Goal: Task Accomplishment & Management: Manage account settings

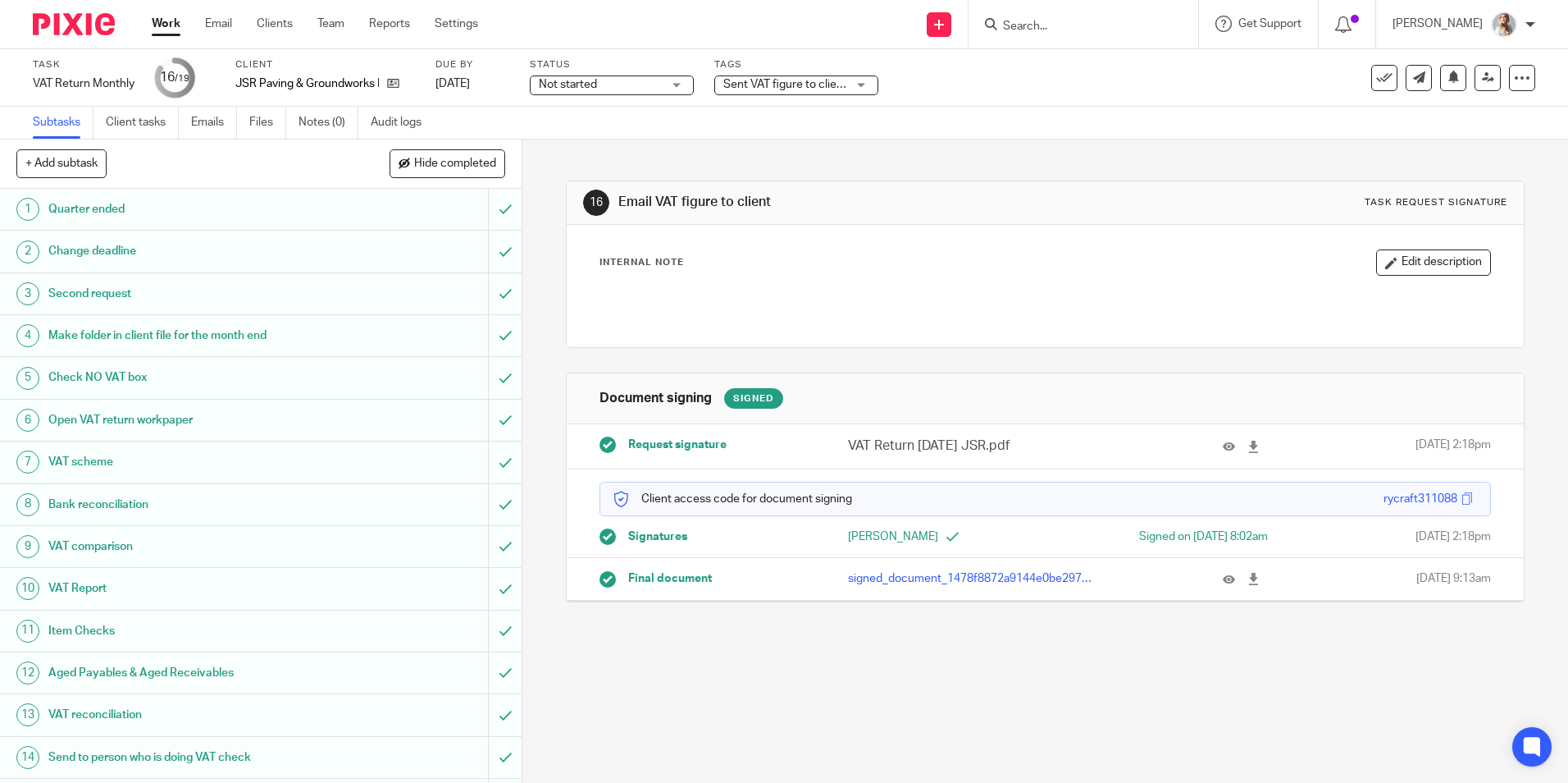
click at [879, 75] on div "Task VAT Return Monthly Save VAT Return Monthly 16 /19 Client JSR Paving & Grou…" at bounding box center [658, 78] width 1252 height 39
click at [818, 82] on span "Sent VAT figure to client" at bounding box center [785, 85] width 124 height 12
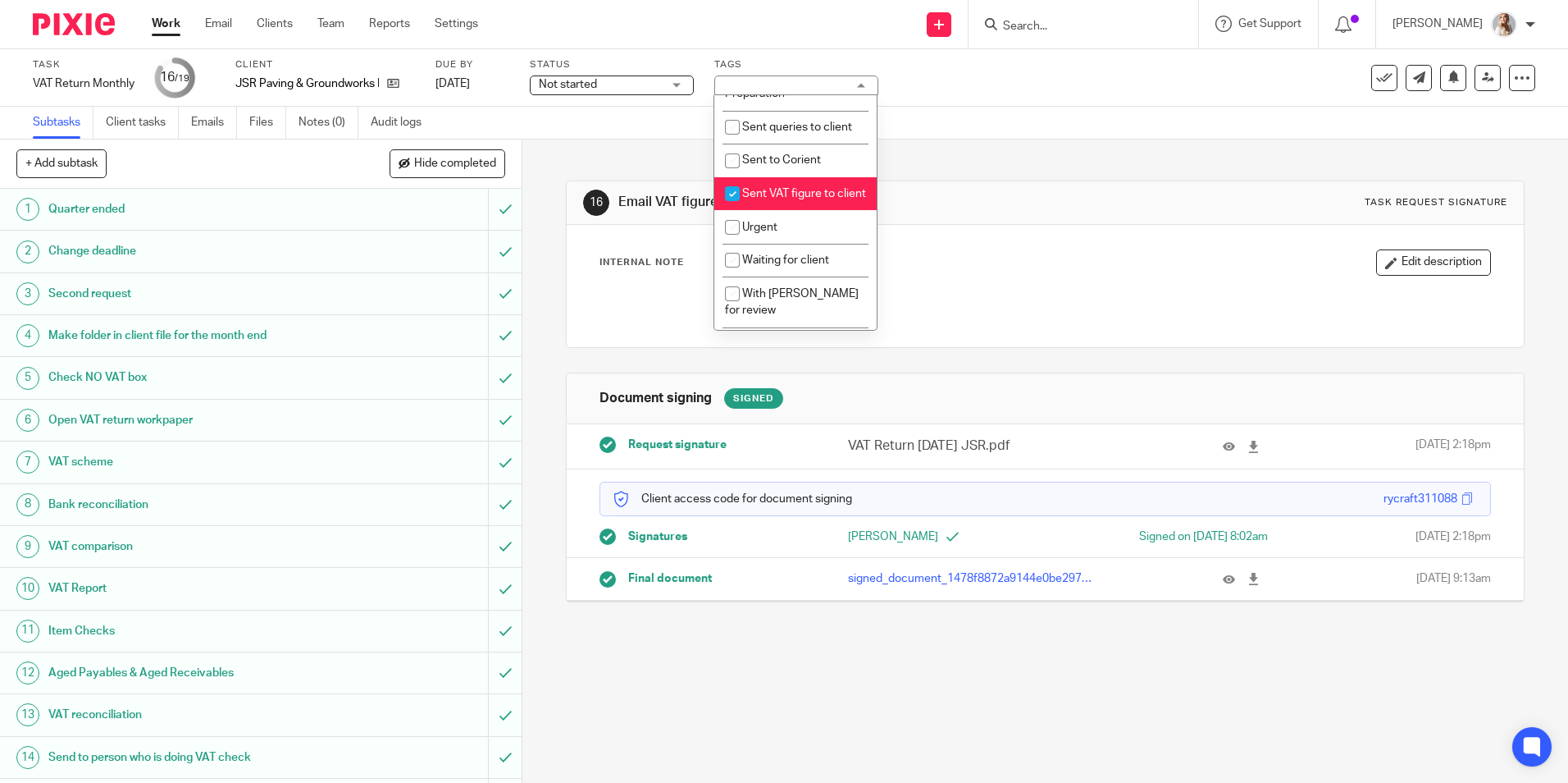
scroll to position [657, 0]
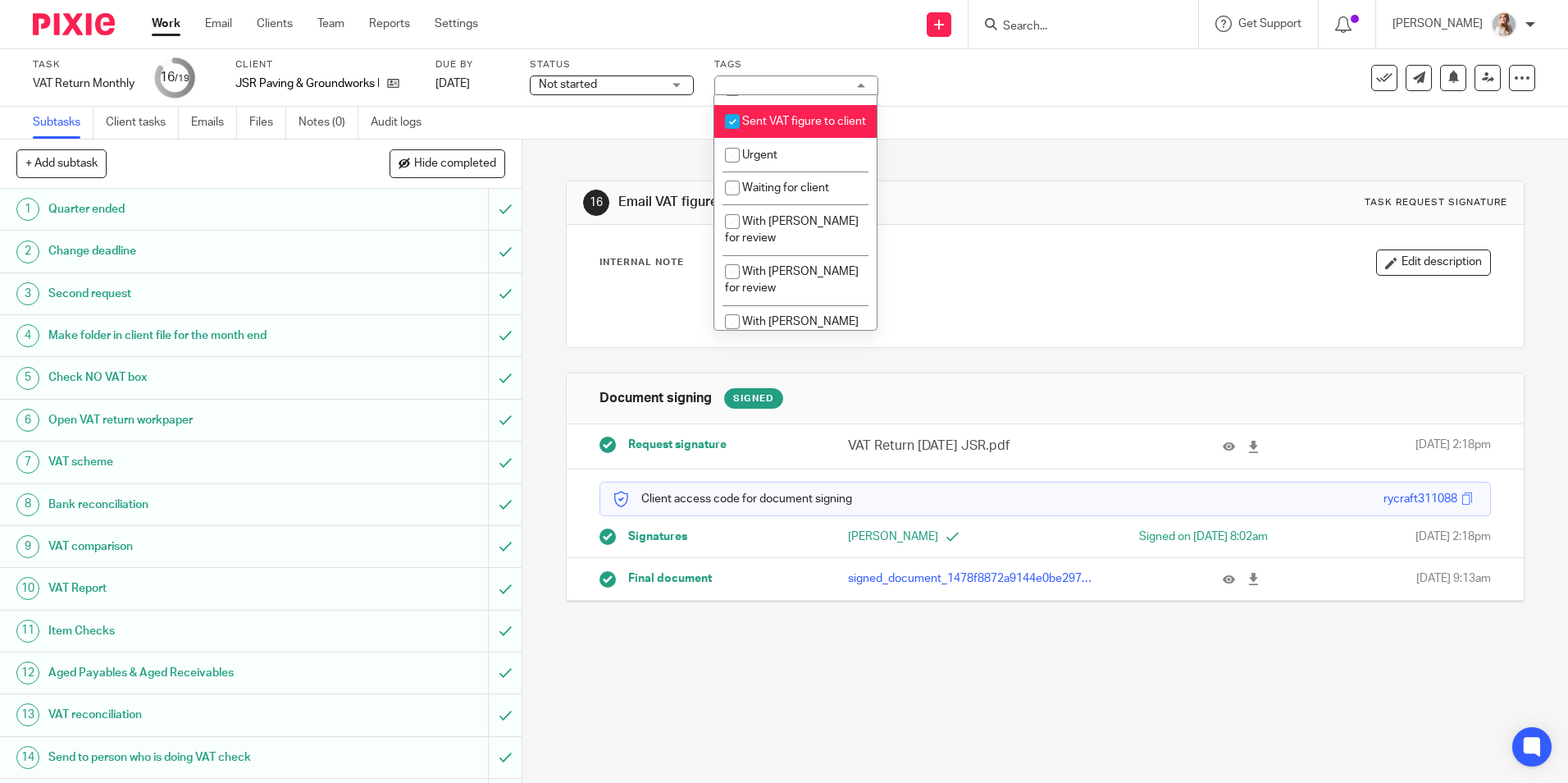
click at [771, 127] on li "Sent VAT figure to client" at bounding box center [795, 121] width 163 height 34
checkbox input "false"
click at [620, 169] on div "16 Email VAT figure to client Task request signature Internal Note Edit descrip…" at bounding box center [1044, 379] width 958 height 480
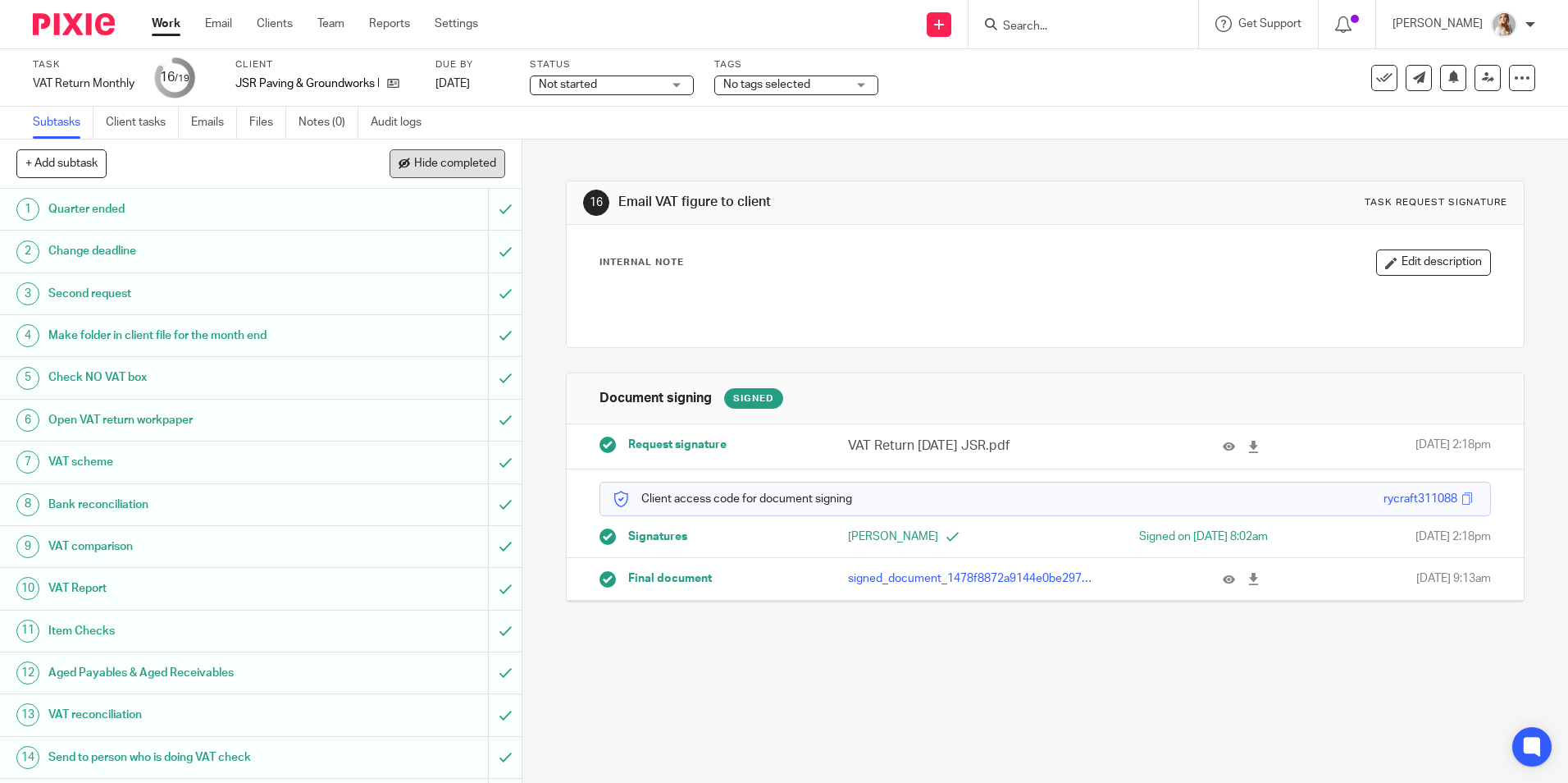
click at [411, 151] on button "Hide completed" at bounding box center [448, 163] width 116 height 28
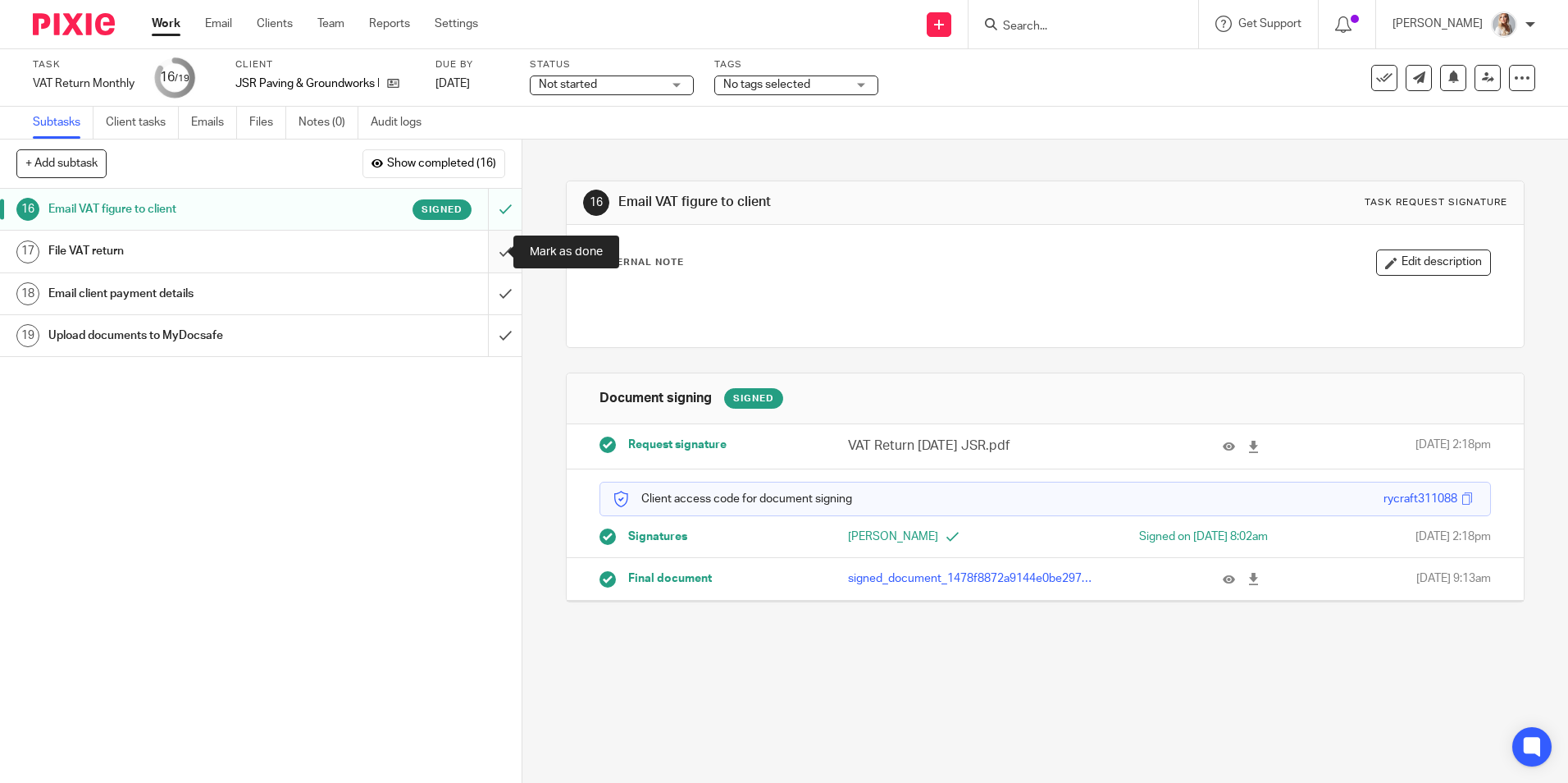
click at [485, 248] on input "submit" at bounding box center [261, 250] width 522 height 41
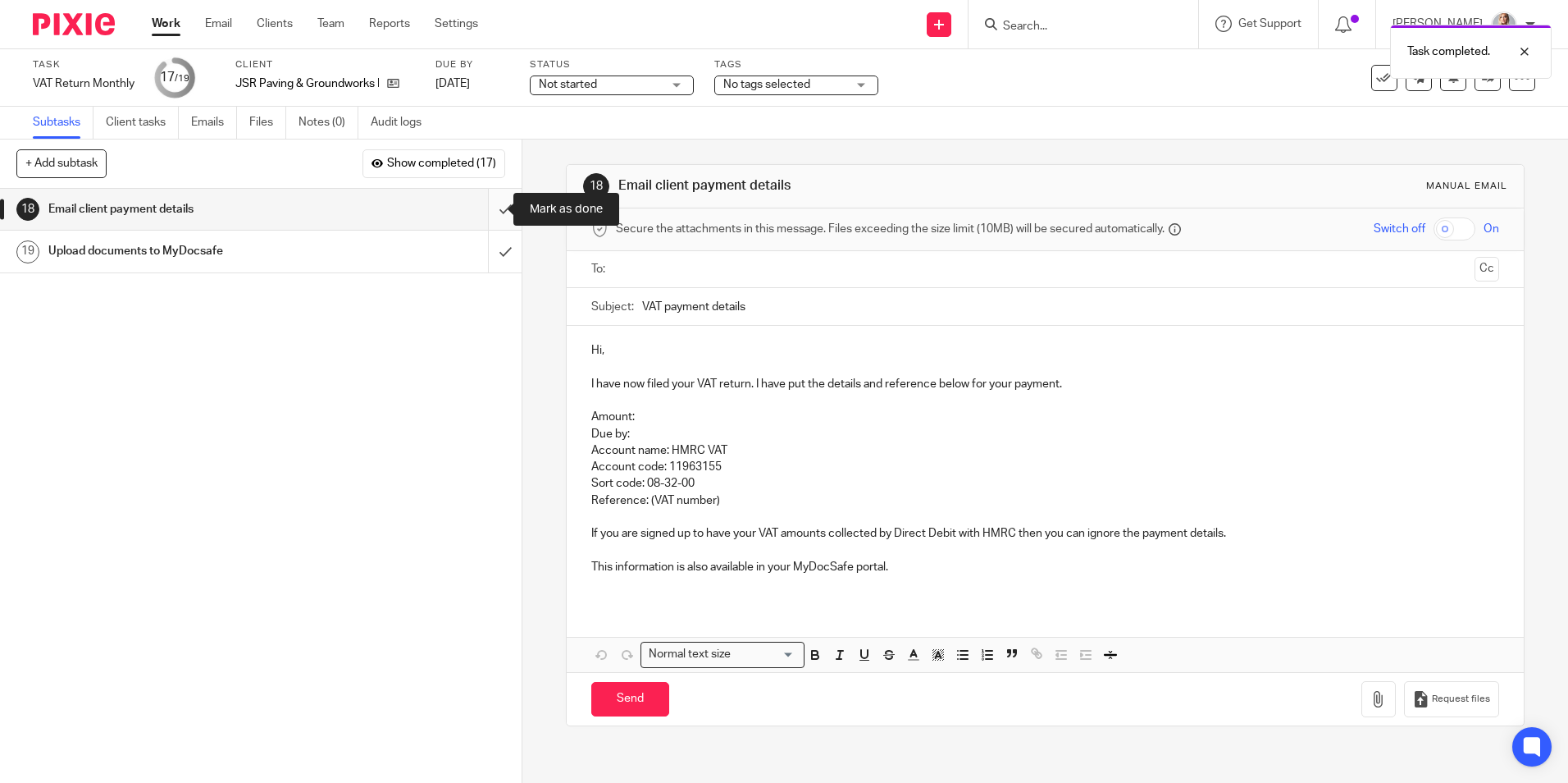
click at [490, 214] on input "submit" at bounding box center [261, 209] width 522 height 41
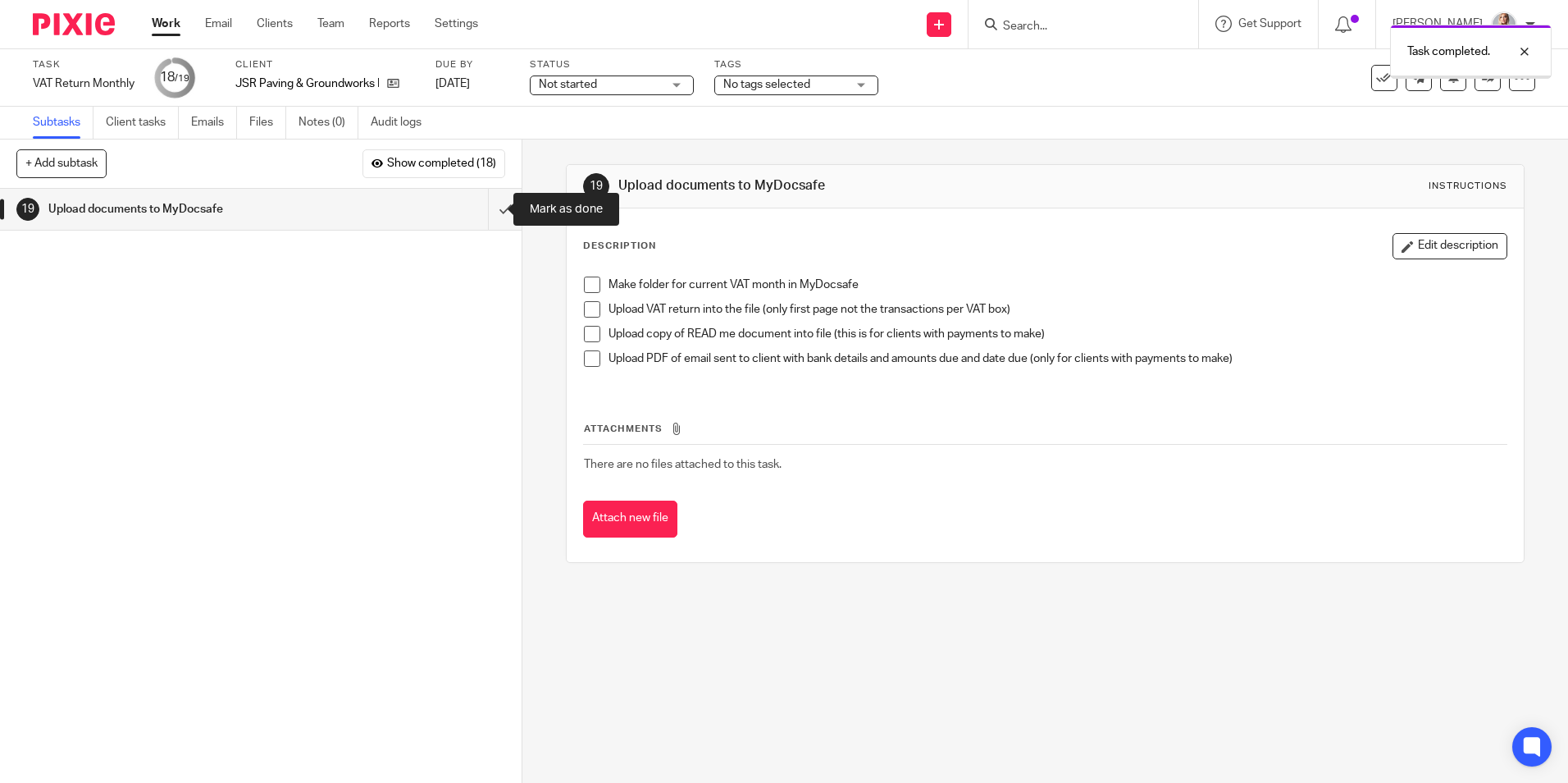
click at [490, 214] on input "submit" at bounding box center [261, 209] width 522 height 41
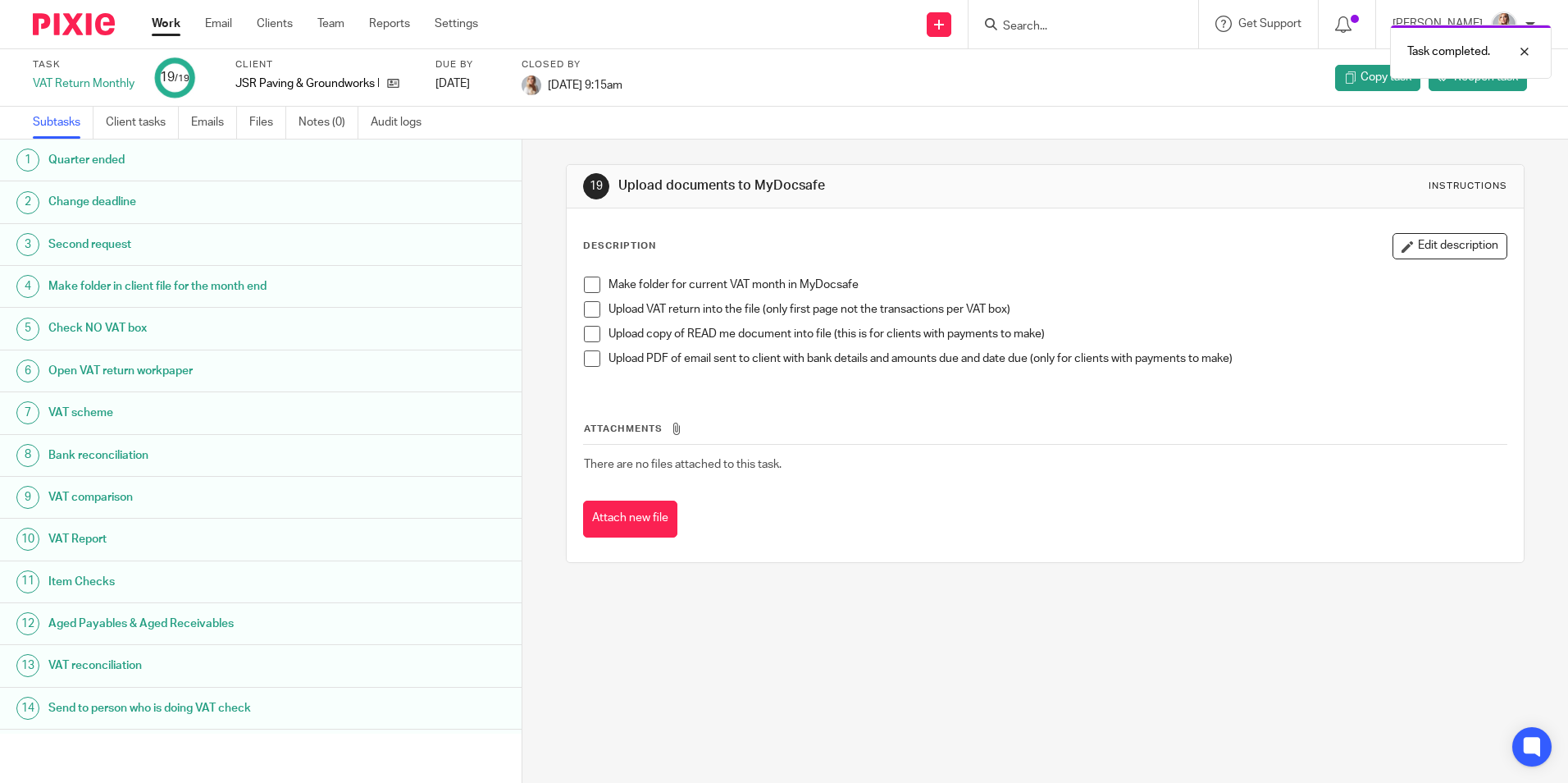
click at [162, 16] on link "Work" at bounding box center [167, 23] width 29 height 16
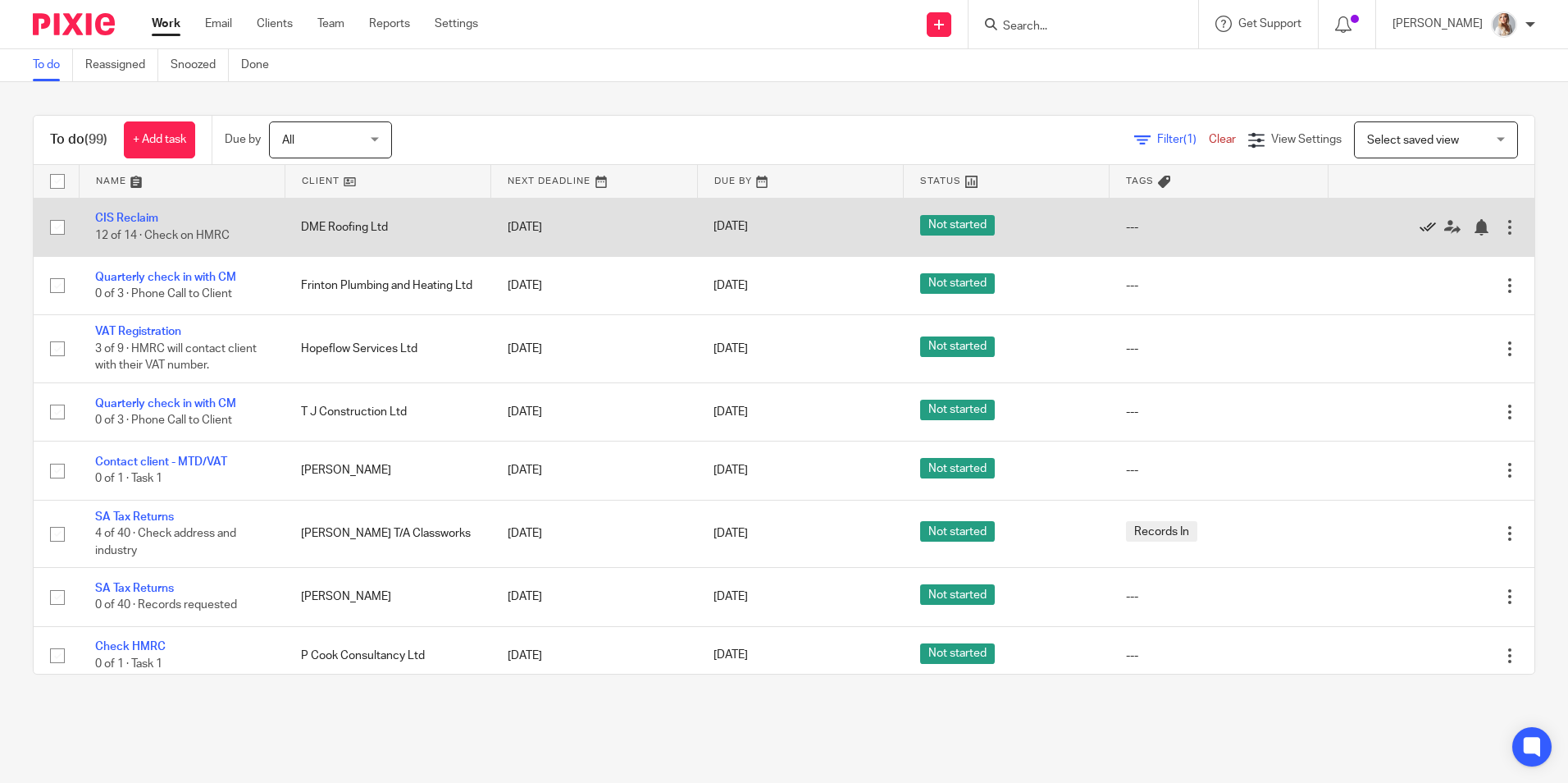
click at [1420, 230] on icon at bounding box center [1427, 227] width 16 height 16
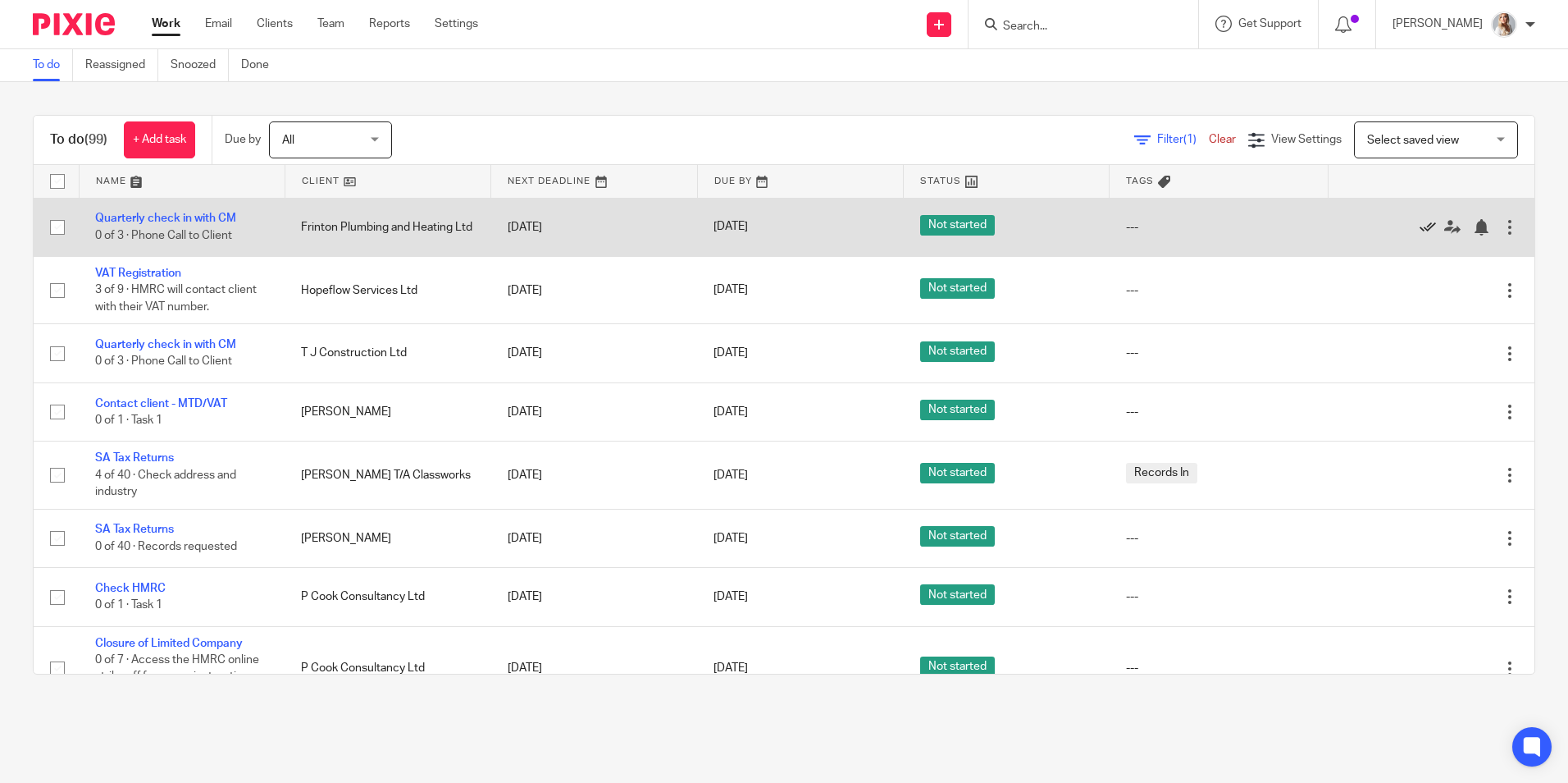
click at [1420, 225] on icon at bounding box center [1427, 227] width 16 height 16
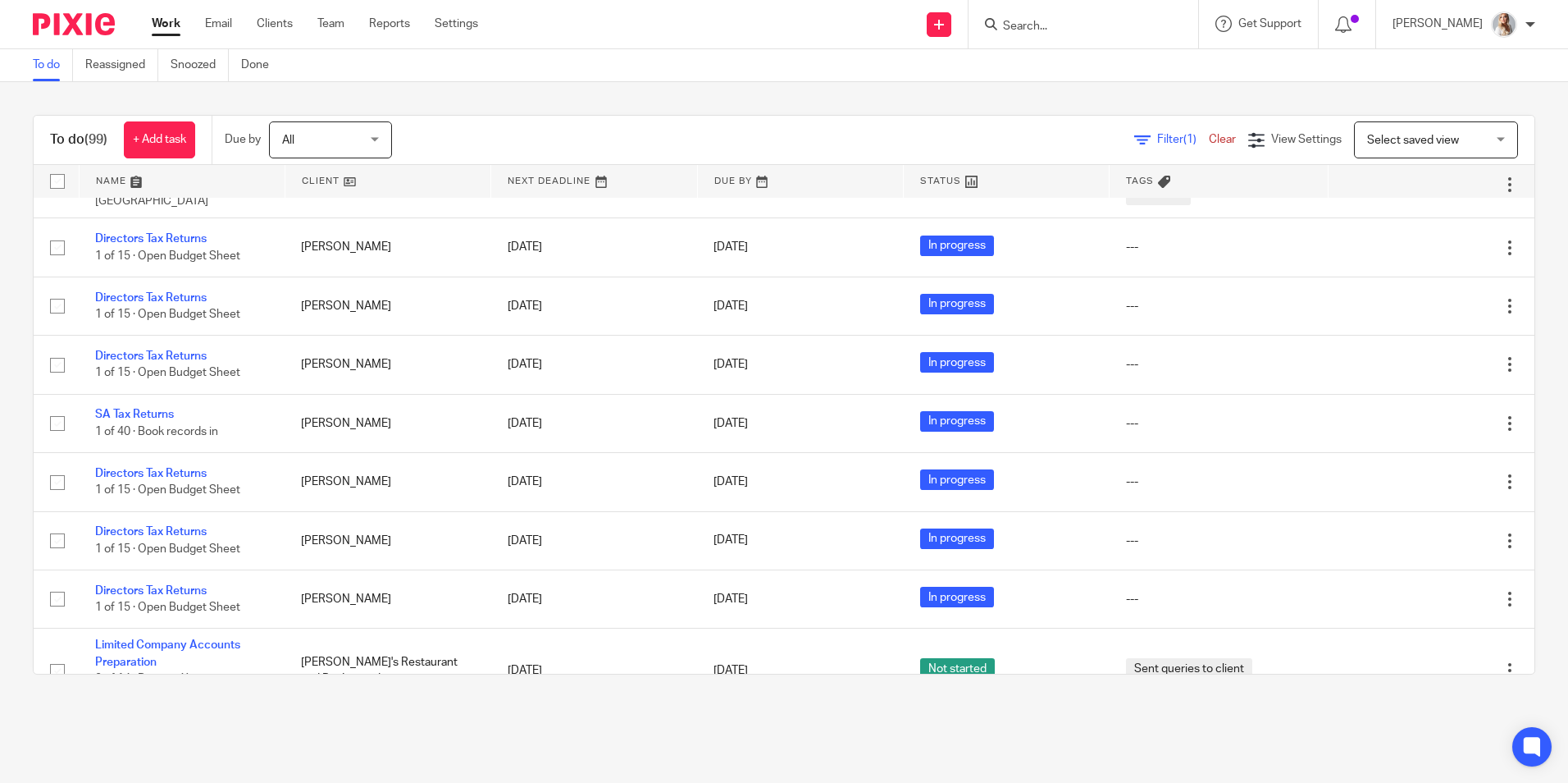
scroll to position [902, 0]
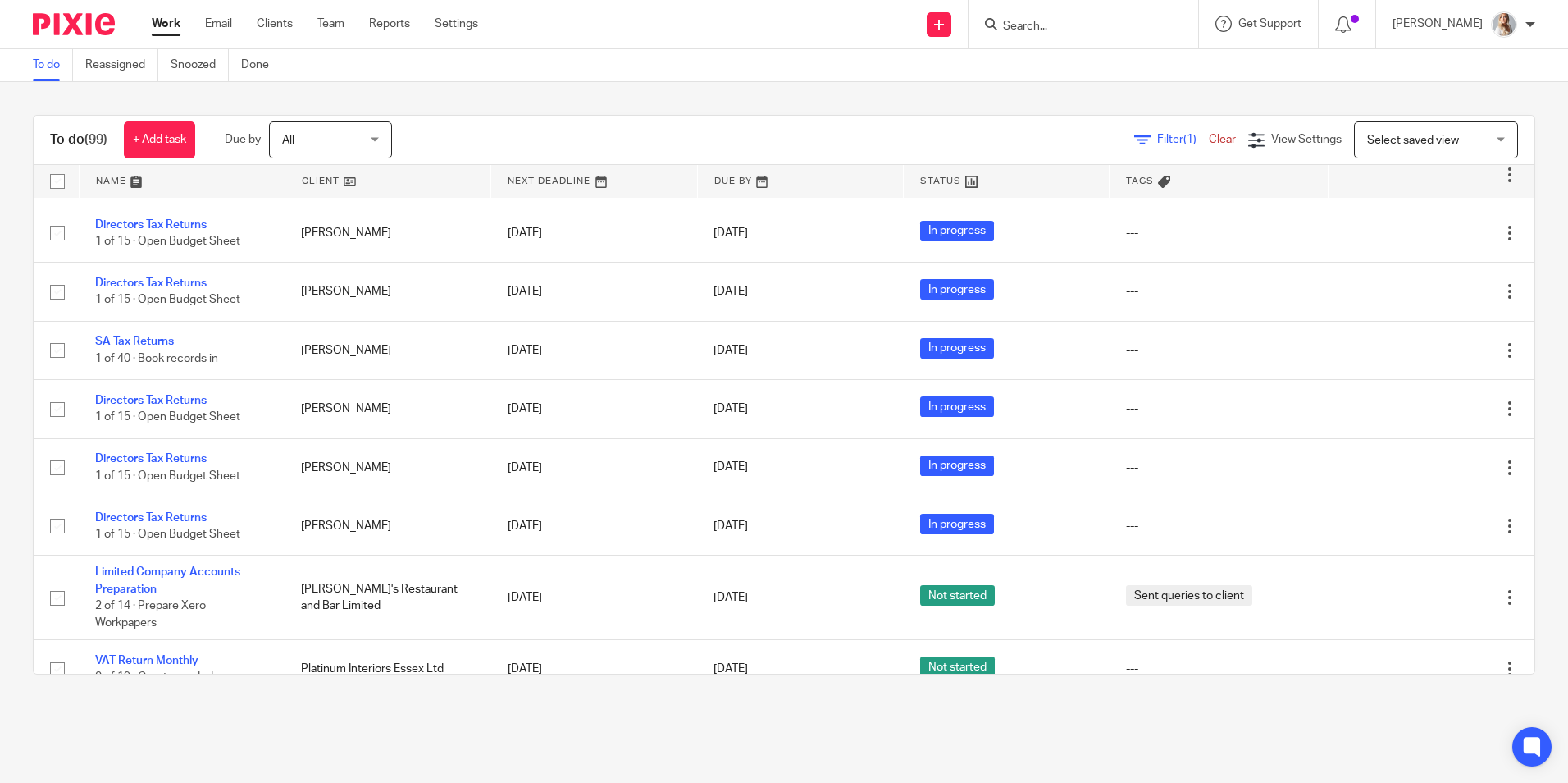
click at [1079, 31] on input "Search" at bounding box center [1074, 26] width 147 height 14
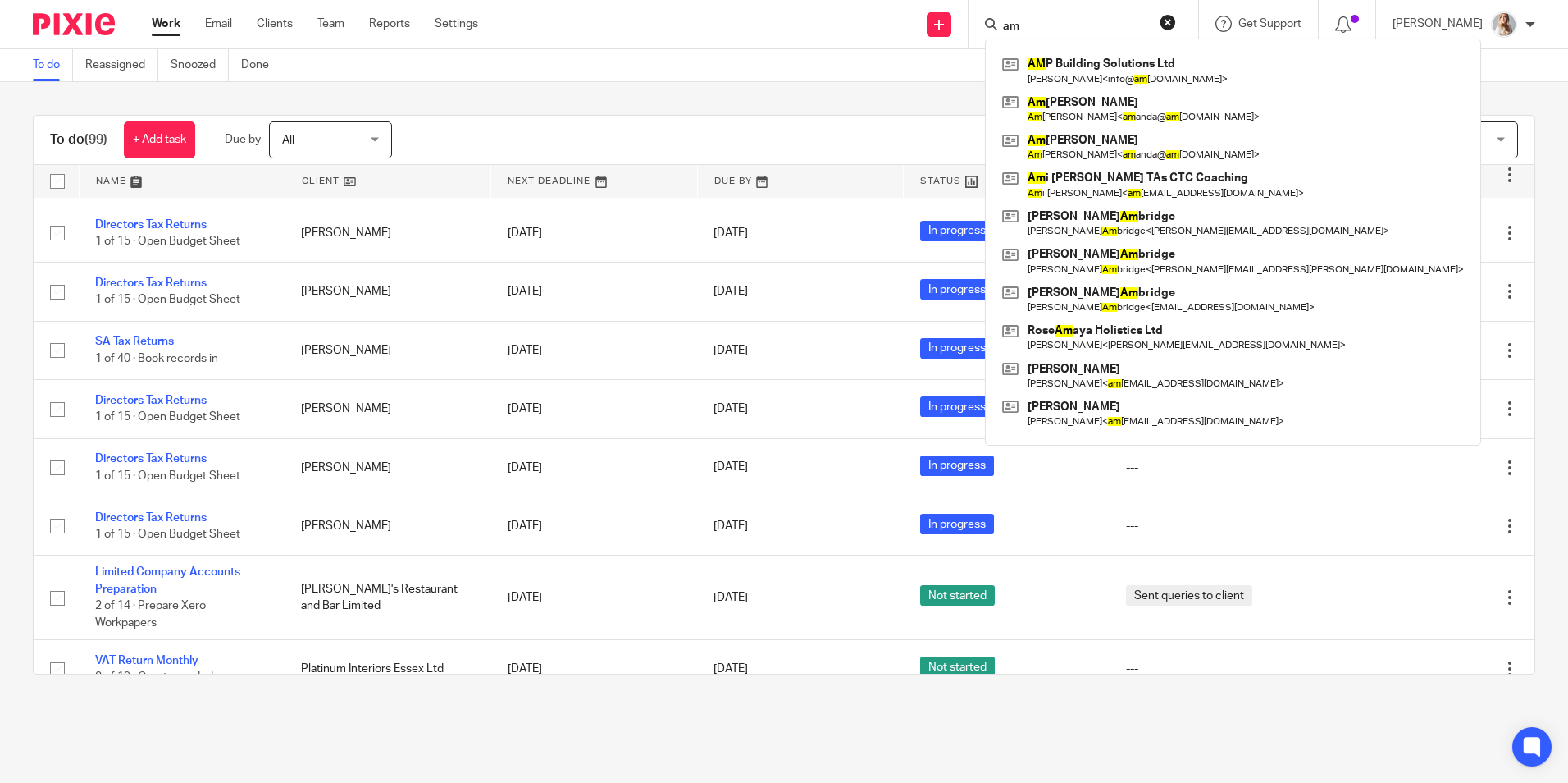
type input "a"
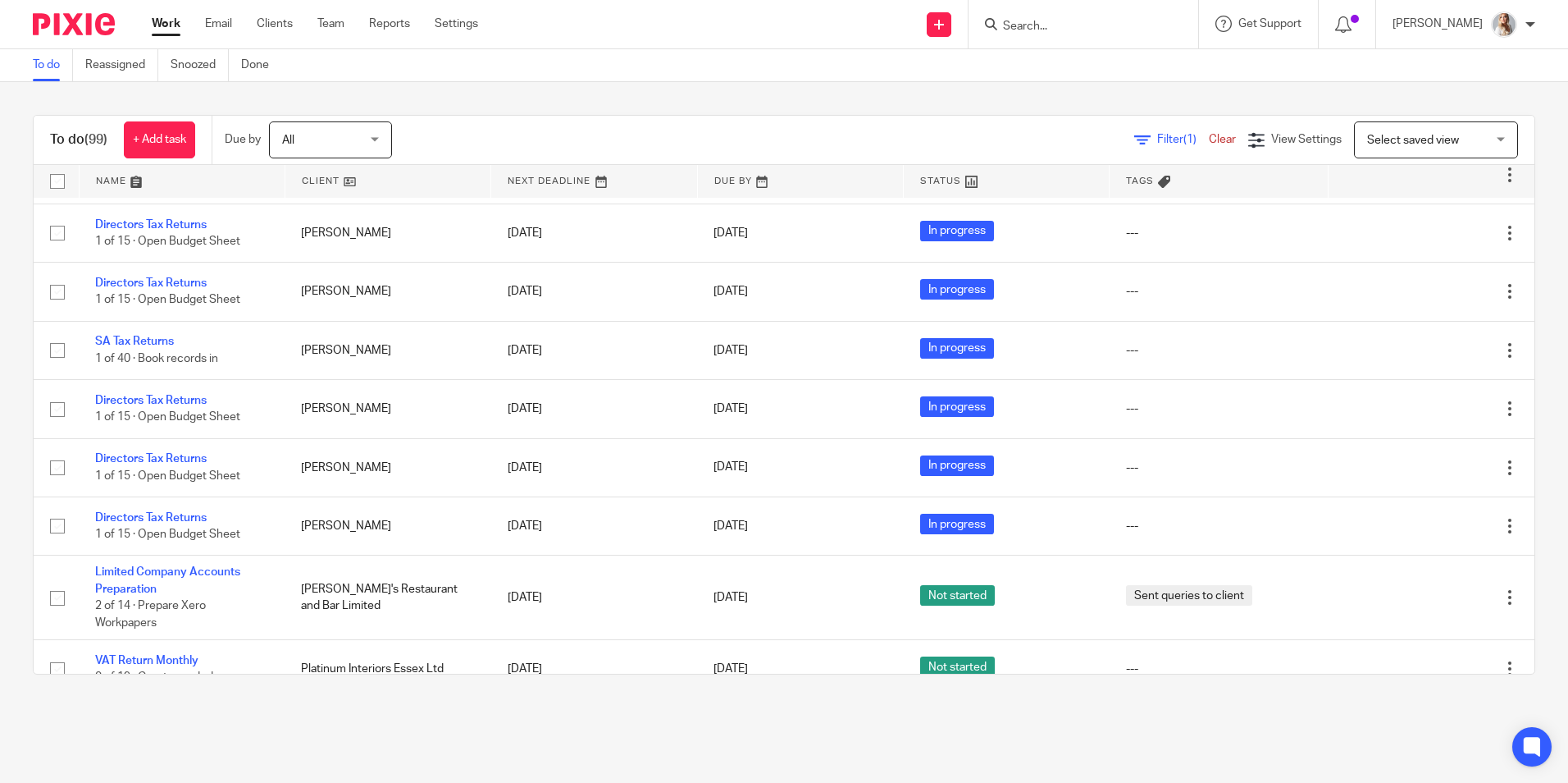
type input "a"
type input "mark bu"
click at [1090, 53] on link at bounding box center [1158, 70] width 321 height 38
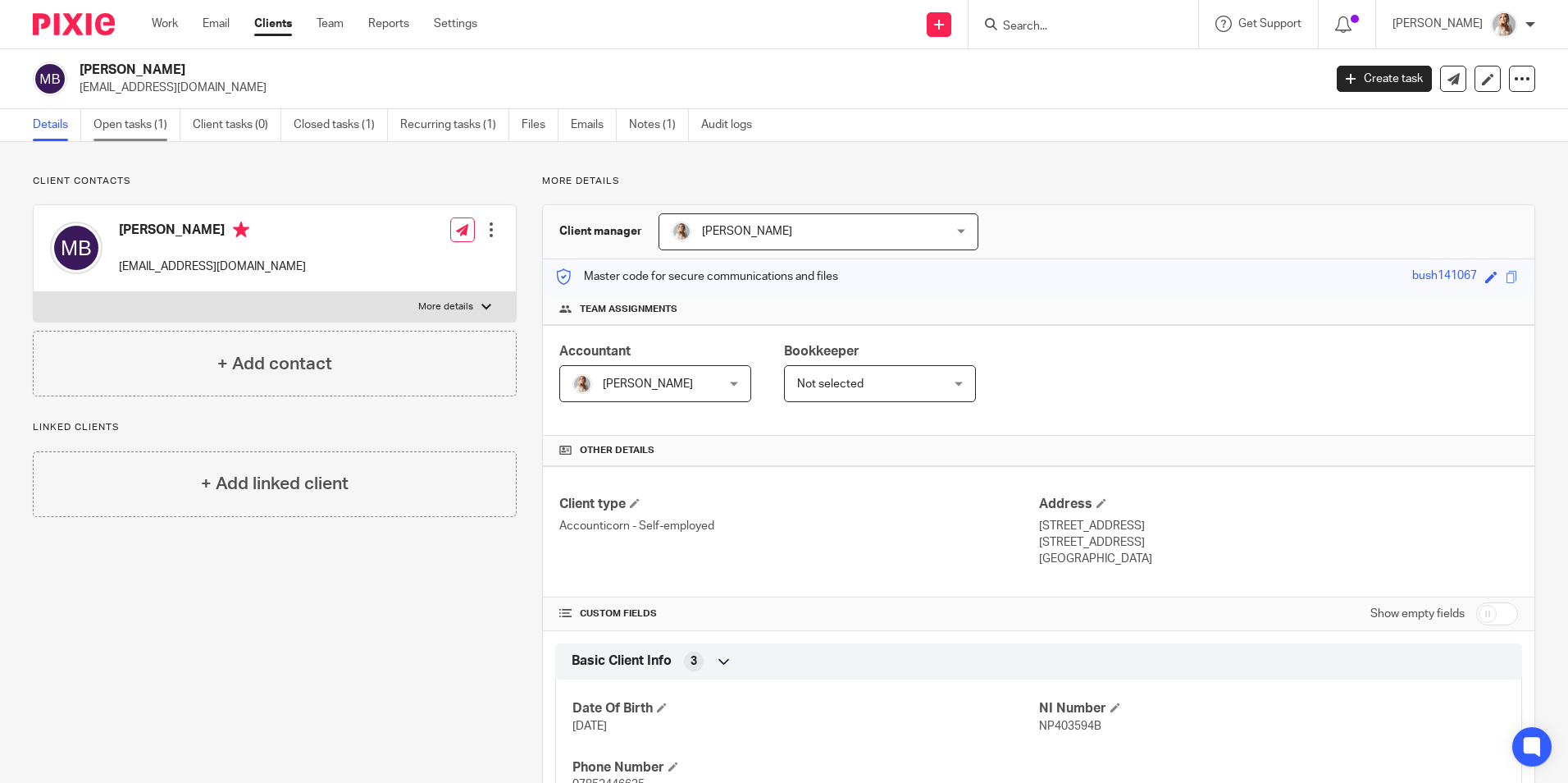
click at [175, 129] on link "Open tasks (1)" at bounding box center [137, 124] width 87 height 32
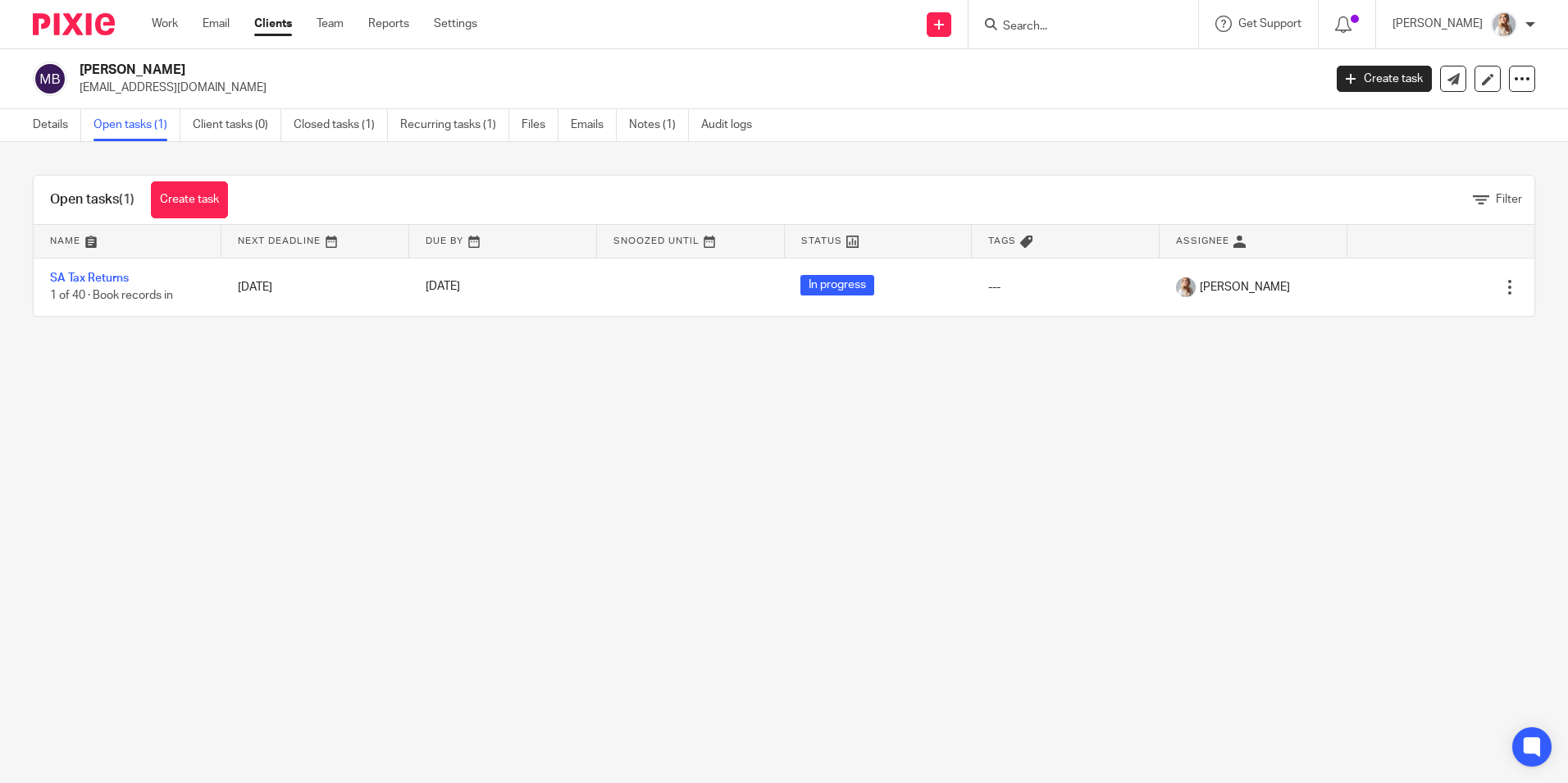
click at [1029, 18] on form at bounding box center [1089, 23] width 175 height 20
click at [1043, 24] on input "Search" at bounding box center [1074, 26] width 147 height 14
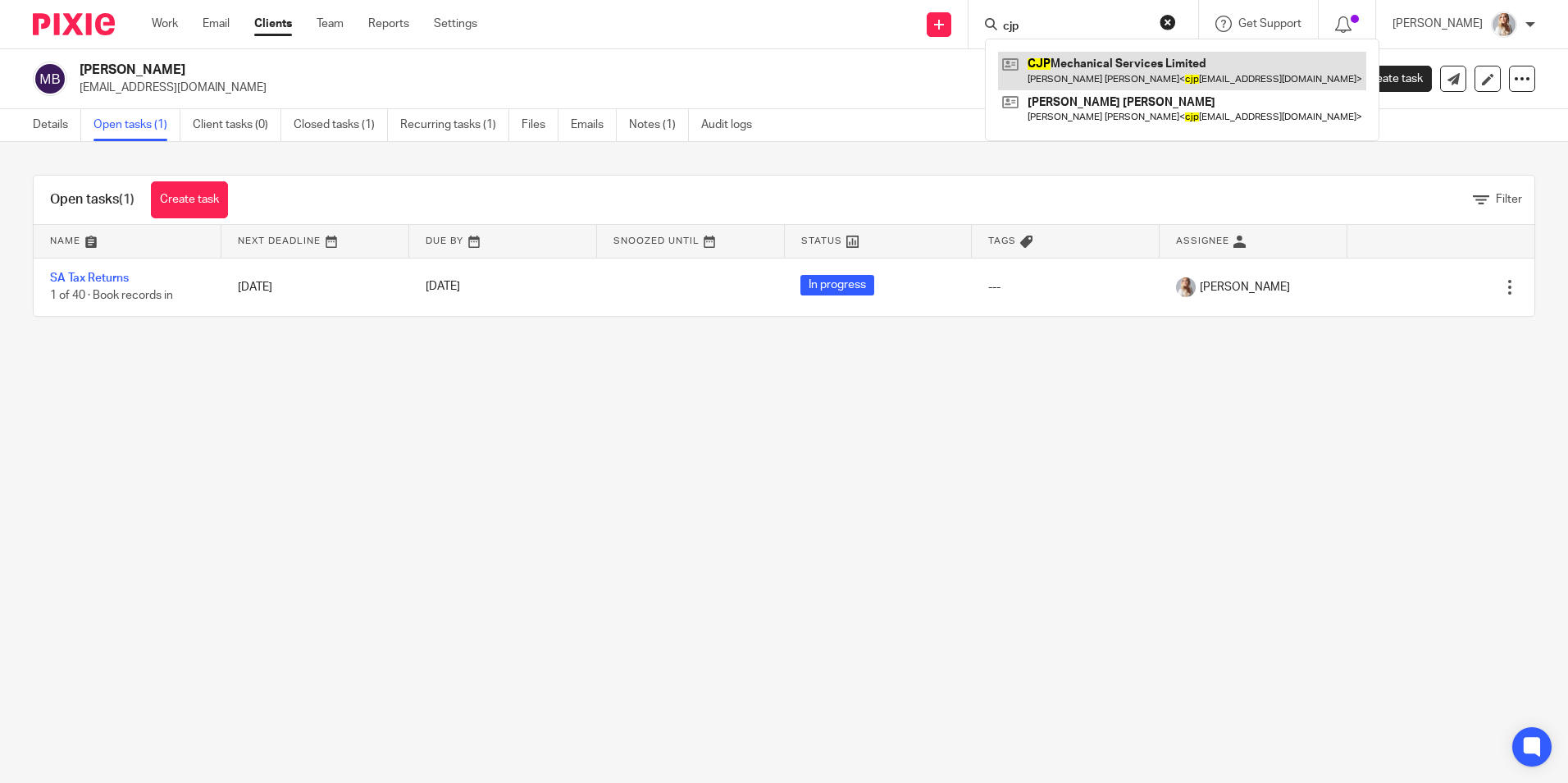
type input "cjp"
click at [1056, 59] on link at bounding box center [1182, 70] width 369 height 38
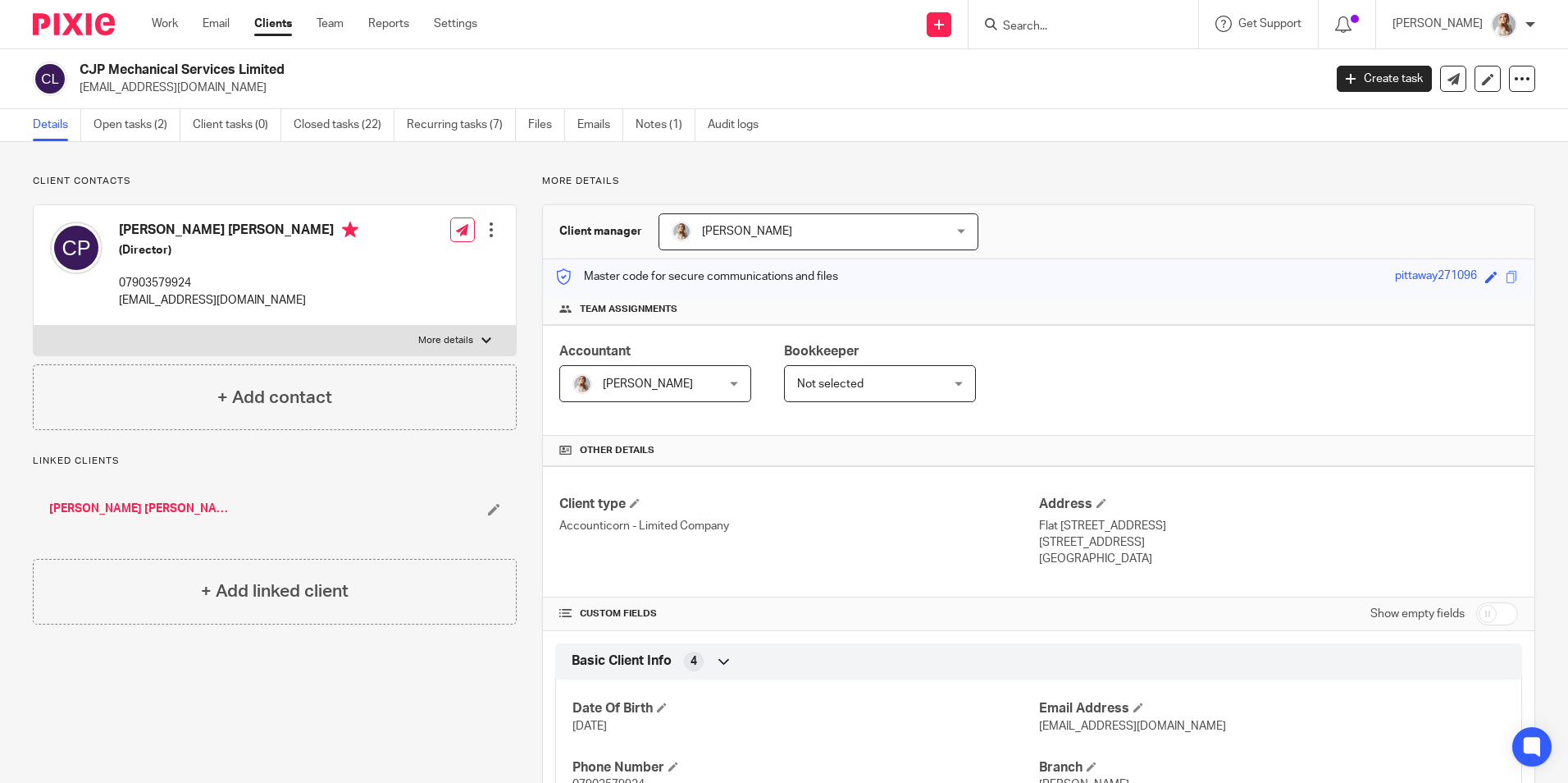
drag, startPoint x: 205, startPoint y: 91, endPoint x: 78, endPoint y: 98, distance: 127.2
click at [78, 98] on div "CJP Mechanical Services Limited [EMAIL_ADDRESS][DOMAIN_NAME] Create task Update…" at bounding box center [784, 79] width 1568 height 60
copy p "[EMAIL_ADDRESS][DOMAIN_NAME]"
click at [1043, 22] on input "Search" at bounding box center [1074, 26] width 147 height 14
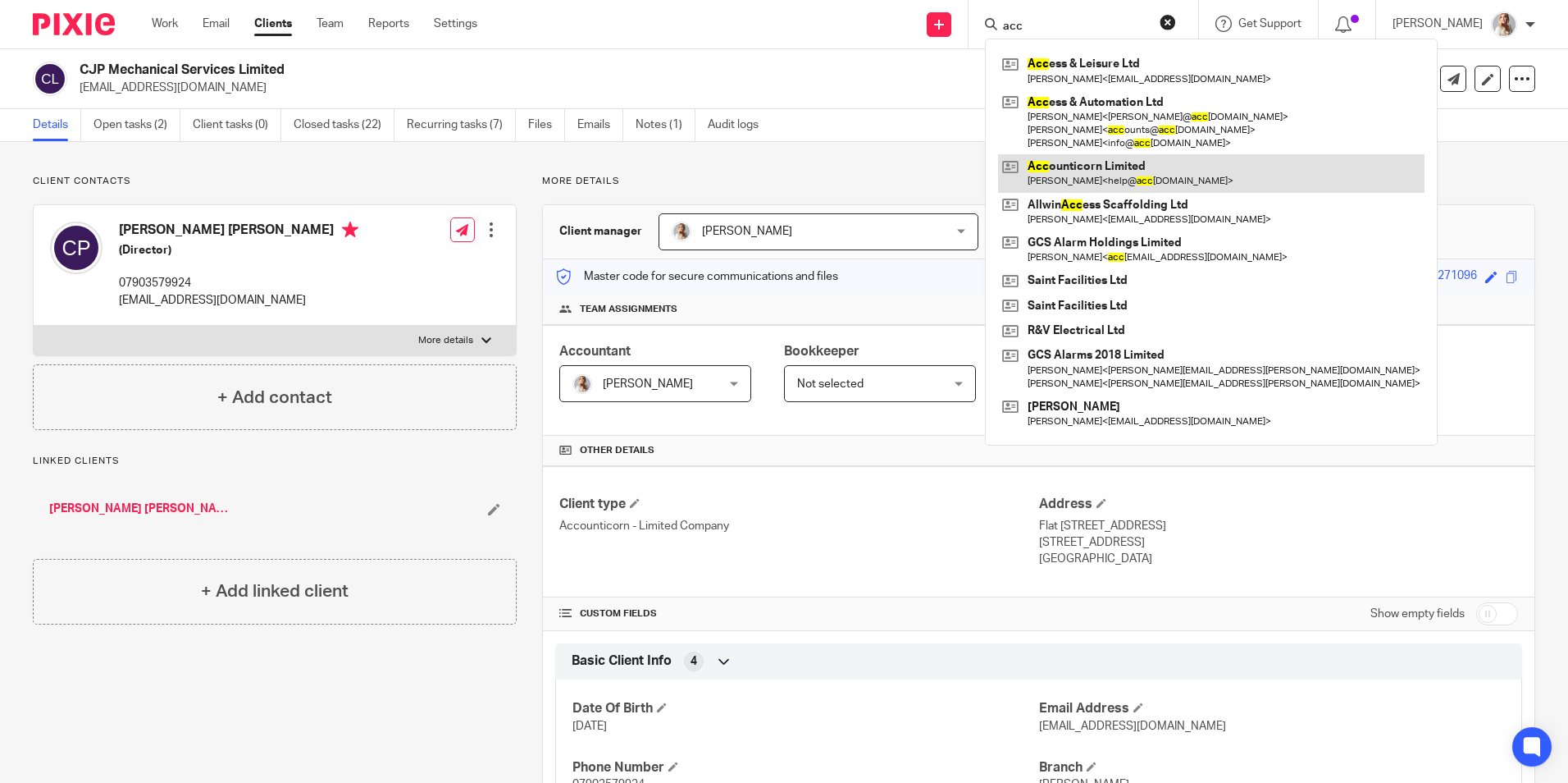
type input "acc"
click at [1073, 164] on link at bounding box center [1211, 172] width 426 height 38
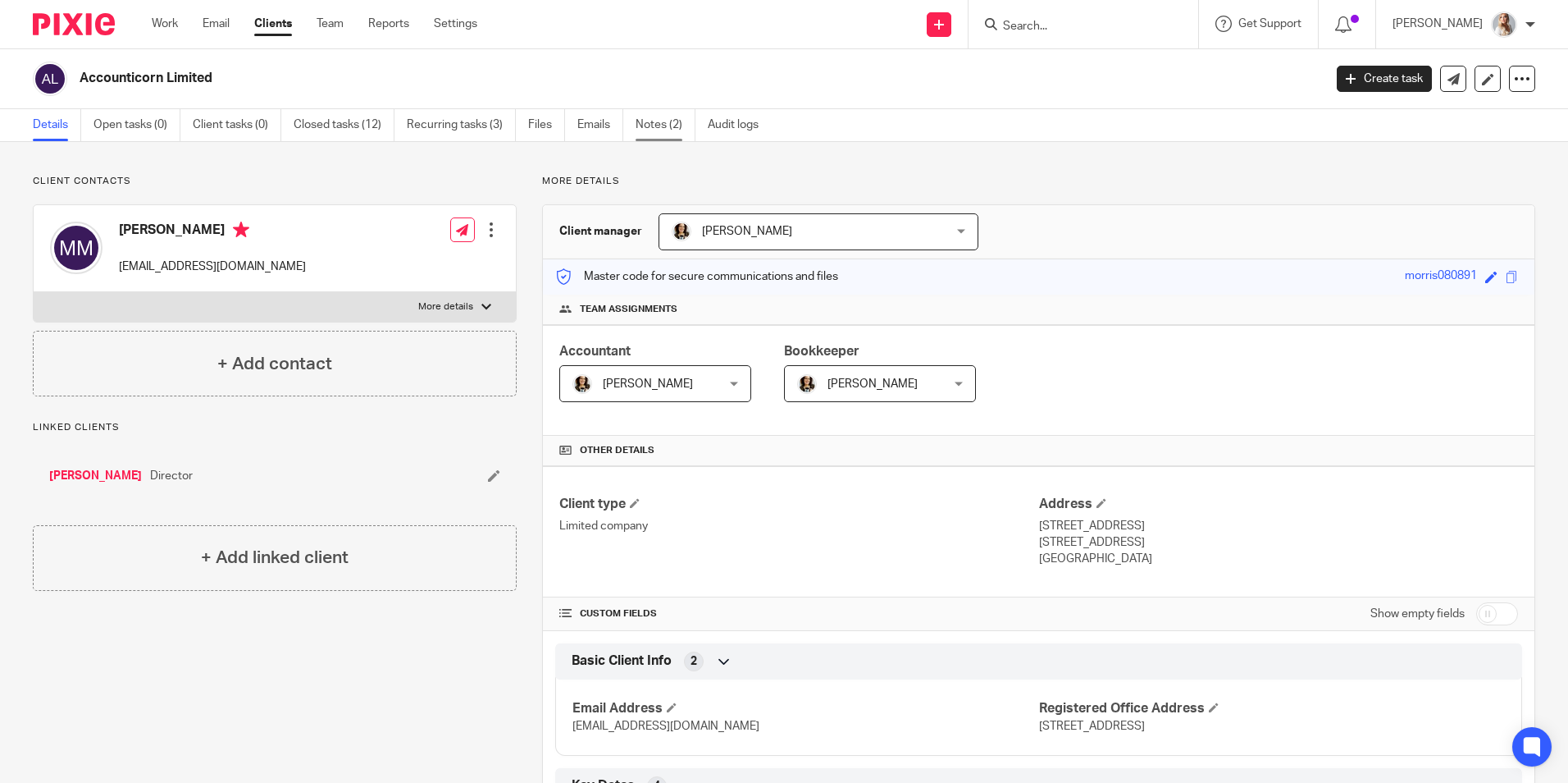
click at [681, 132] on link "Notes (2)" at bounding box center [665, 124] width 60 height 32
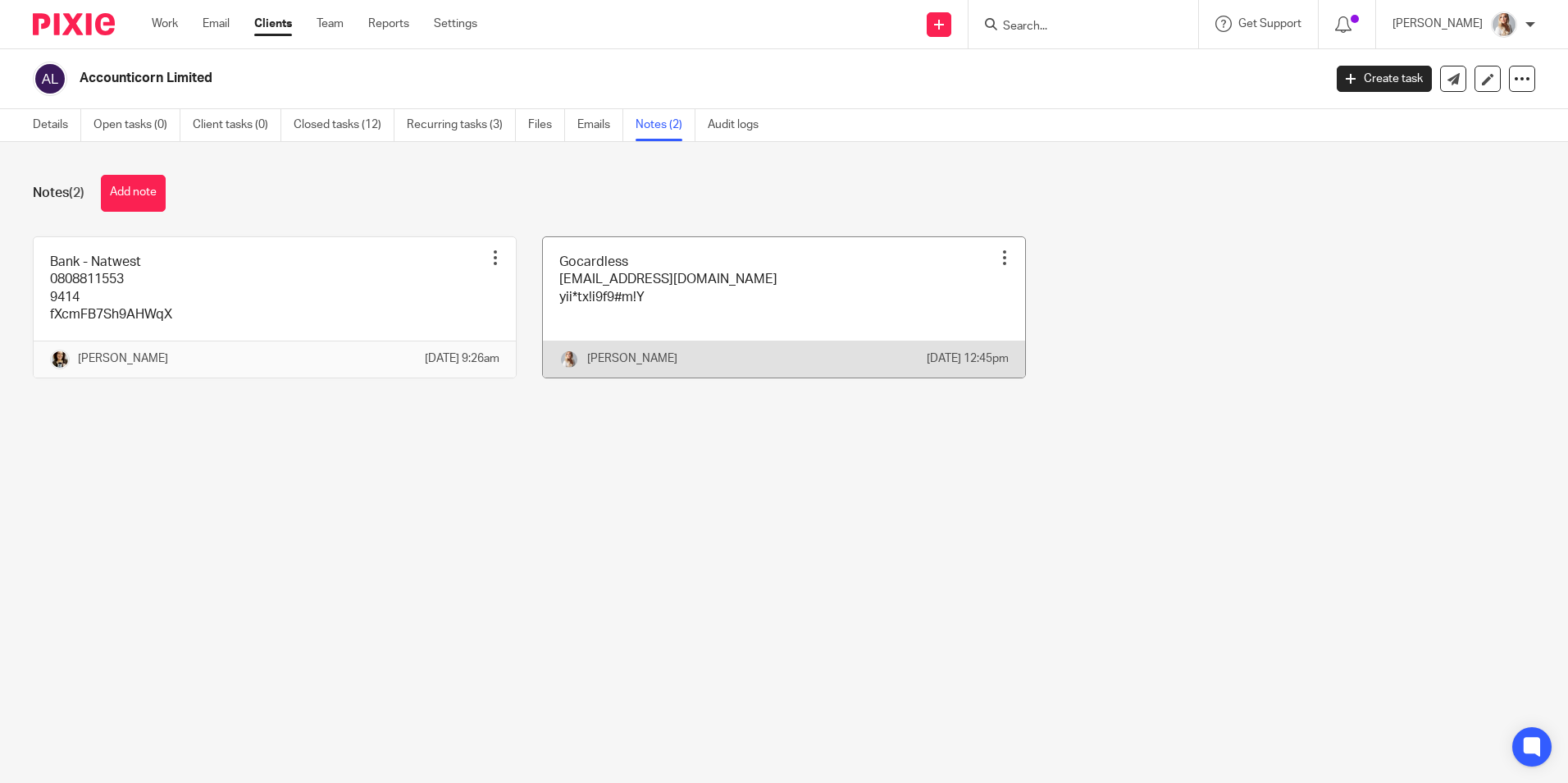
click at [677, 330] on link at bounding box center [784, 307] width 482 height 141
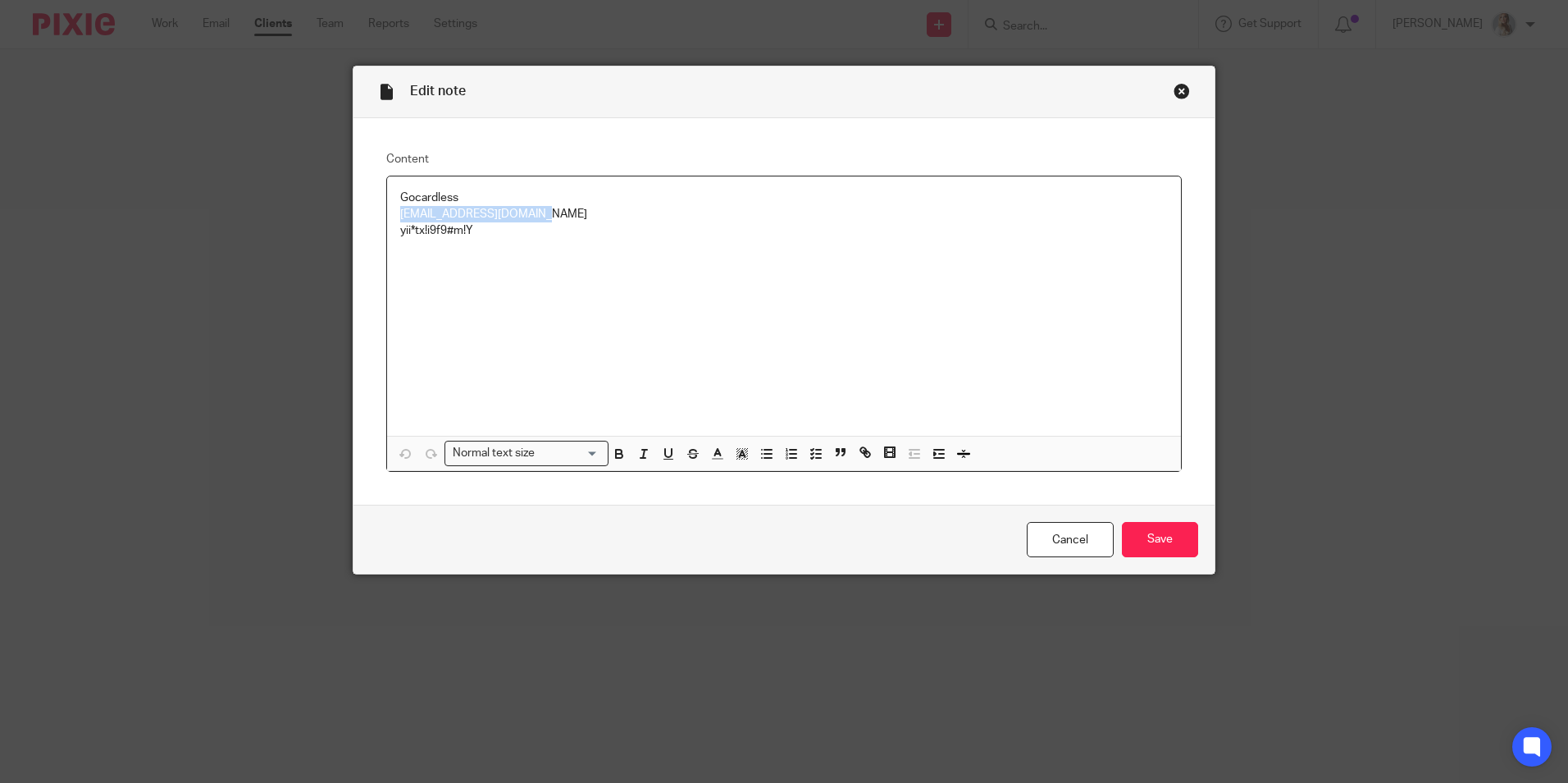
drag, startPoint x: 465, startPoint y: 212, endPoint x: 353, endPoint y: 209, distance: 112.0
click at [353, 209] on div "Content Gocardless help@accounticorn.co.uk yii*tx!i9f9#m!Y Normal text size Loa…" at bounding box center [784, 312] width 861 height 387
copy p "help@accounticorn.co.uk"
drag, startPoint x: 543, startPoint y: 243, endPoint x: 275, endPoint y: 234, distance: 268.2
click at [275, 234] on div "Edit note Content Gocardless help@accounticorn.co.uk yii*tx!i9f9#m!Y Normal tex…" at bounding box center [784, 391] width 1568 height 783
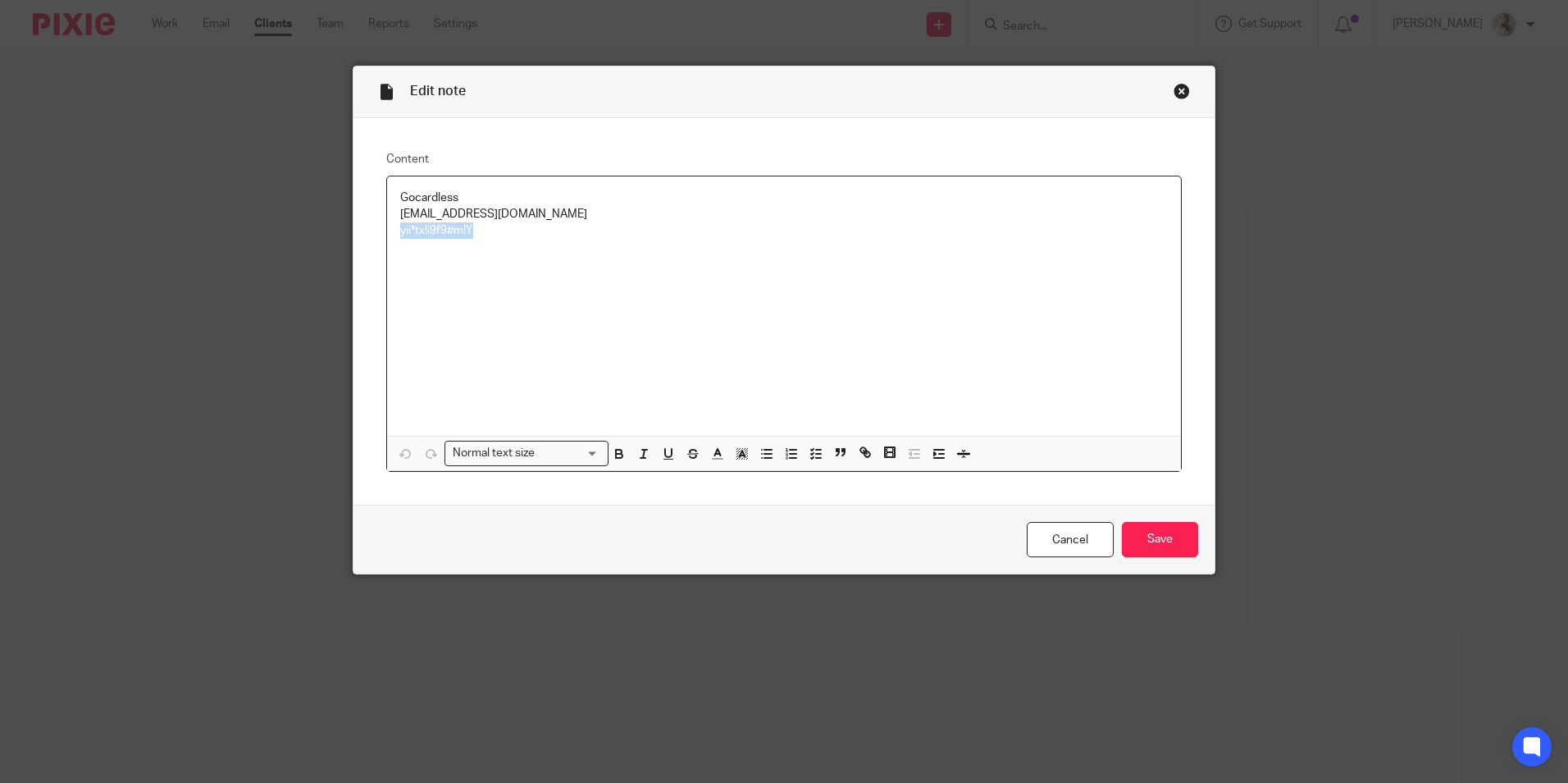
copy p "yii*tx!i9f9#m!Y"
click at [1043, 514] on div "Cancel Save" at bounding box center [784, 539] width 861 height 69
click at [1056, 528] on link "Cancel" at bounding box center [1070, 539] width 87 height 36
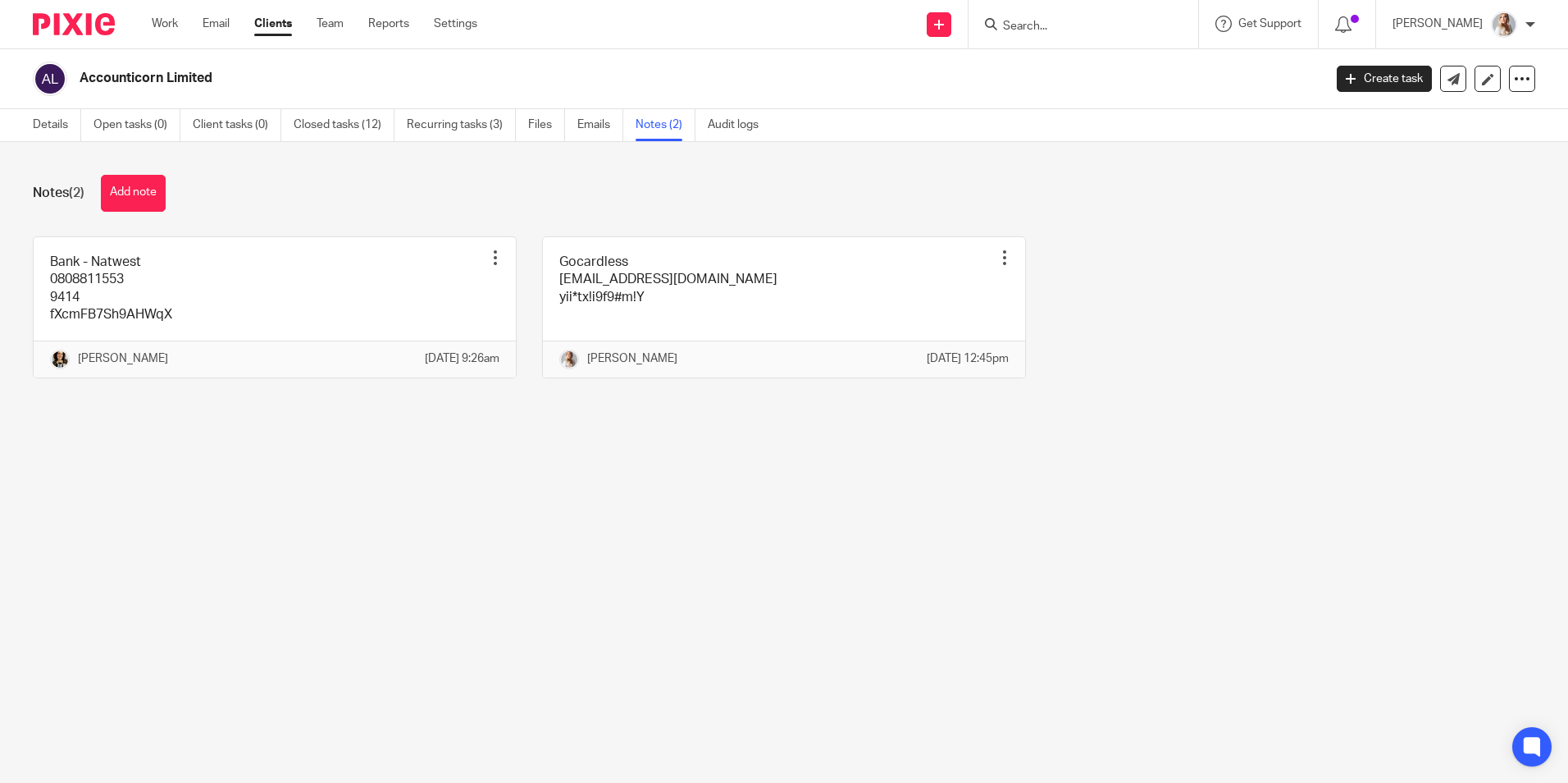
click at [1037, 31] on input "Search" at bounding box center [1074, 26] width 147 height 14
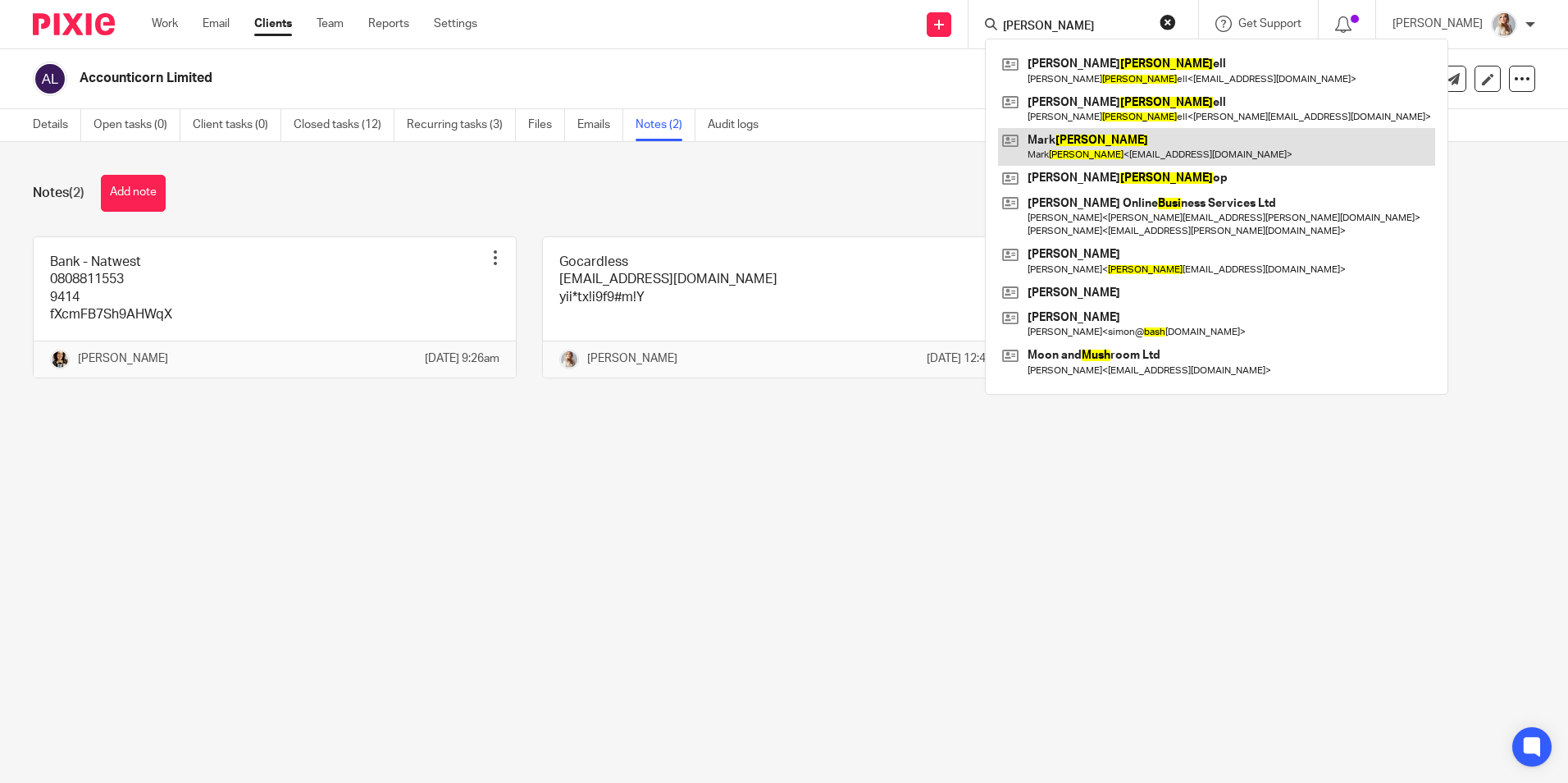
type input "[PERSON_NAME]"
click at [1093, 159] on link at bounding box center [1217, 146] width 437 height 38
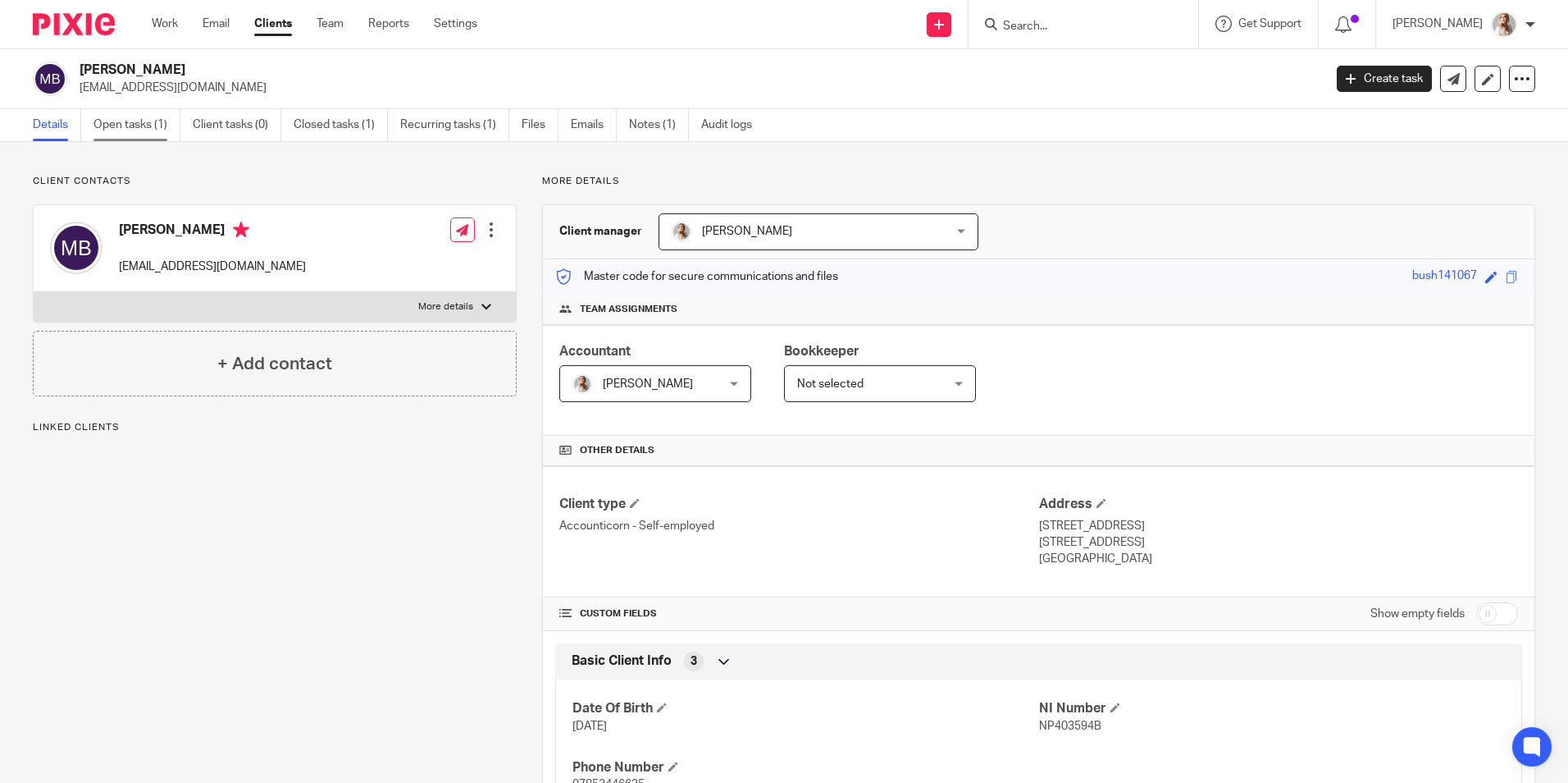
click at [164, 109] on link "Open tasks (1)" at bounding box center [137, 124] width 87 height 32
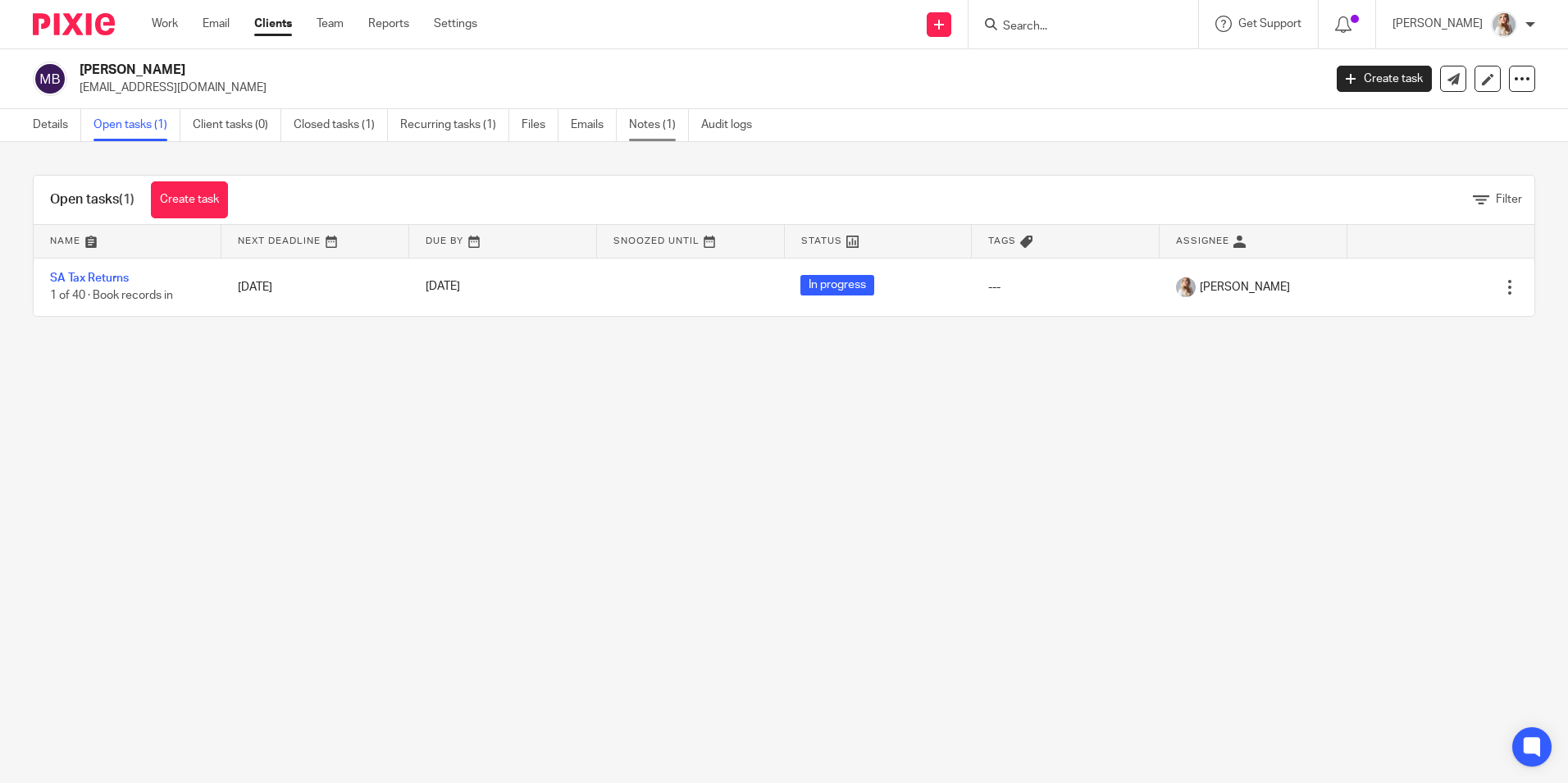
click at [635, 128] on link "Notes (1)" at bounding box center [659, 124] width 60 height 32
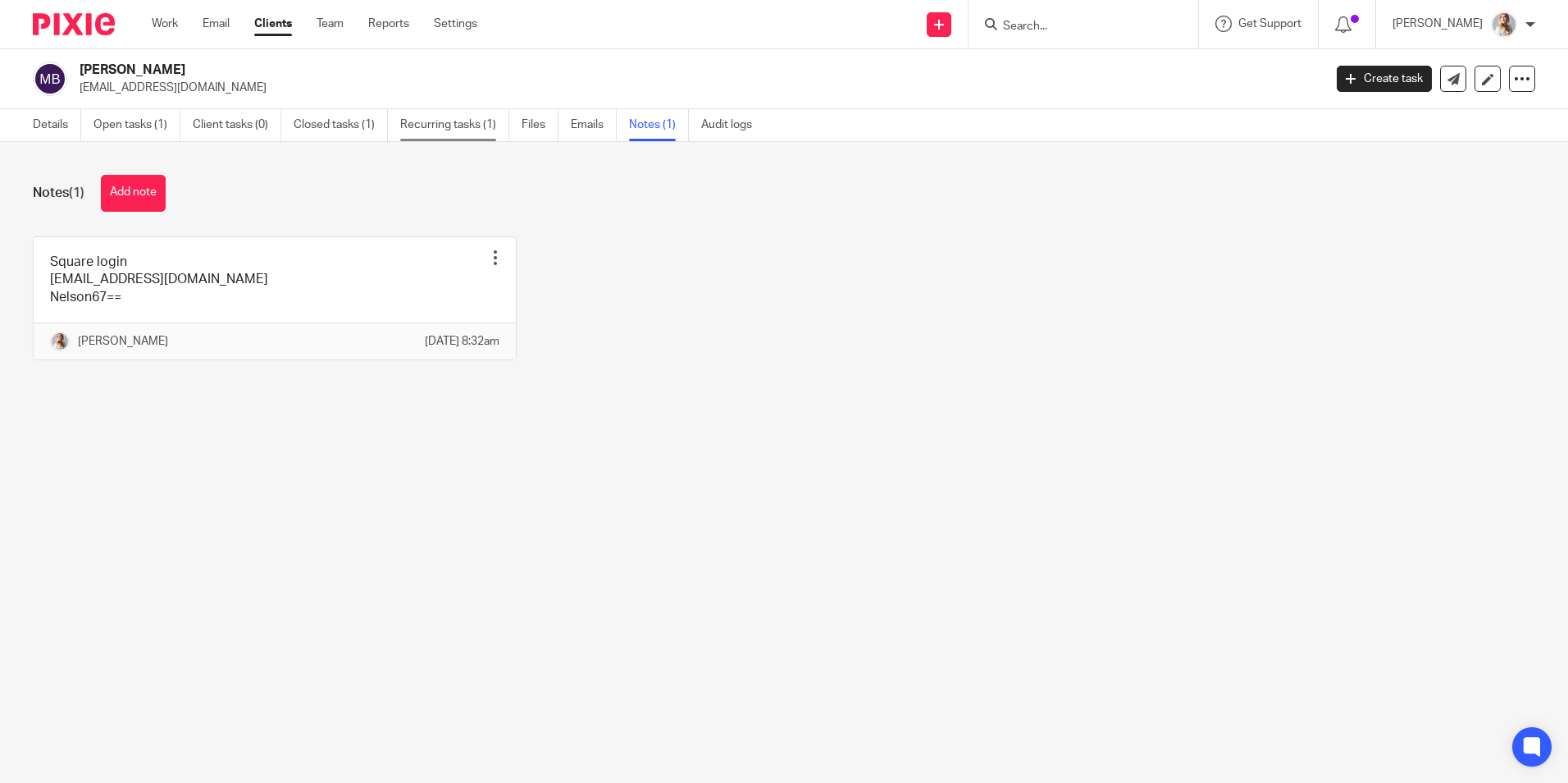
click at [441, 139] on link "Recurring tasks (1)" at bounding box center [454, 124] width 109 height 32
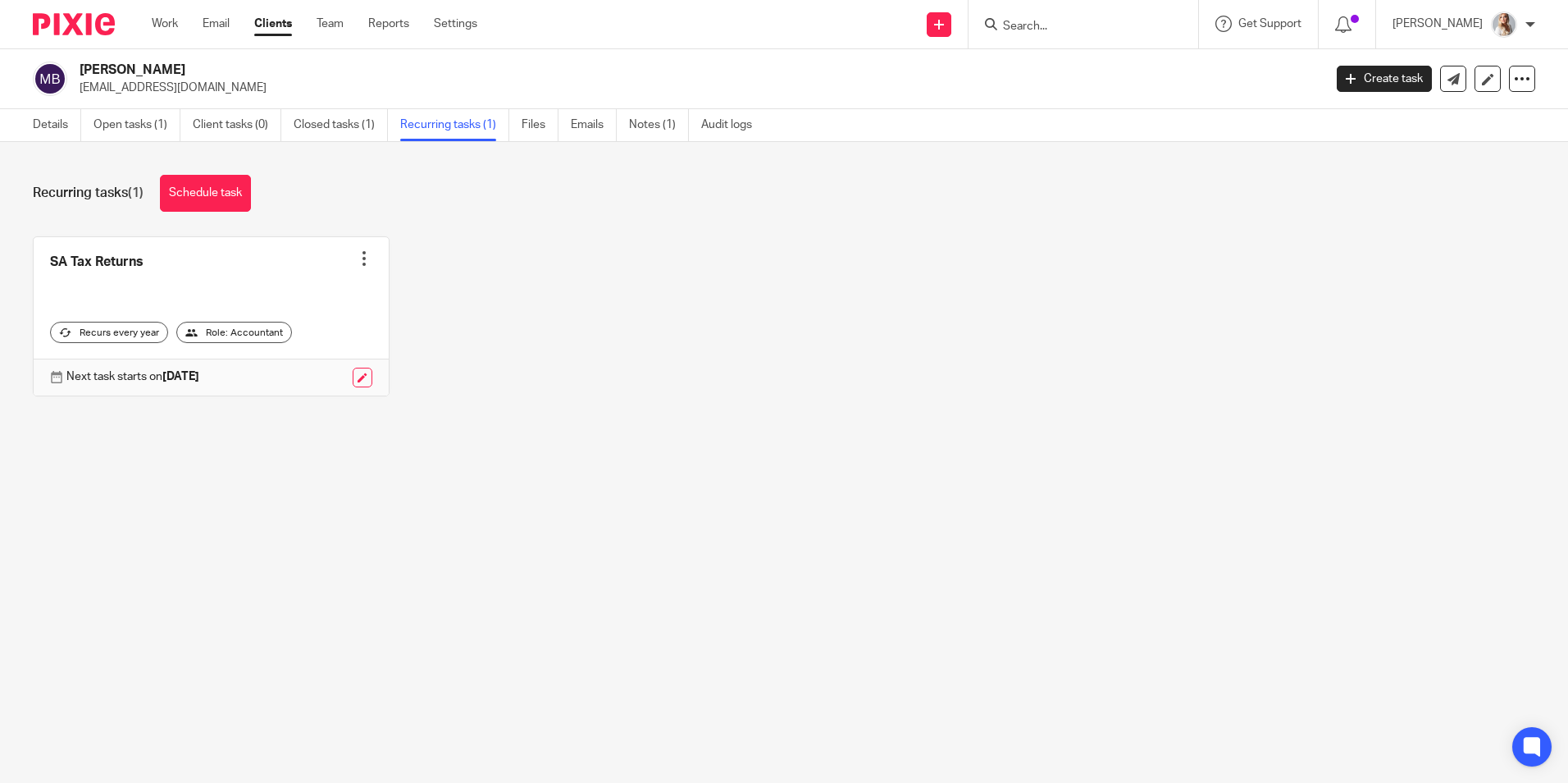
click at [622, 131] on ul "Details Open tasks (1) Client tasks (0) Closed tasks (1) Recurring tasks (1) Fi…" at bounding box center [404, 124] width 744 height 32
click at [623, 131] on ul "Details Open tasks (1) Client tasks (0) Closed tasks (1) Recurring tasks (1) Fi…" at bounding box center [404, 124] width 744 height 32
click at [645, 130] on link "Notes (1)" at bounding box center [659, 124] width 60 height 32
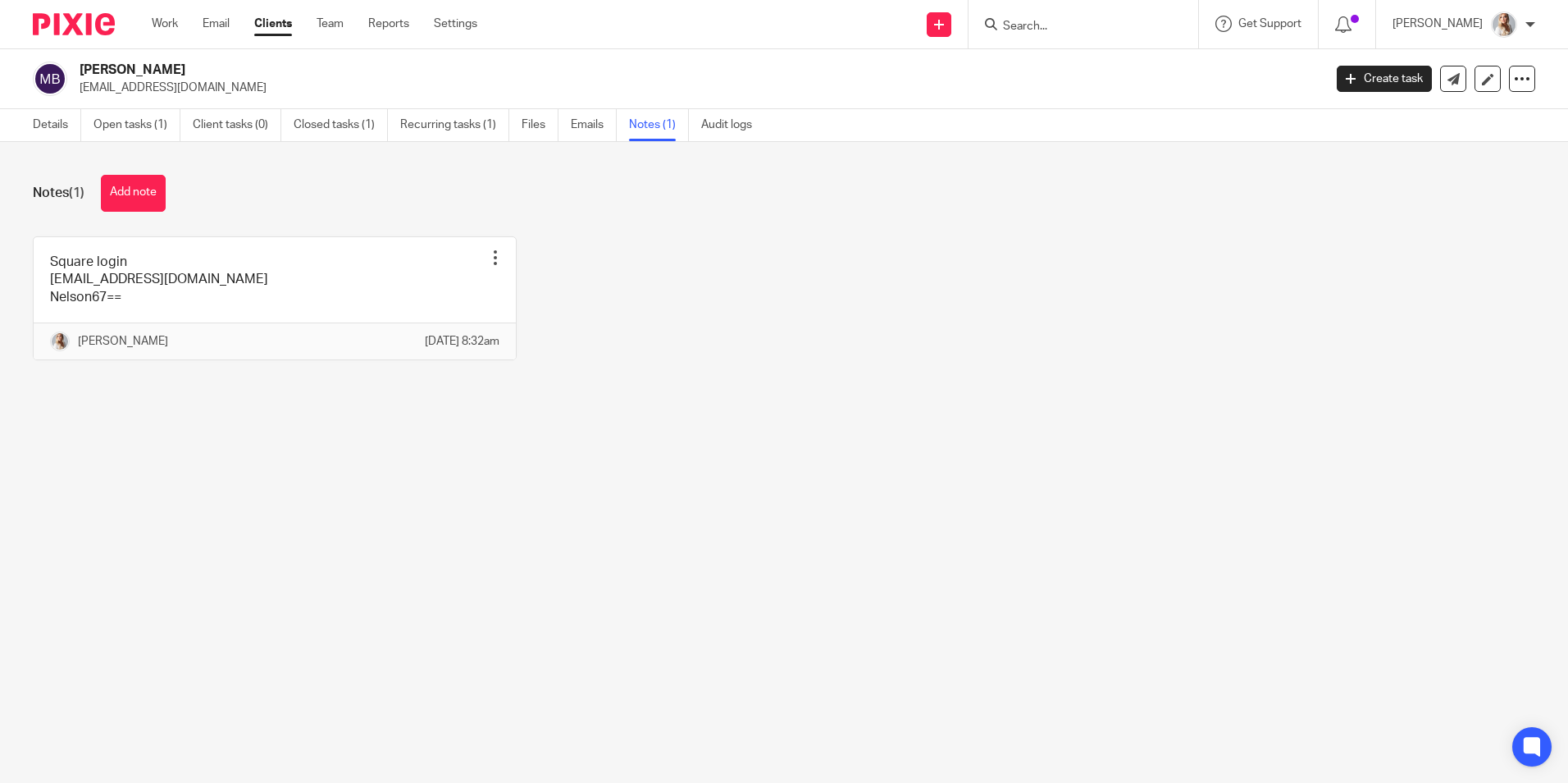
click at [1037, 29] on input "Search" at bounding box center [1074, 26] width 147 height 14
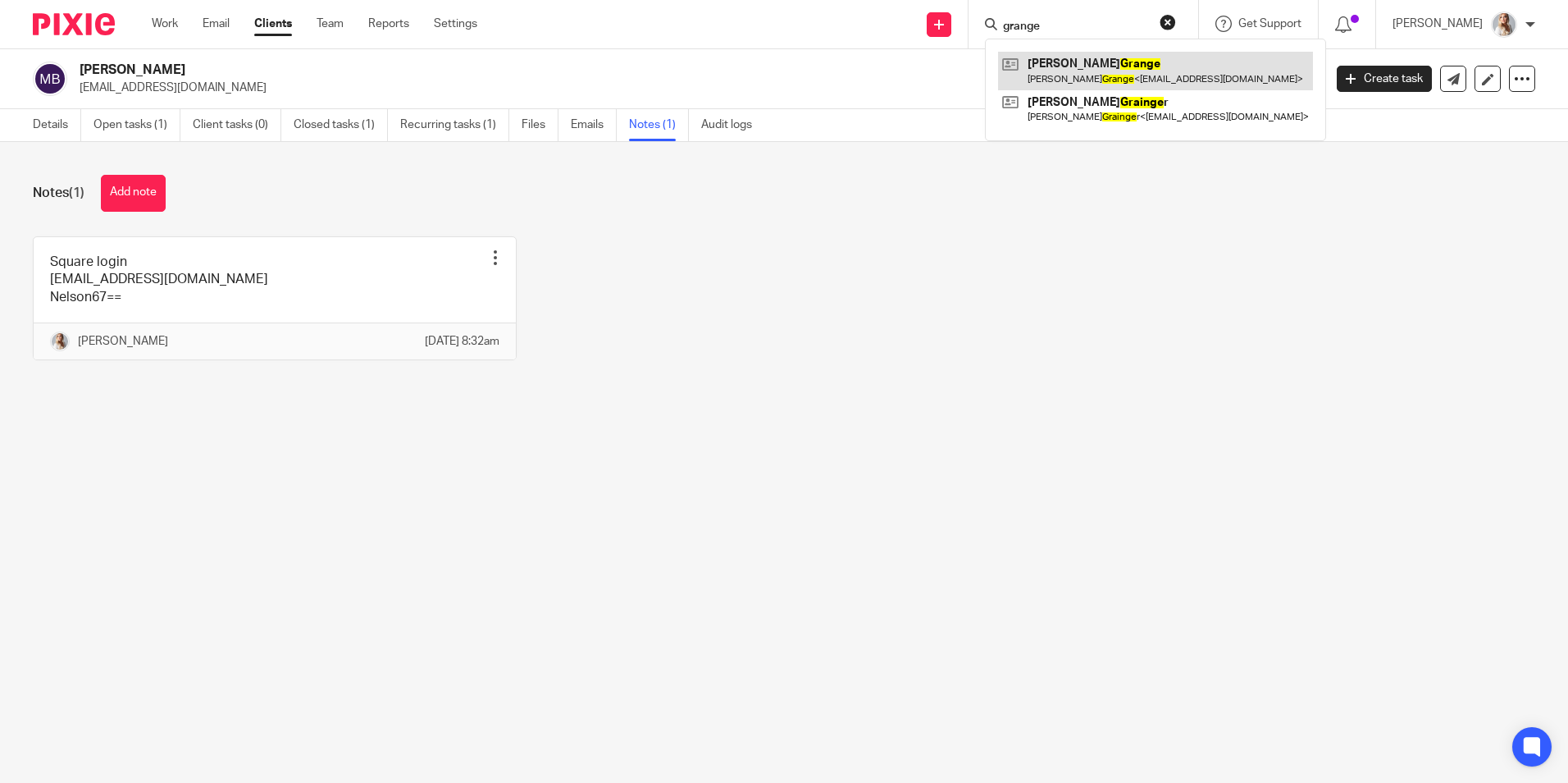
type input "grange"
click at [1050, 71] on link at bounding box center [1155, 70] width 315 height 38
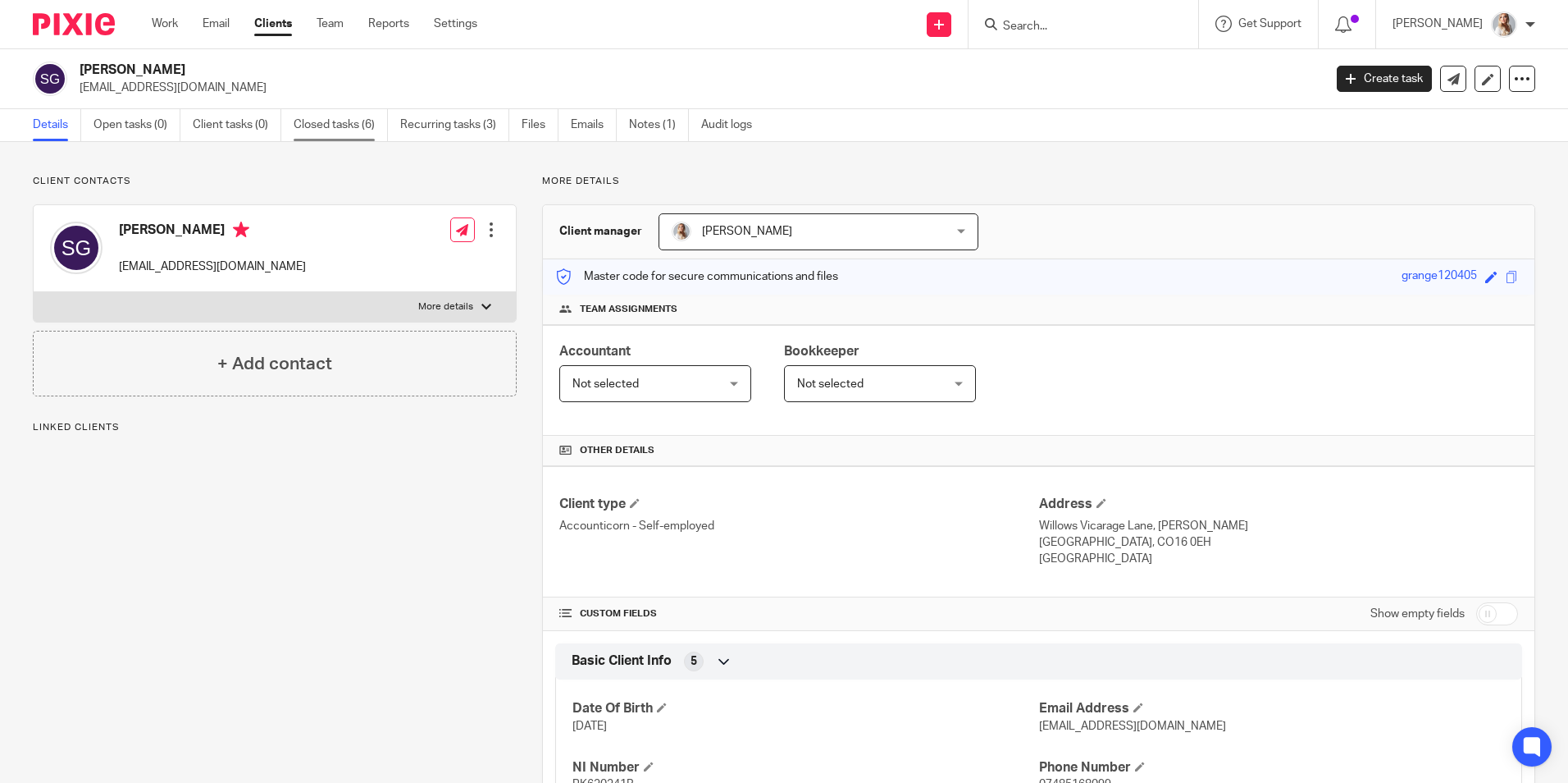
click at [324, 130] on link "Closed tasks (6)" at bounding box center [341, 124] width 94 height 32
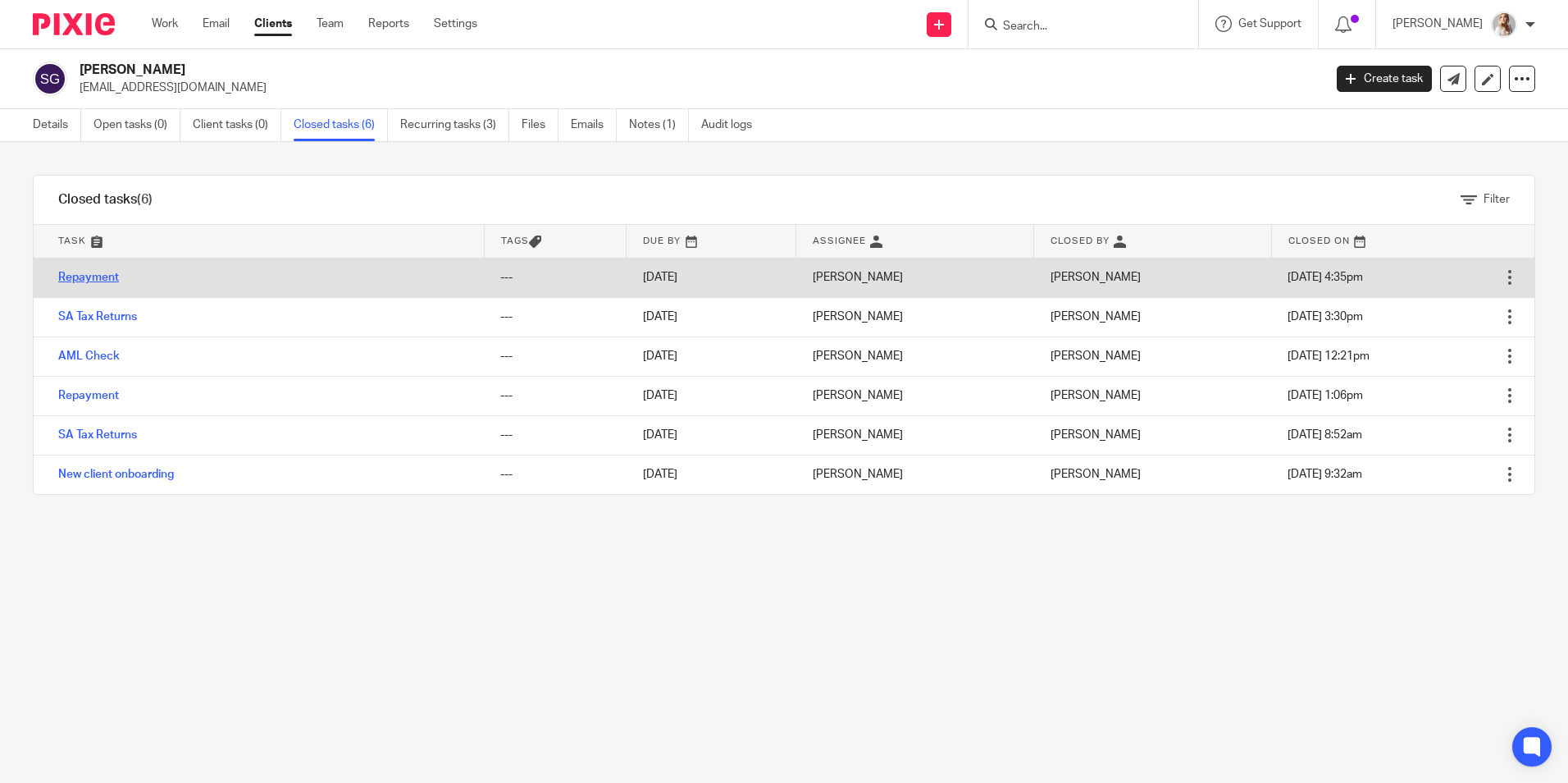
click at [91, 276] on link "Repayment" at bounding box center [89, 277] width 61 height 12
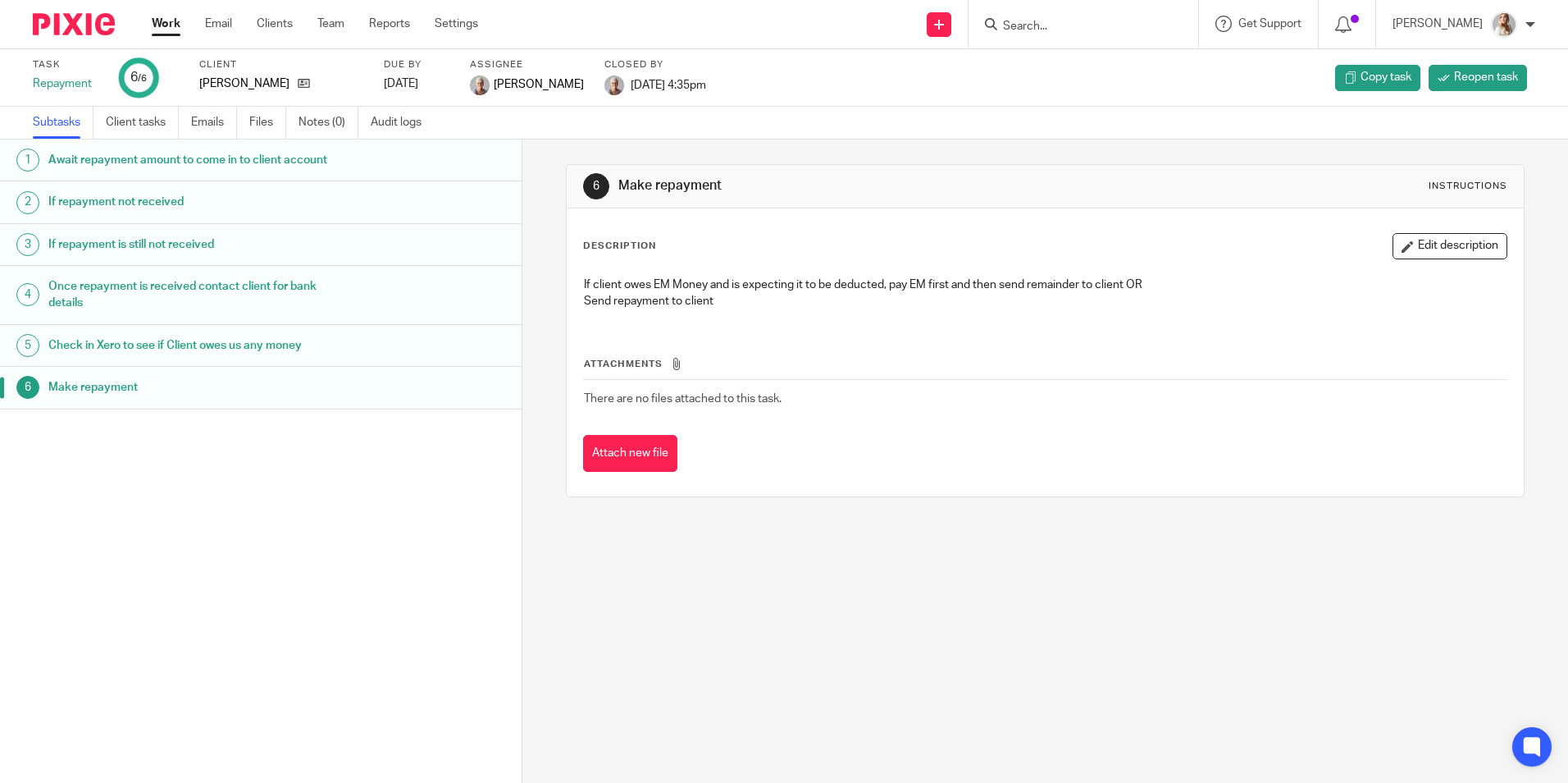
click at [379, 333] on div "Check in Xero to see if Client owes us any money" at bounding box center [277, 346] width 458 height 25
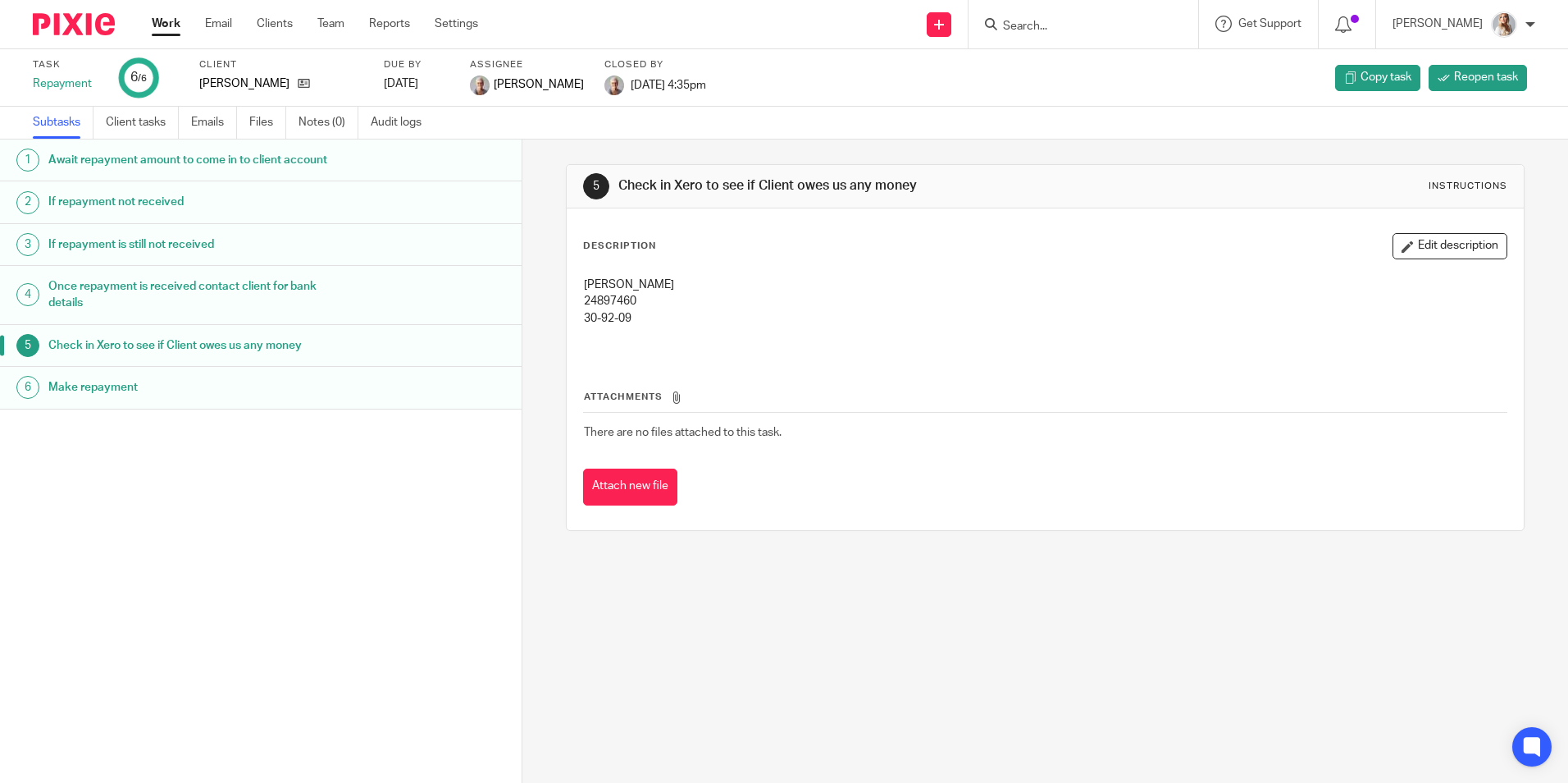
click at [370, 304] on div "Once repayment is received contact client for bank details" at bounding box center [277, 295] width 458 height 41
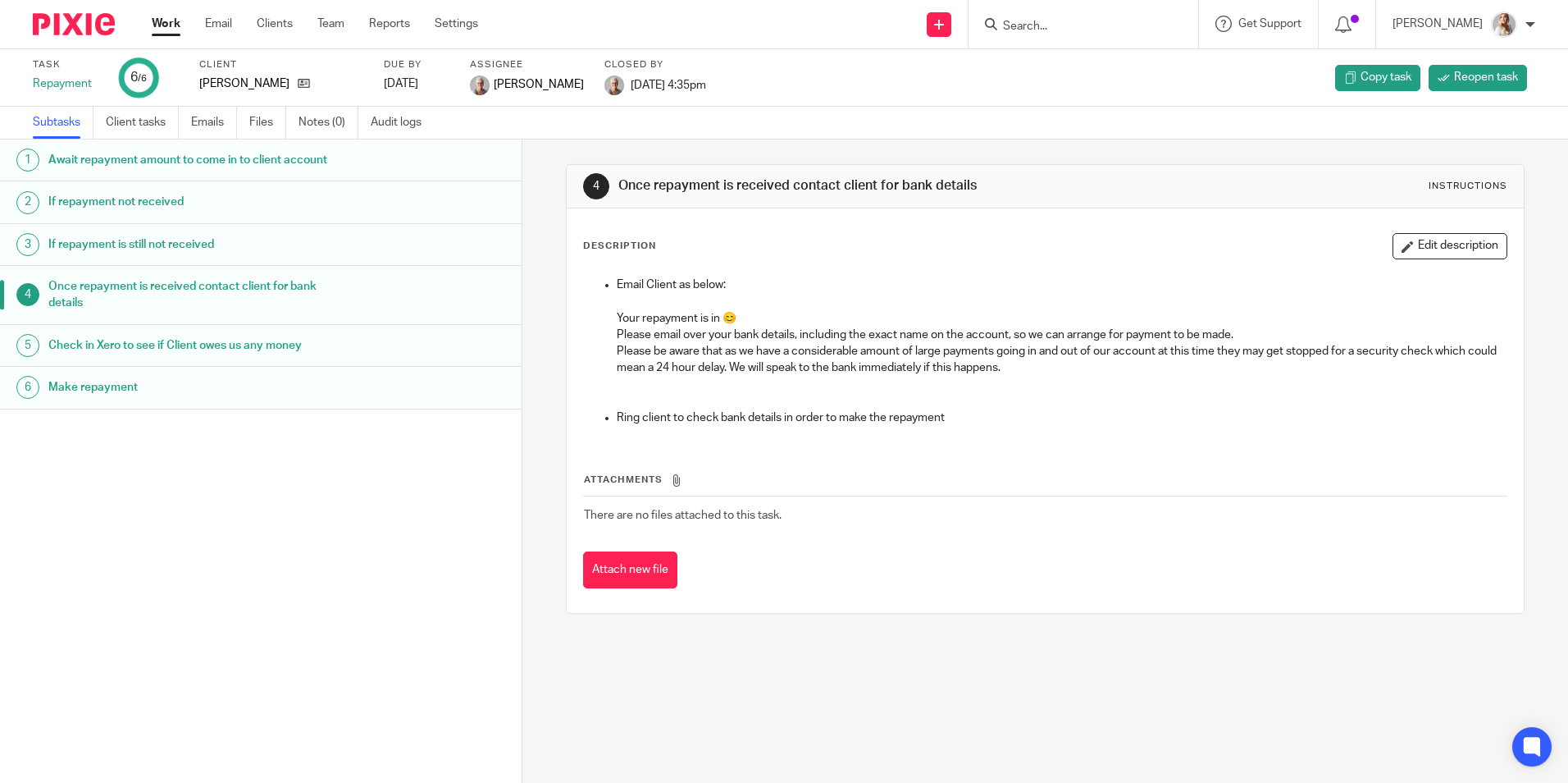
click at [363, 258] on link "3 If repayment is still not received" at bounding box center [261, 245] width 522 height 41
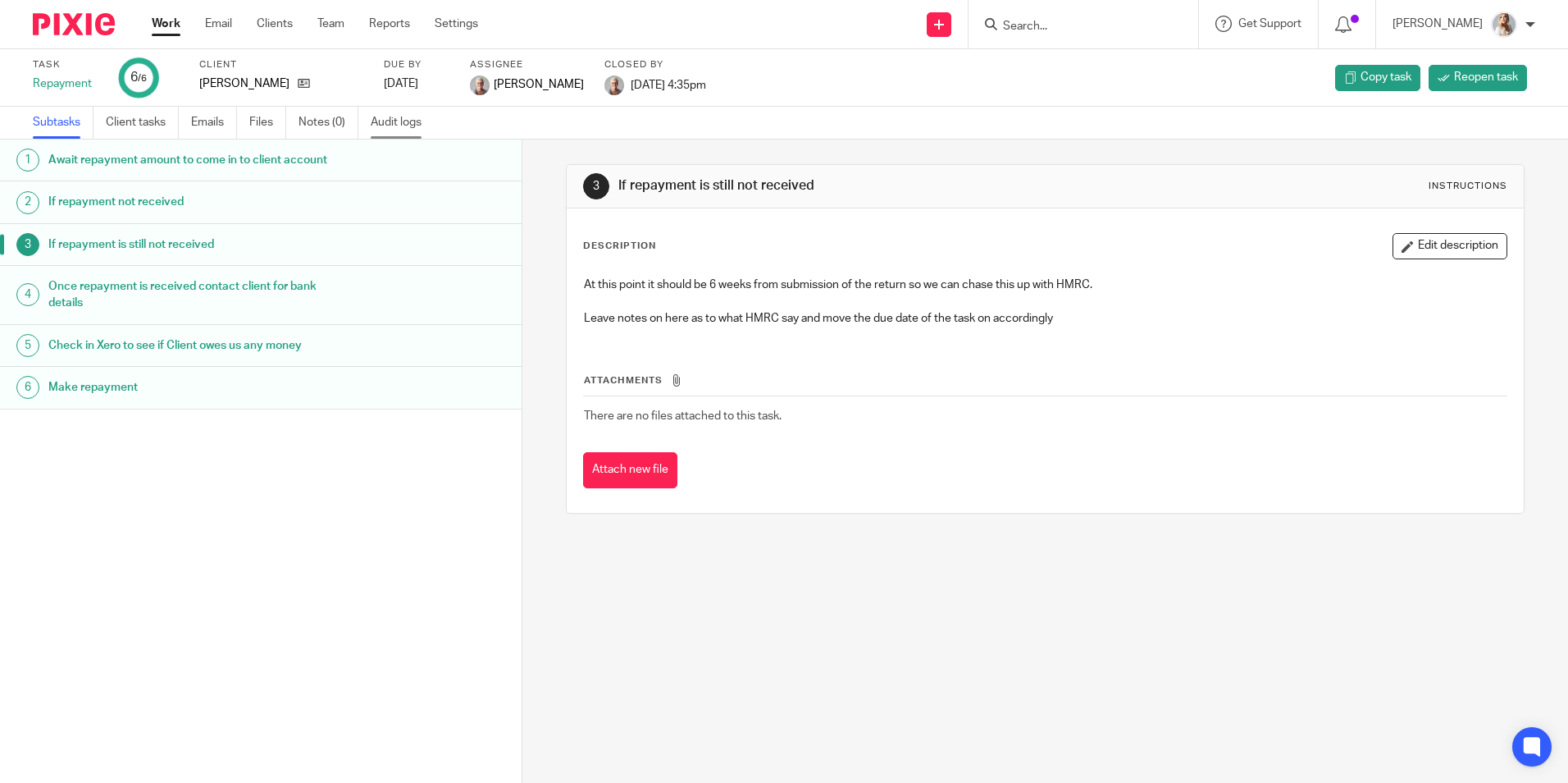
click at [391, 131] on link "Audit logs" at bounding box center [402, 122] width 64 height 32
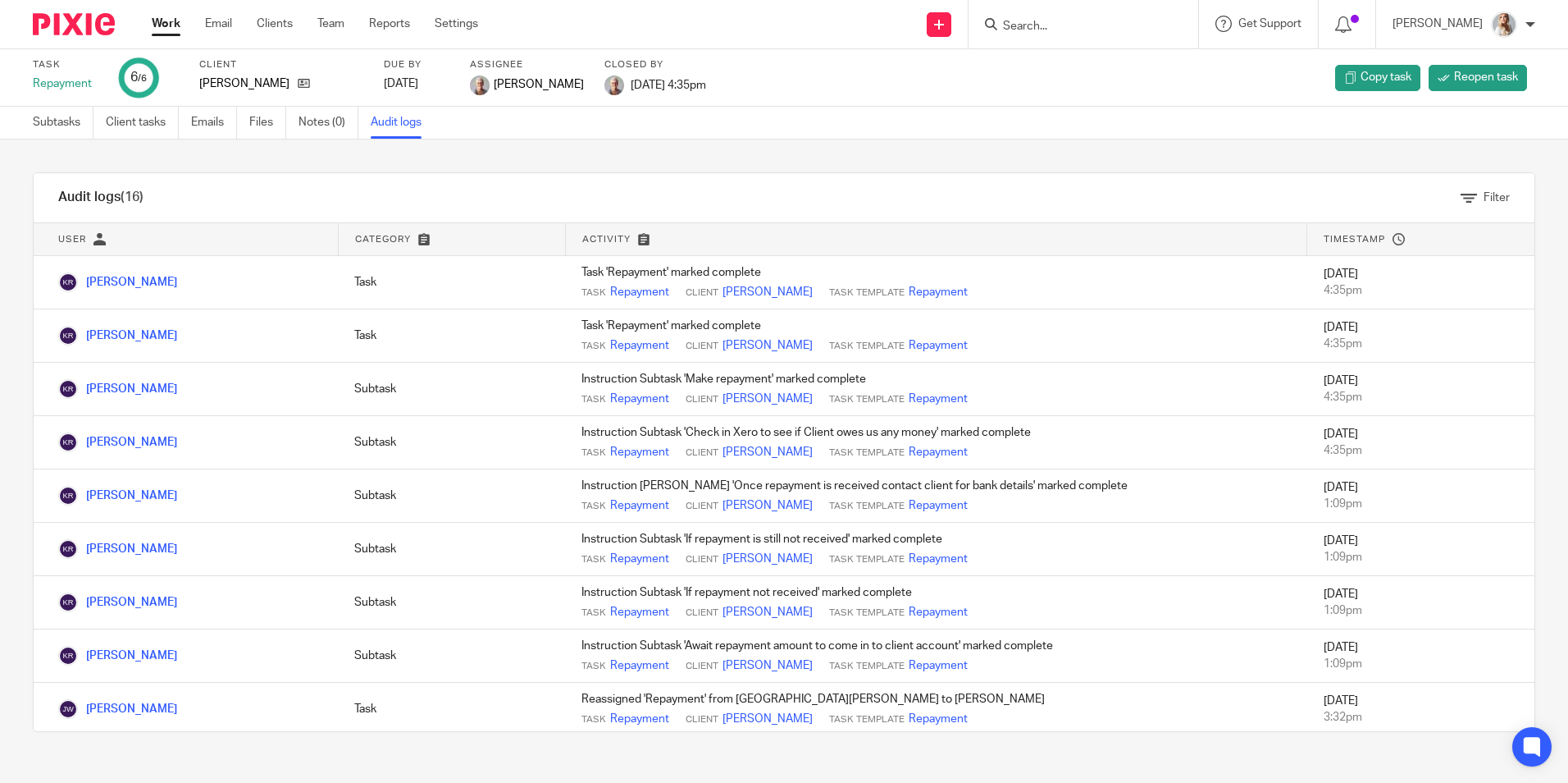
click at [1043, 22] on input "Search" at bounding box center [1074, 26] width 147 height 14
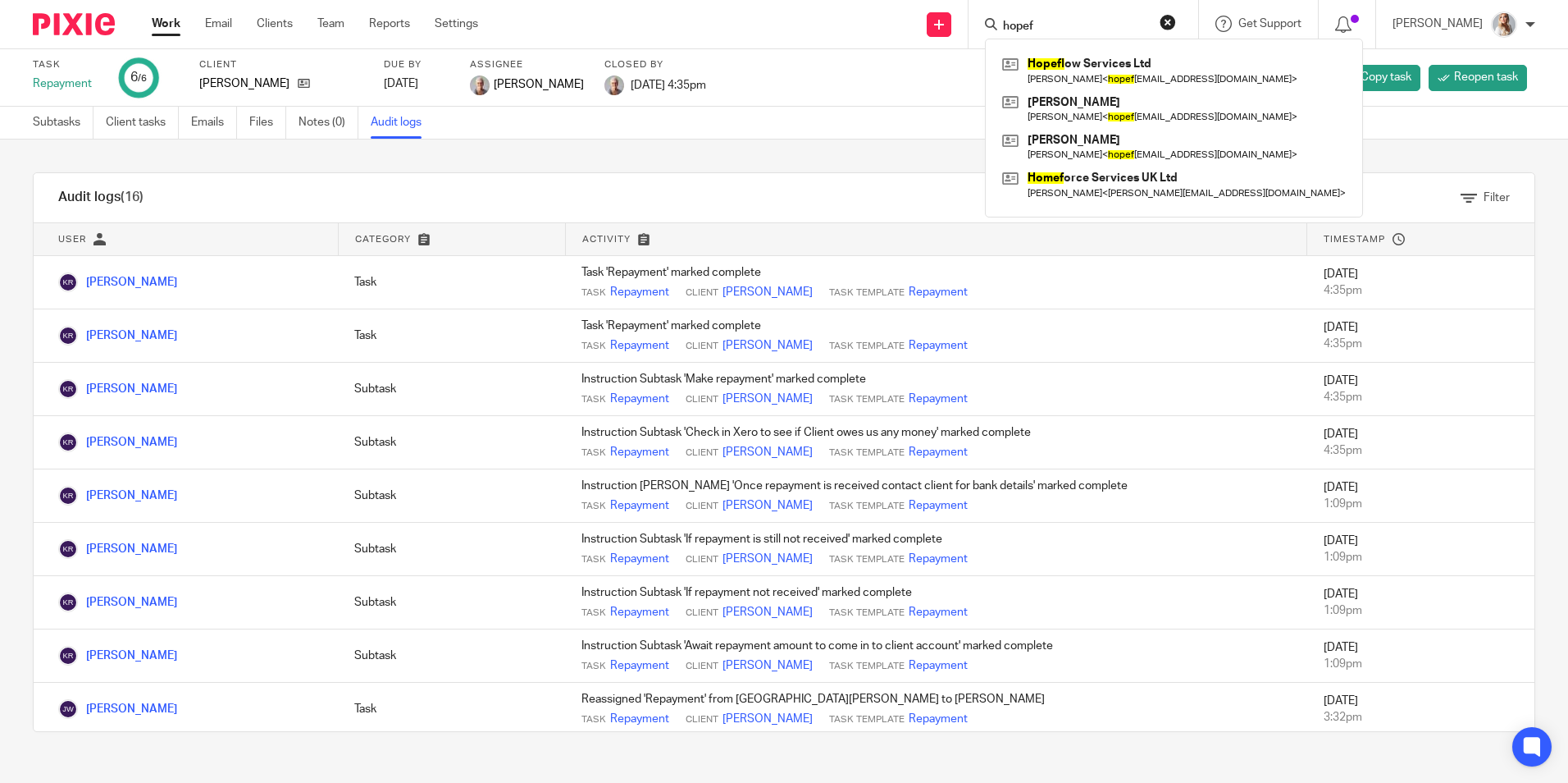
type input "hopef"
click at [1061, 46] on div "Hopef low Services Ltd Jack Hope < hopef lowessex@hotmail.com > Jack Hope Jack …" at bounding box center [1173, 128] width 378 height 179
drag, startPoint x: 1061, startPoint y: 46, endPoint x: 1067, endPoint y: 55, distance: 10.8
click at [1067, 55] on link at bounding box center [1174, 70] width 352 height 38
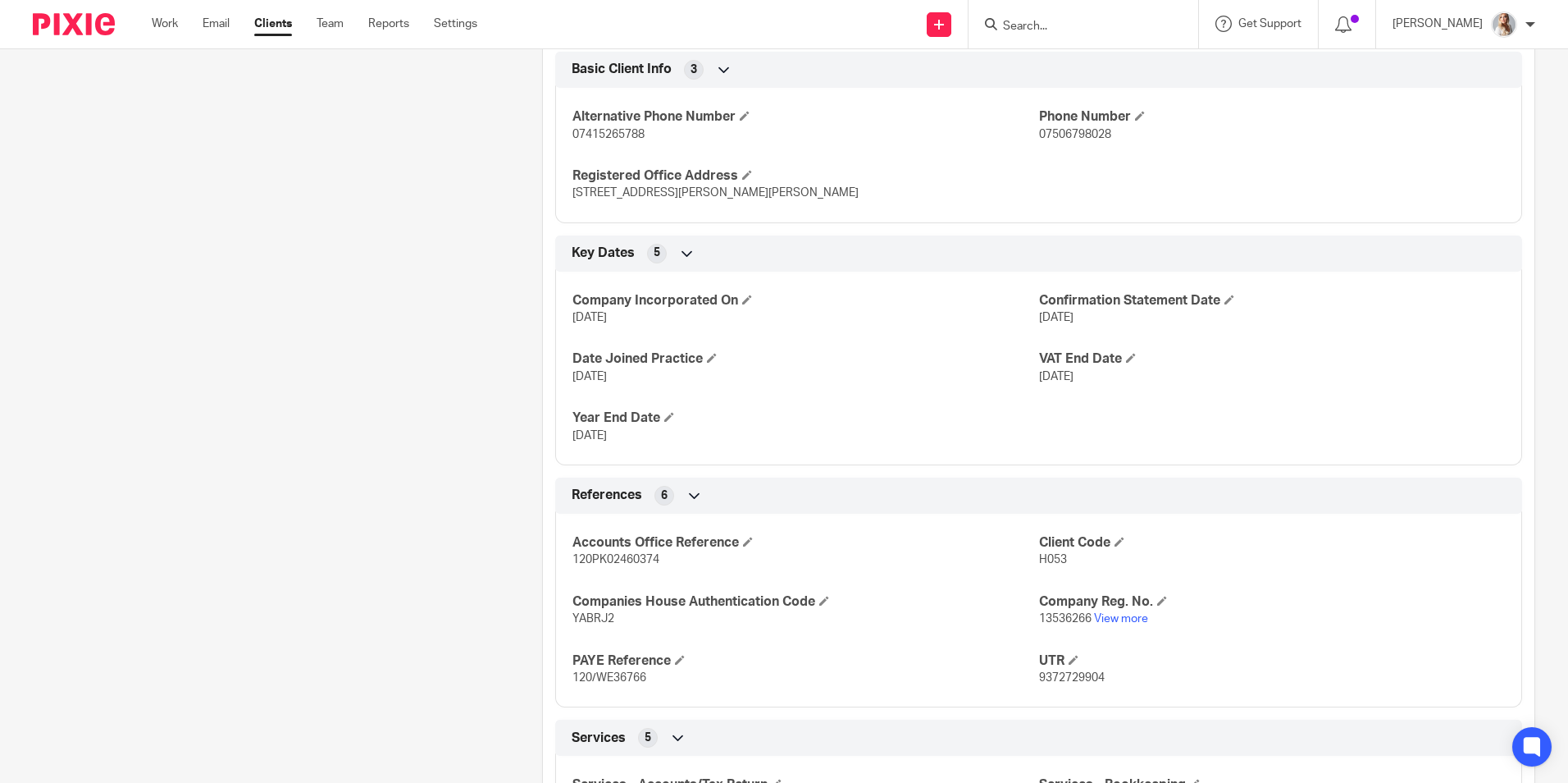
scroll to position [739, 0]
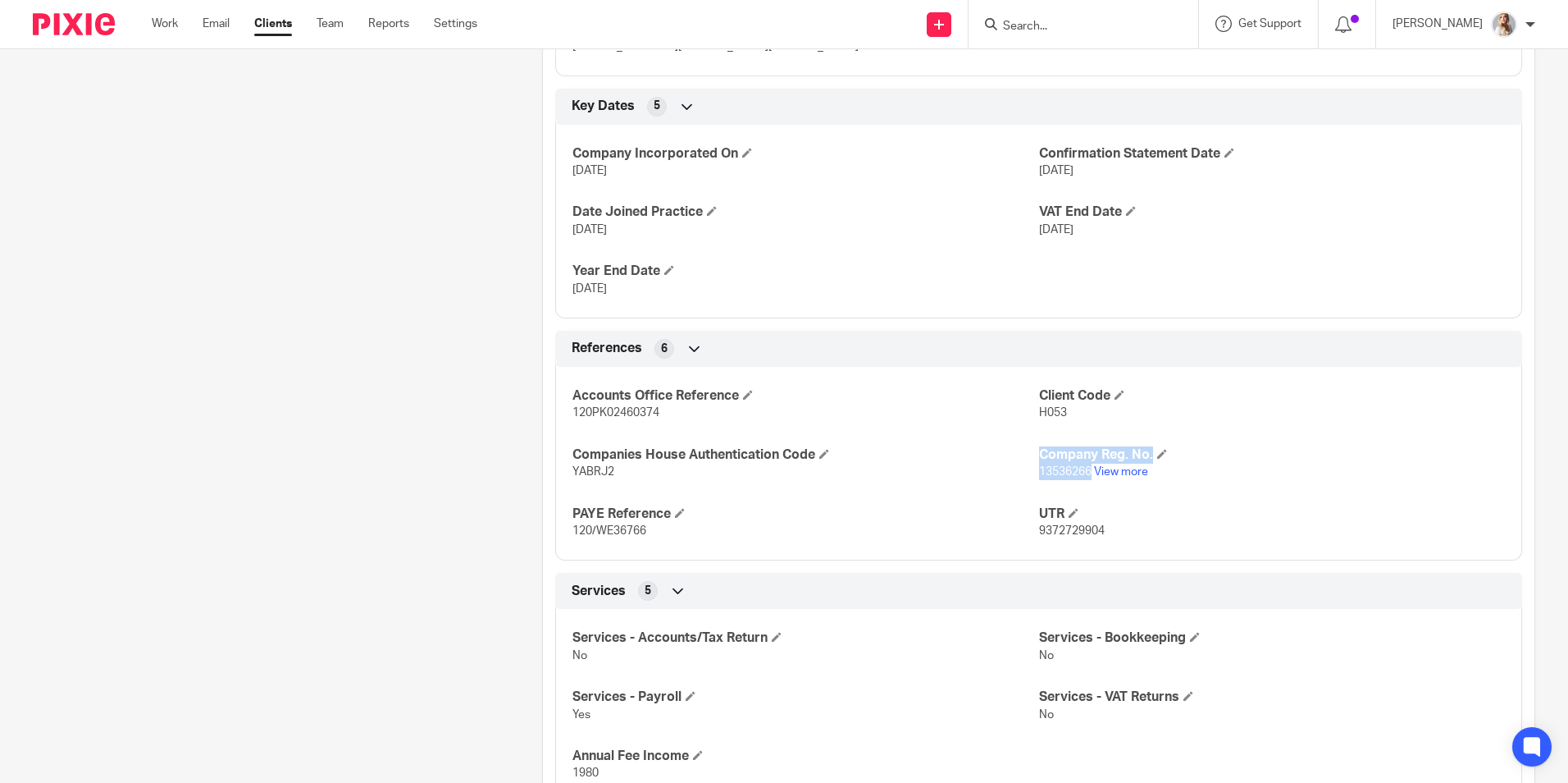
drag, startPoint x: 1085, startPoint y: 474, endPoint x: 993, endPoint y: 485, distance: 92.7
click at [994, 485] on div "Accounts Office Reference 120PK02460374 Client Code H053 Companies House Authen…" at bounding box center [1039, 457] width 967 height 206
drag, startPoint x: 993, startPoint y: 485, endPoint x: 1035, endPoint y: 496, distance: 43.4
click at [1034, 496] on div "Accounts Office Reference 120PK02460374 Client Code H053 Companies House Authen…" at bounding box center [1039, 457] width 967 height 206
drag, startPoint x: 1085, startPoint y: 478, endPoint x: 1033, endPoint y: 474, distance: 52.2
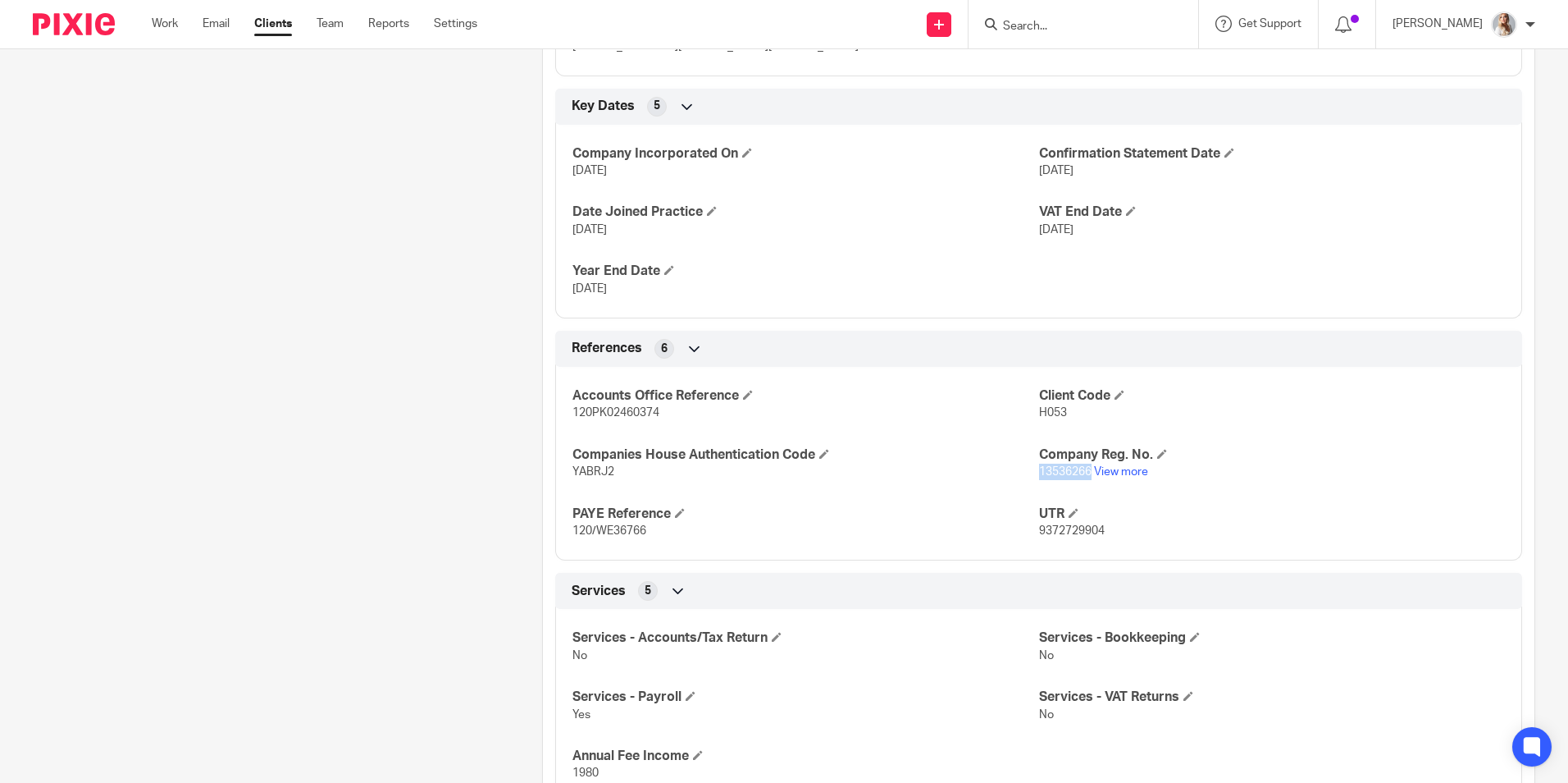
click at [1040, 474] on p "13536266 View more" at bounding box center [1272, 471] width 466 height 16
copy span "13536266"
click at [1146, 22] on input "Search" at bounding box center [1074, 26] width 147 height 14
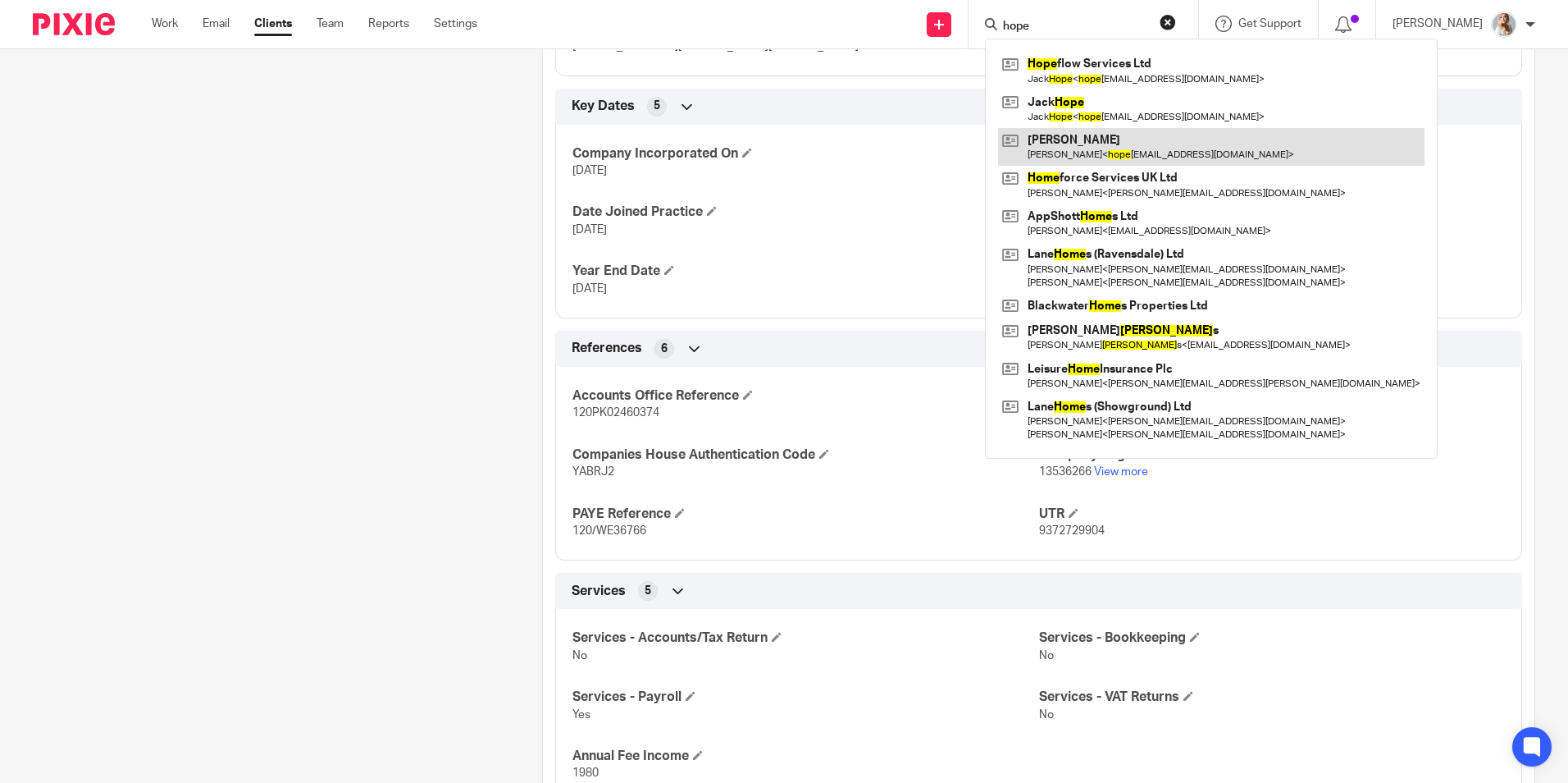
type input "hope"
click at [1057, 139] on link at bounding box center [1211, 146] width 426 height 38
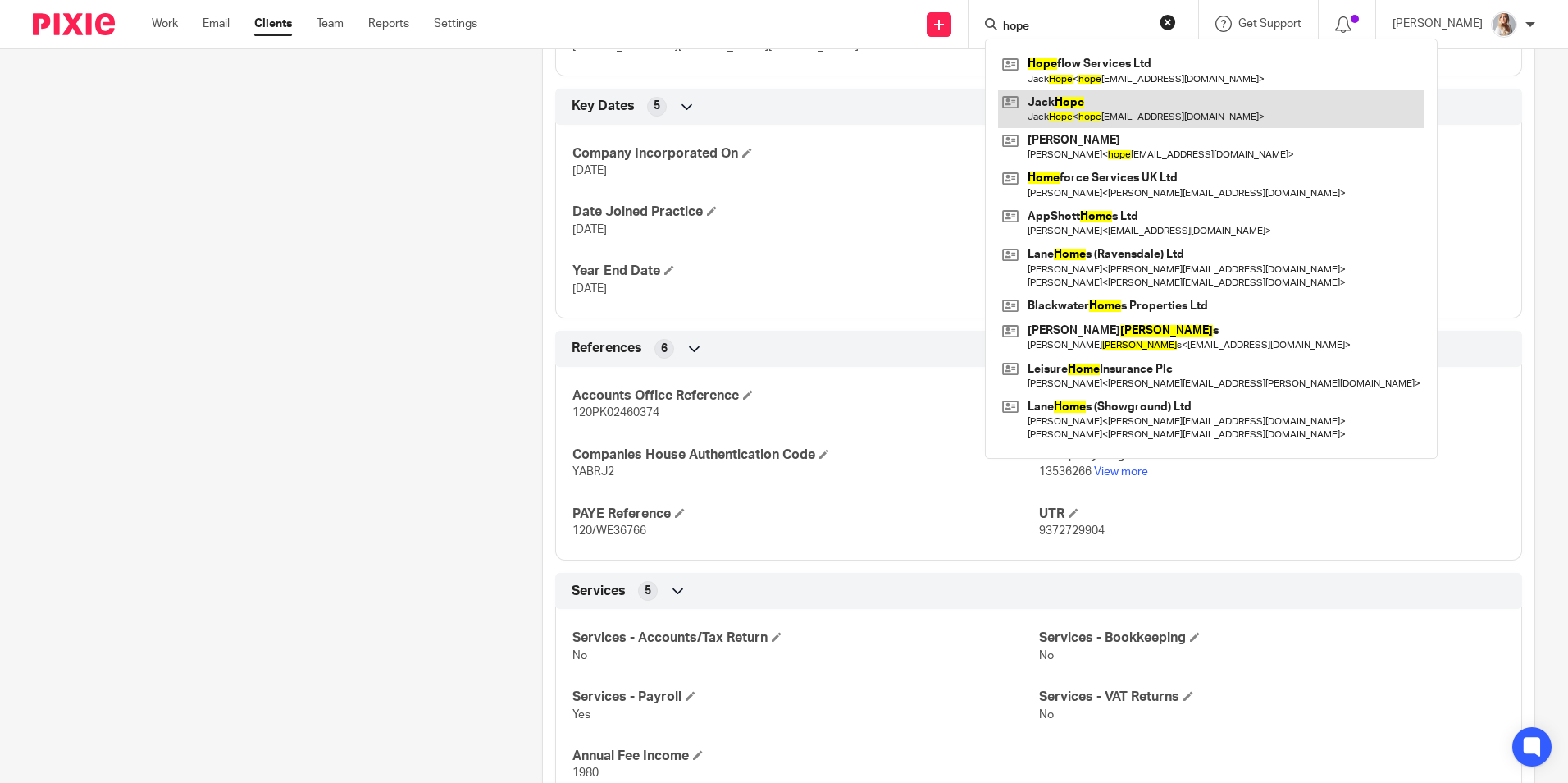
click at [1047, 115] on link at bounding box center [1211, 109] width 426 height 38
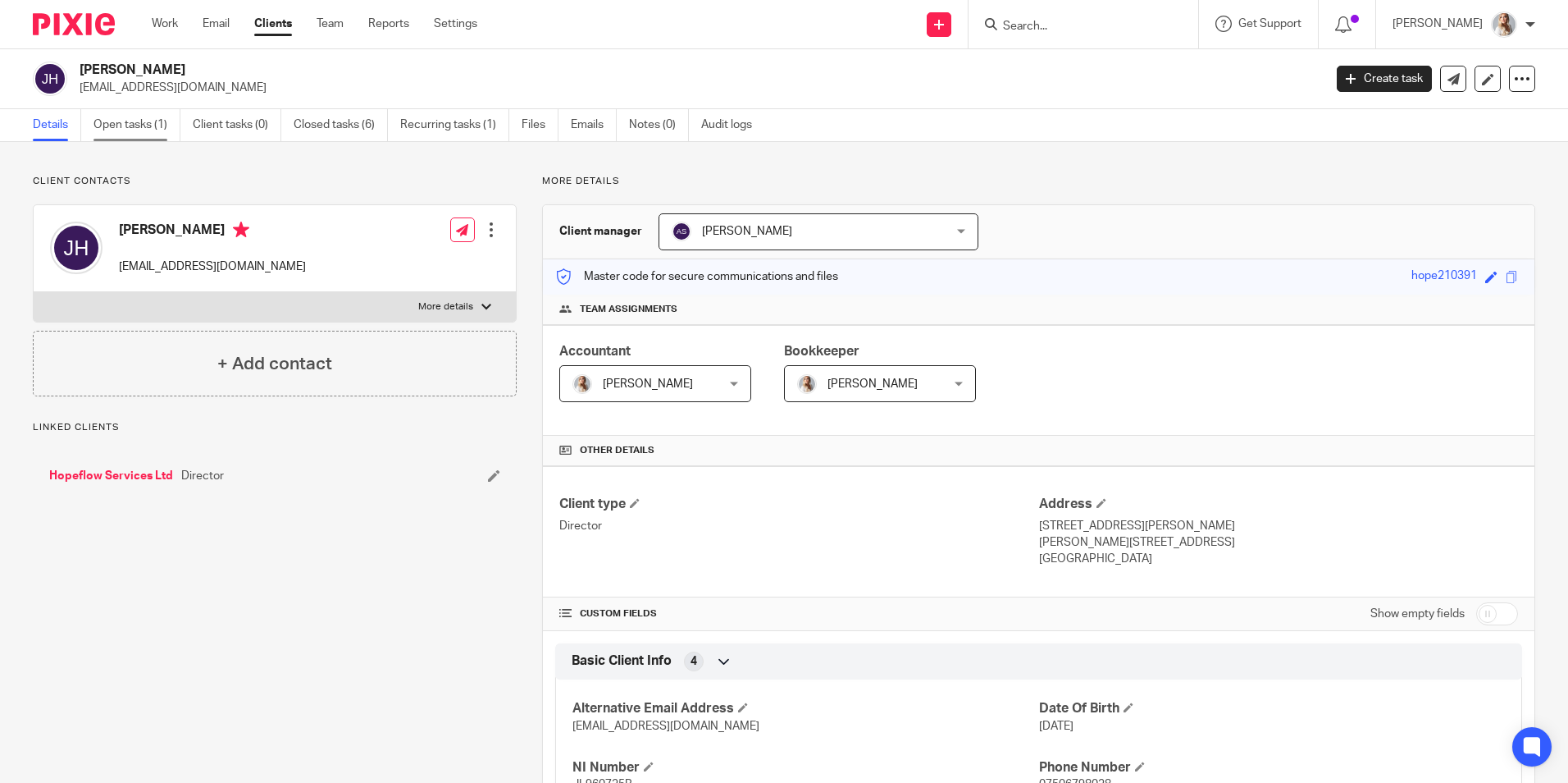
click at [168, 134] on link "Open tasks (1)" at bounding box center [137, 124] width 87 height 32
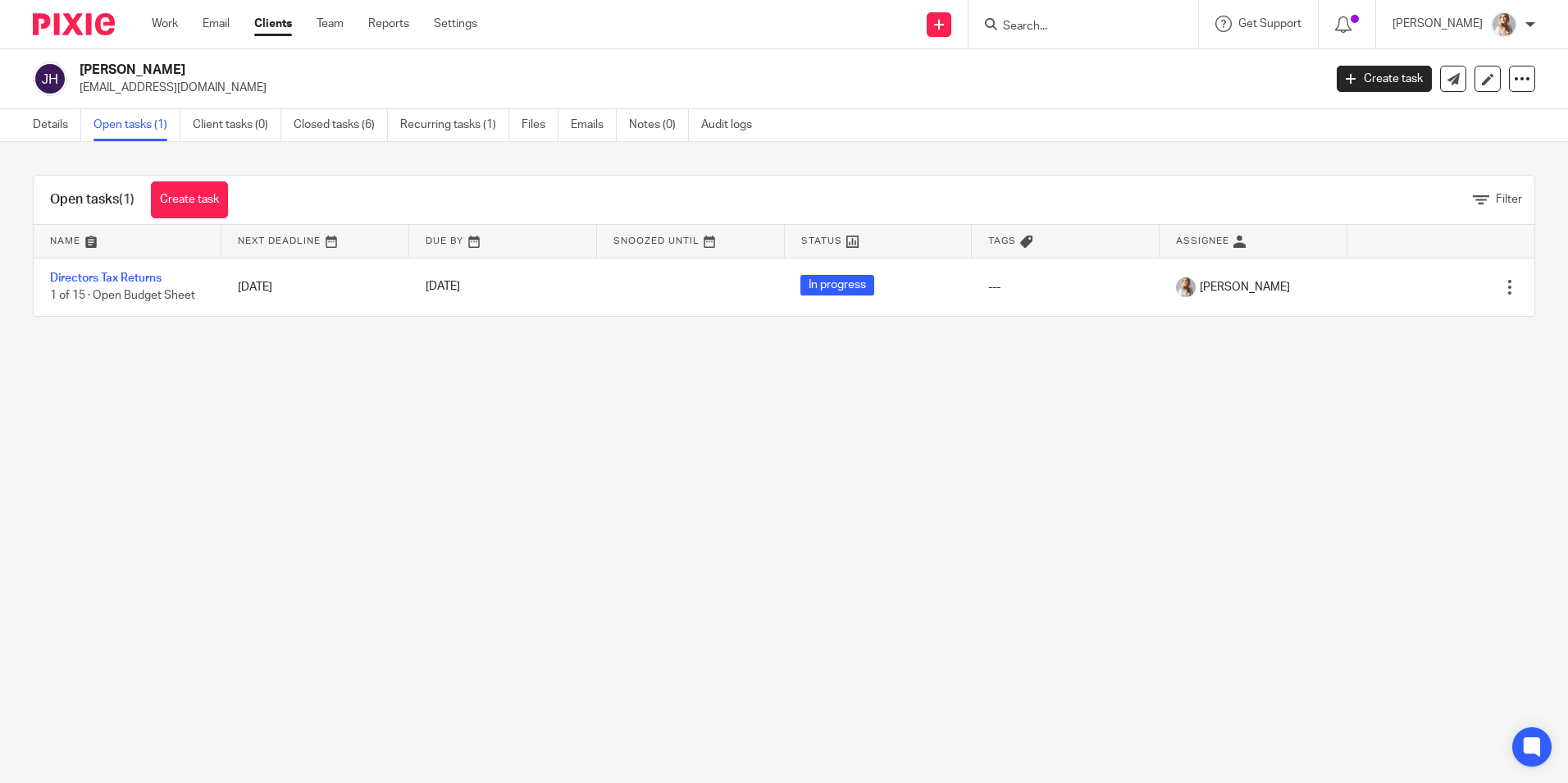
click at [1106, 24] on input "Search" at bounding box center [1074, 26] width 147 height 14
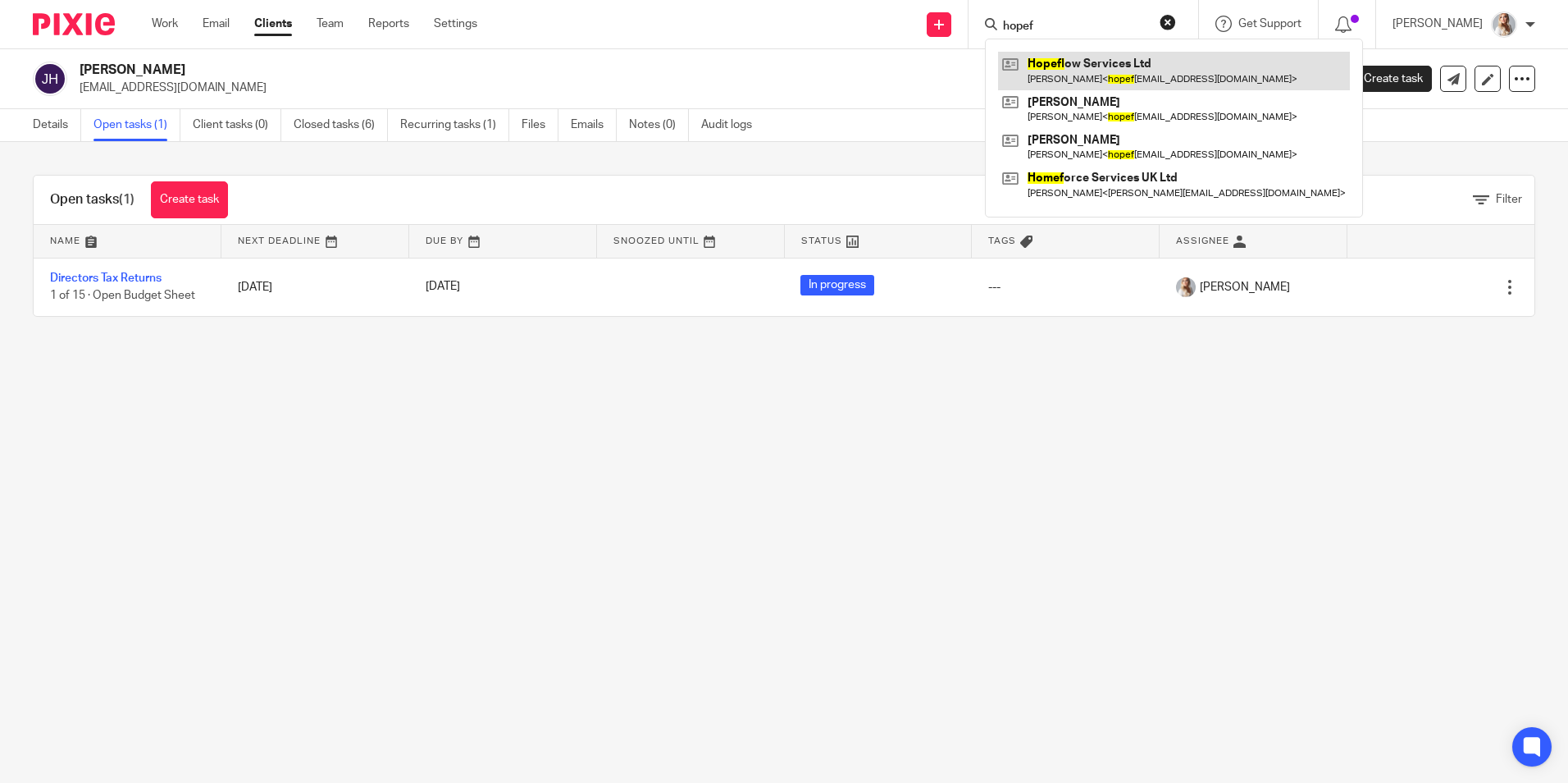
type input "hopef"
click at [1107, 67] on link at bounding box center [1174, 70] width 352 height 38
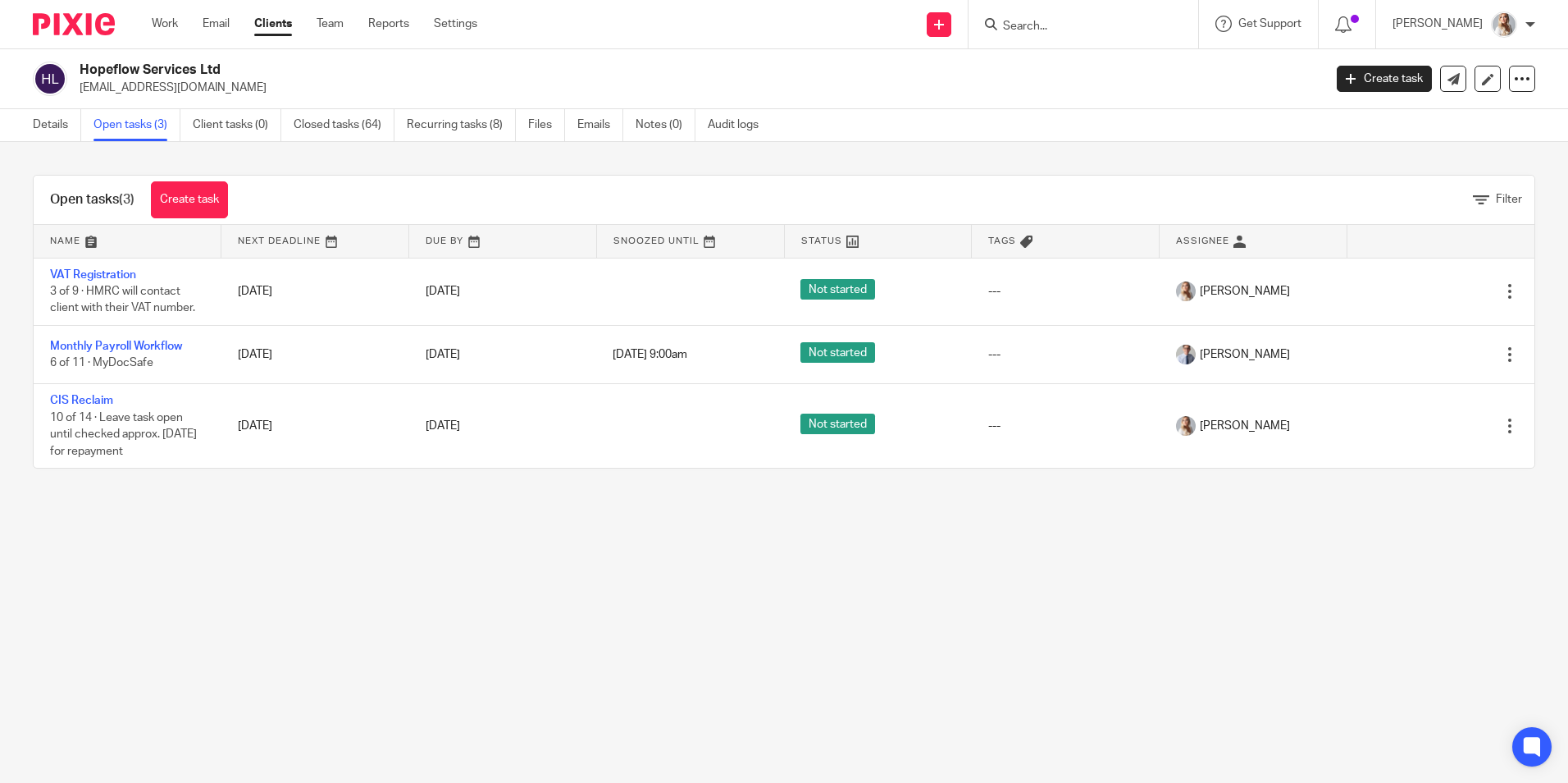
click at [1034, 37] on div at bounding box center [1083, 24] width 230 height 48
click at [1036, 35] on form at bounding box center [1089, 23] width 175 height 20
click at [1038, 28] on input "Search" at bounding box center [1074, 26] width 147 height 14
click at [169, 25] on link "Work" at bounding box center [165, 23] width 26 height 16
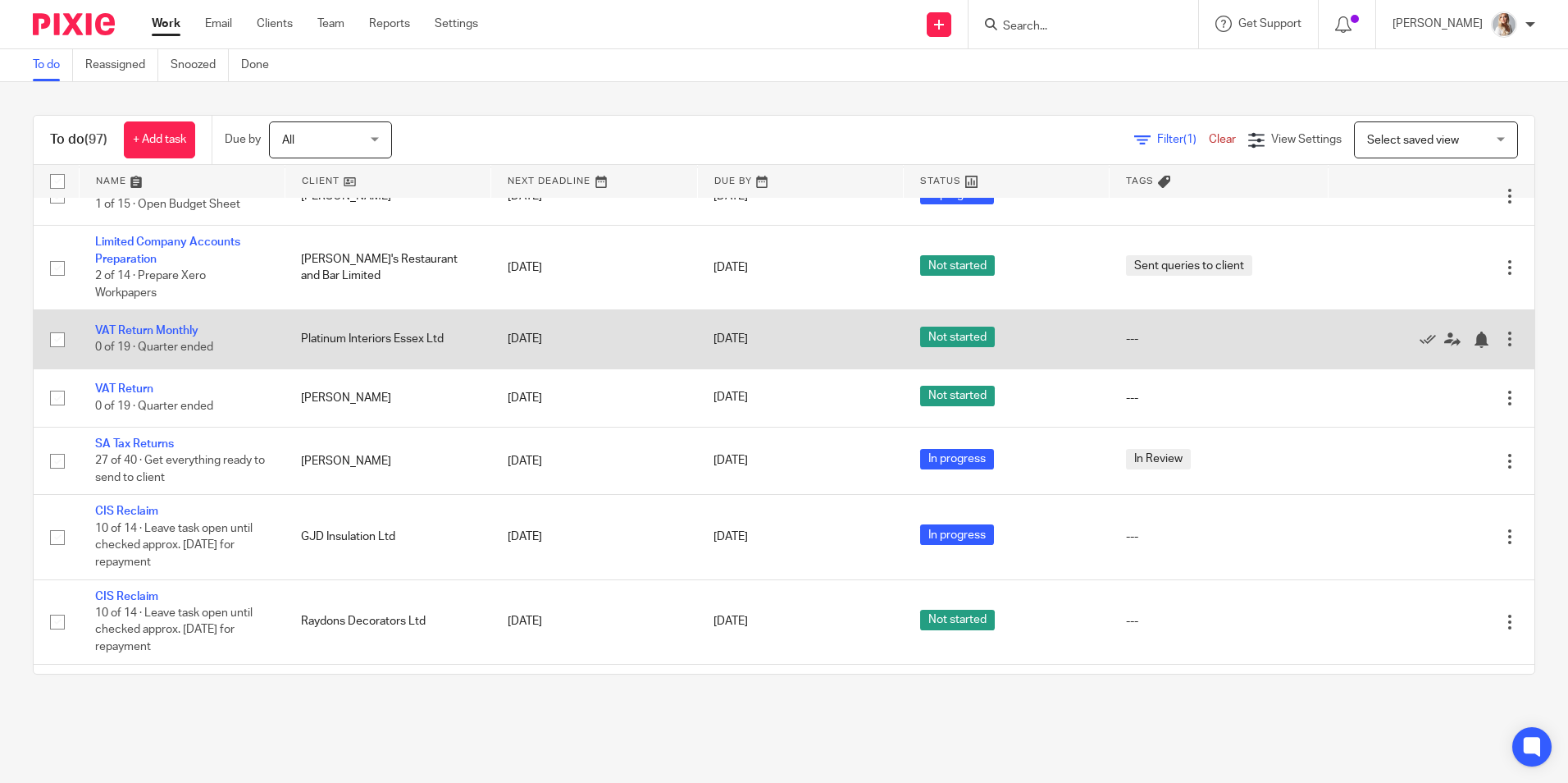
scroll to position [1231, 0]
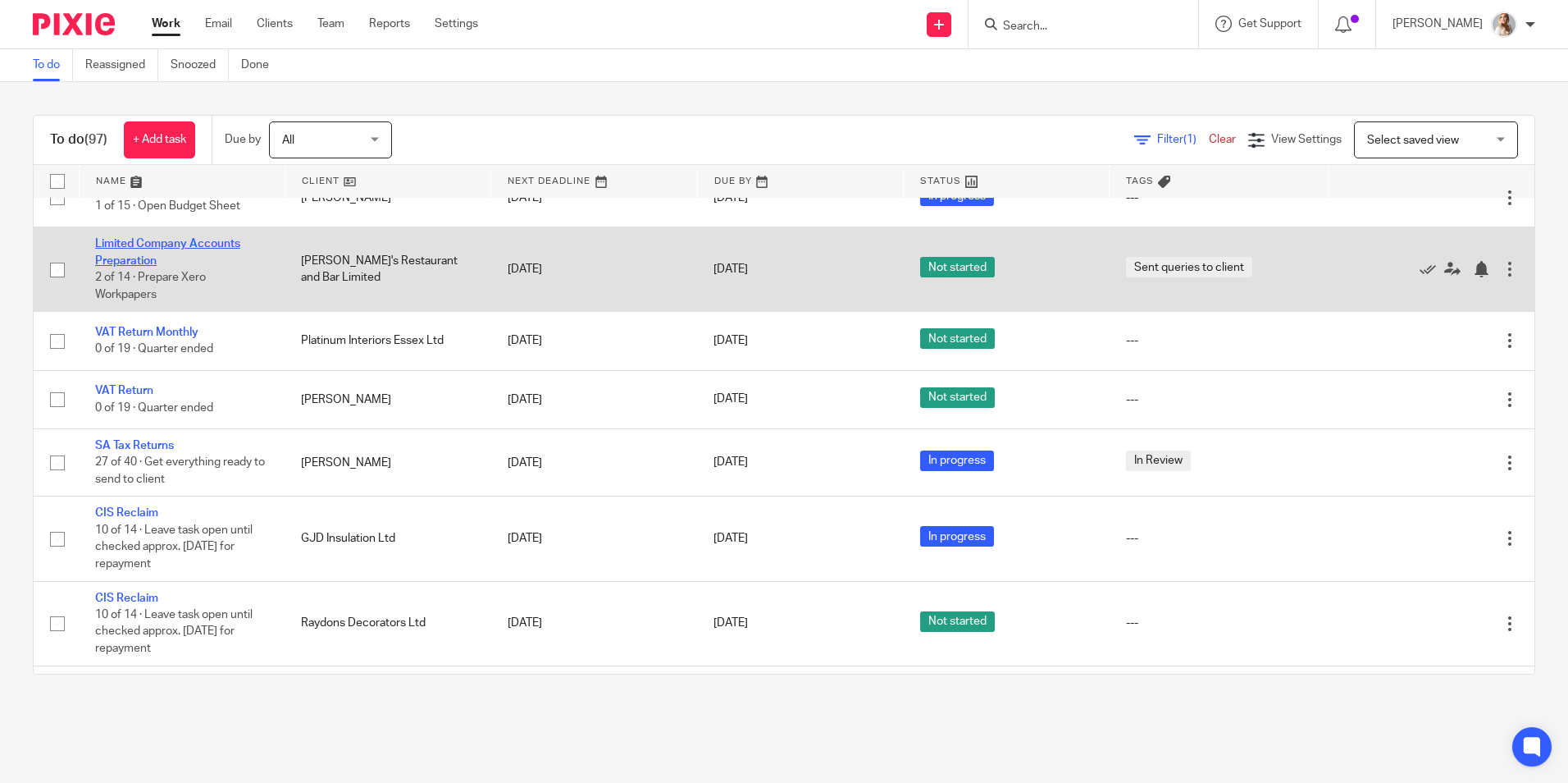
click at [134, 257] on link "Limited Company Accounts Preparation" at bounding box center [167, 251] width 145 height 28
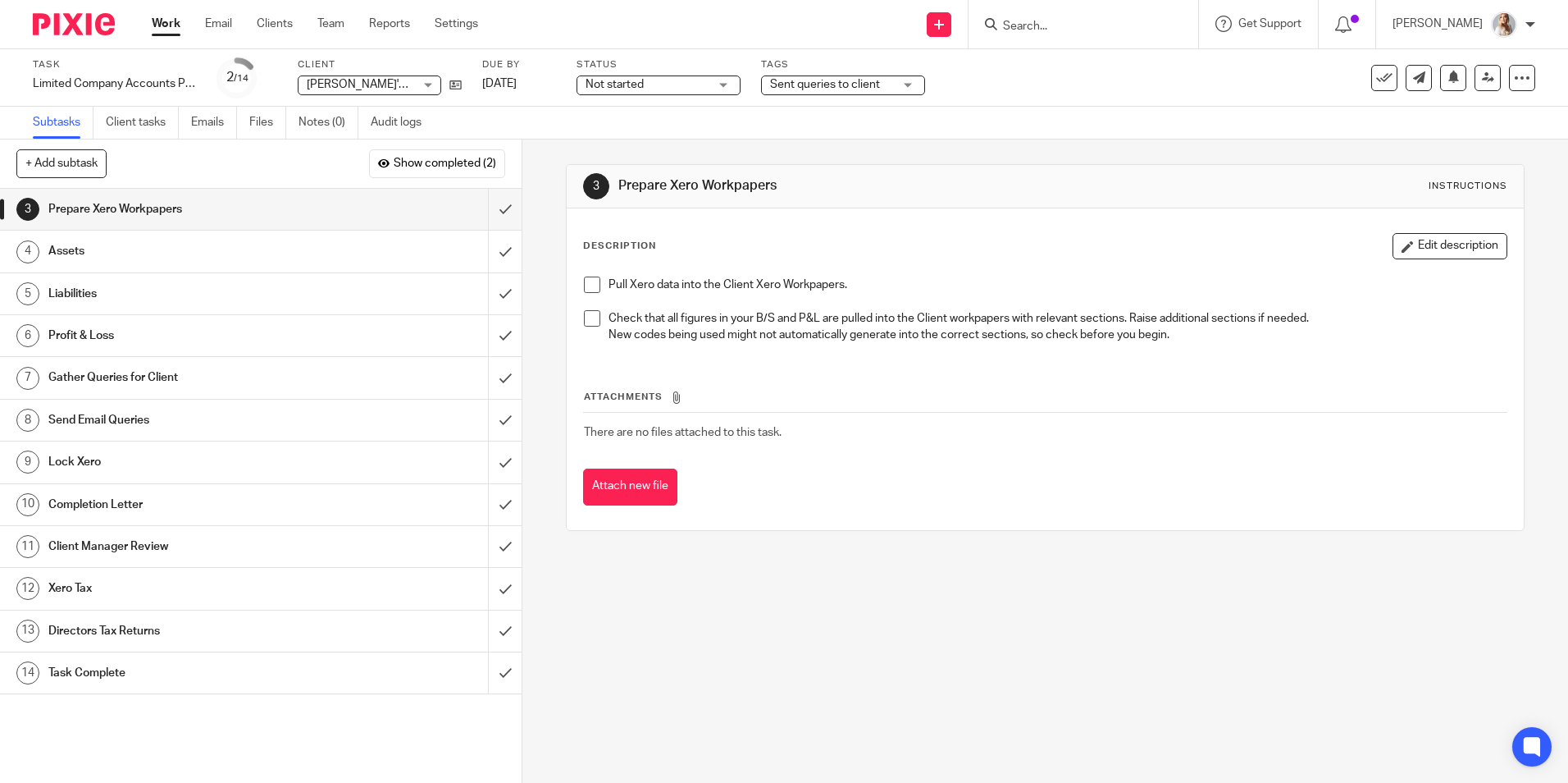
click at [108, 247] on h1 "Assets" at bounding box center [189, 251] width 282 height 25
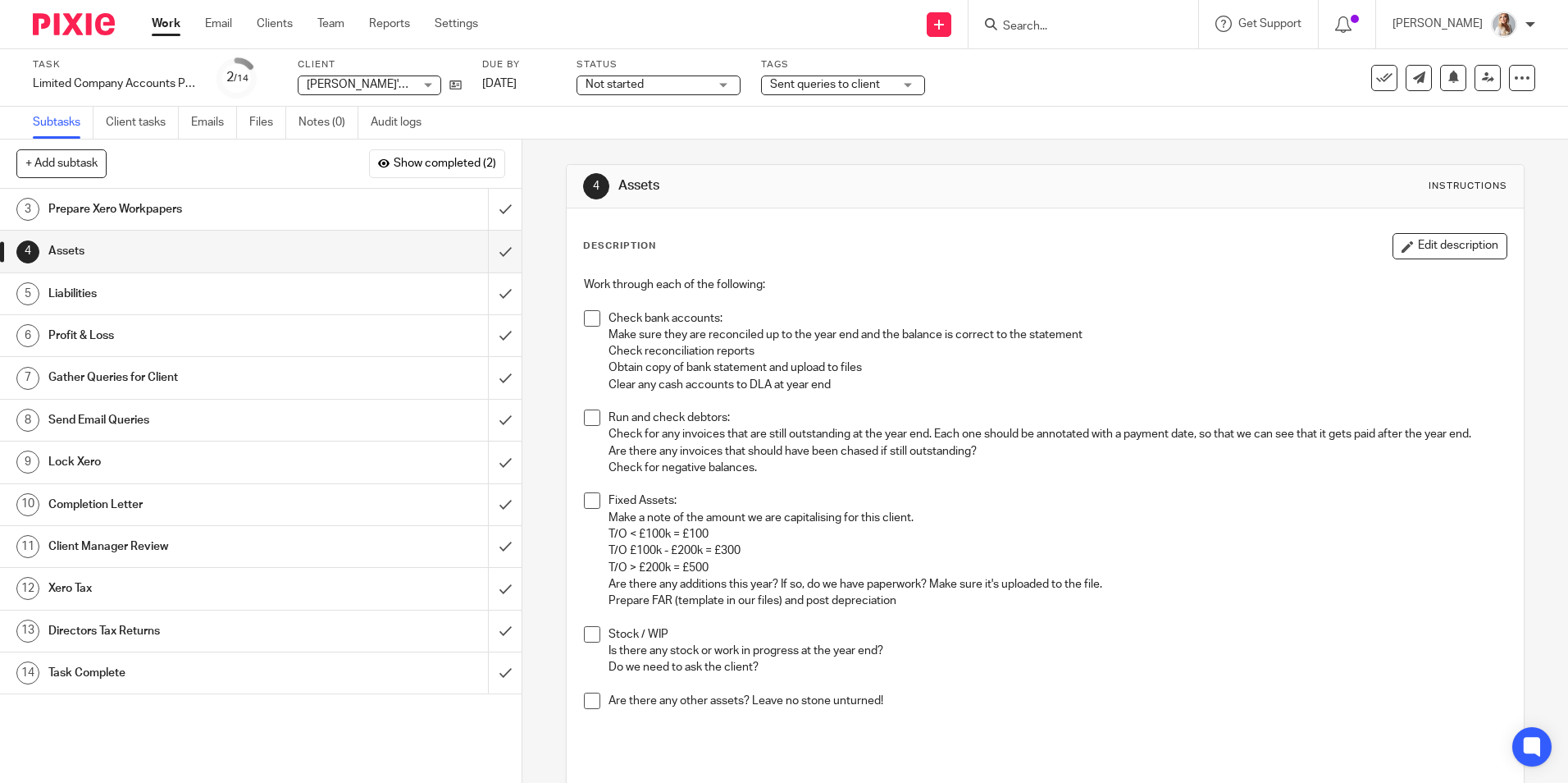
click at [110, 567] on link "11 Client Manager Review" at bounding box center [244, 546] width 488 height 41
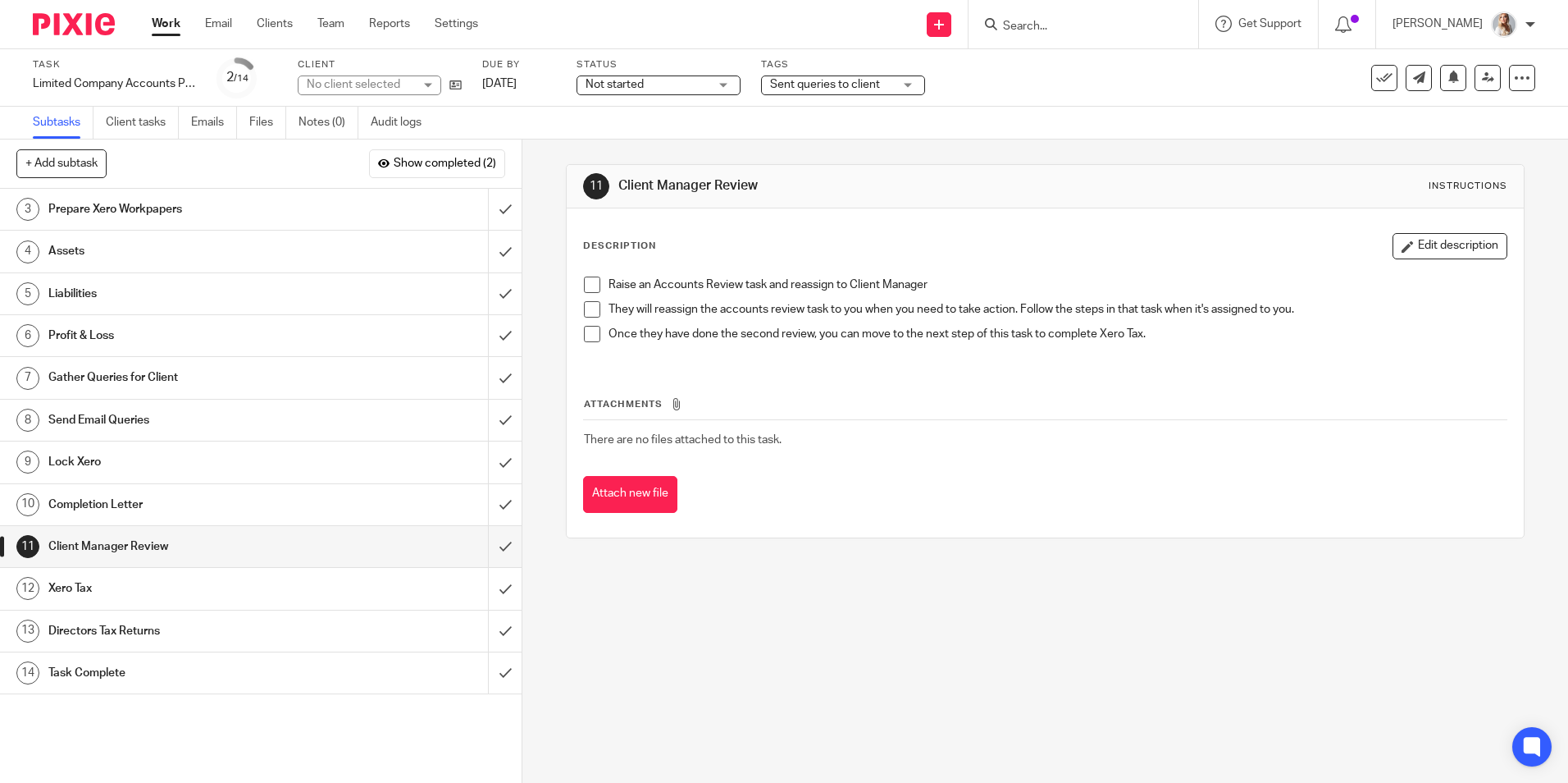
click at [95, 578] on h1 "Xero Tax" at bounding box center [189, 588] width 282 height 25
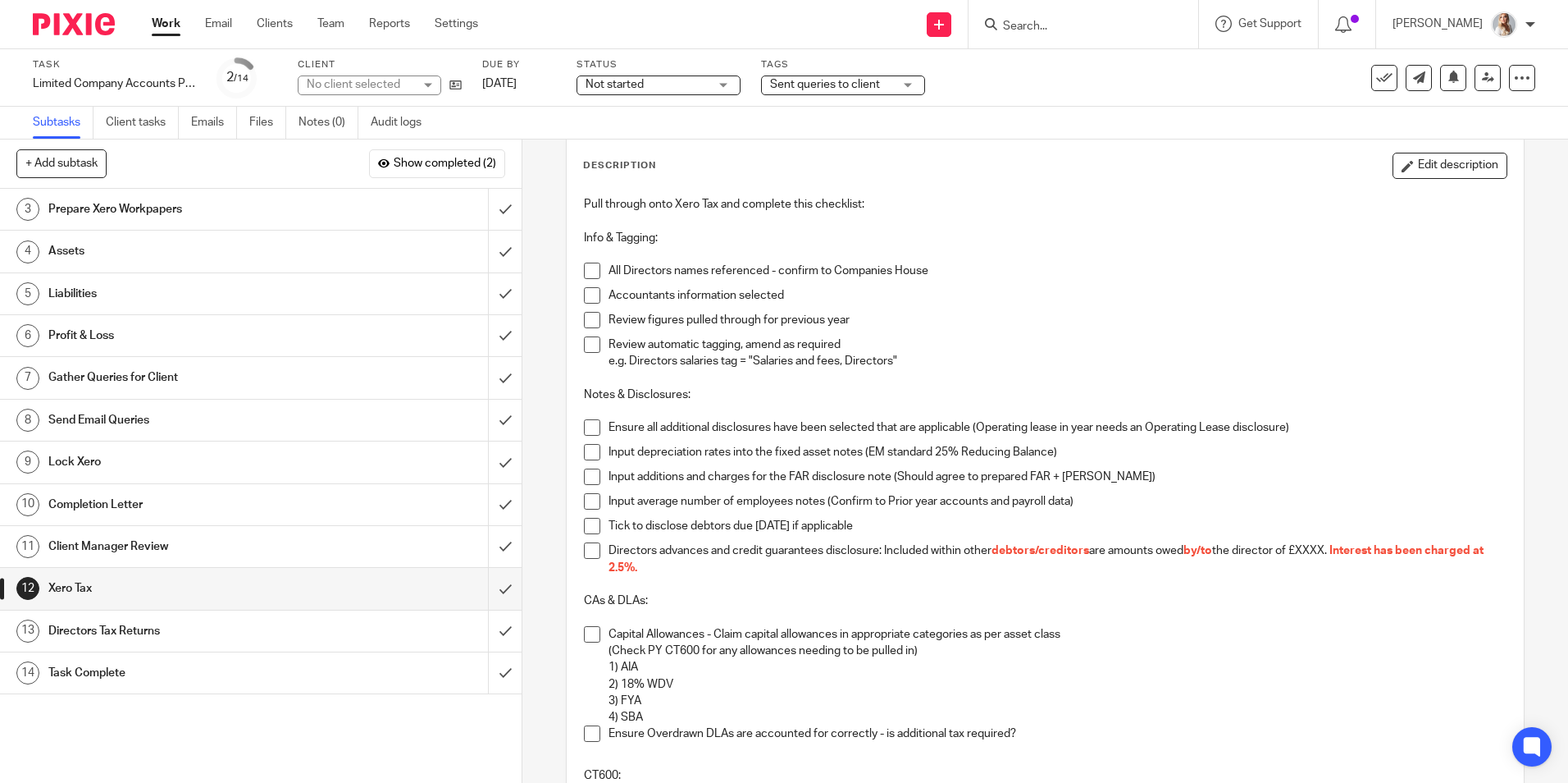
scroll to position [247, 0]
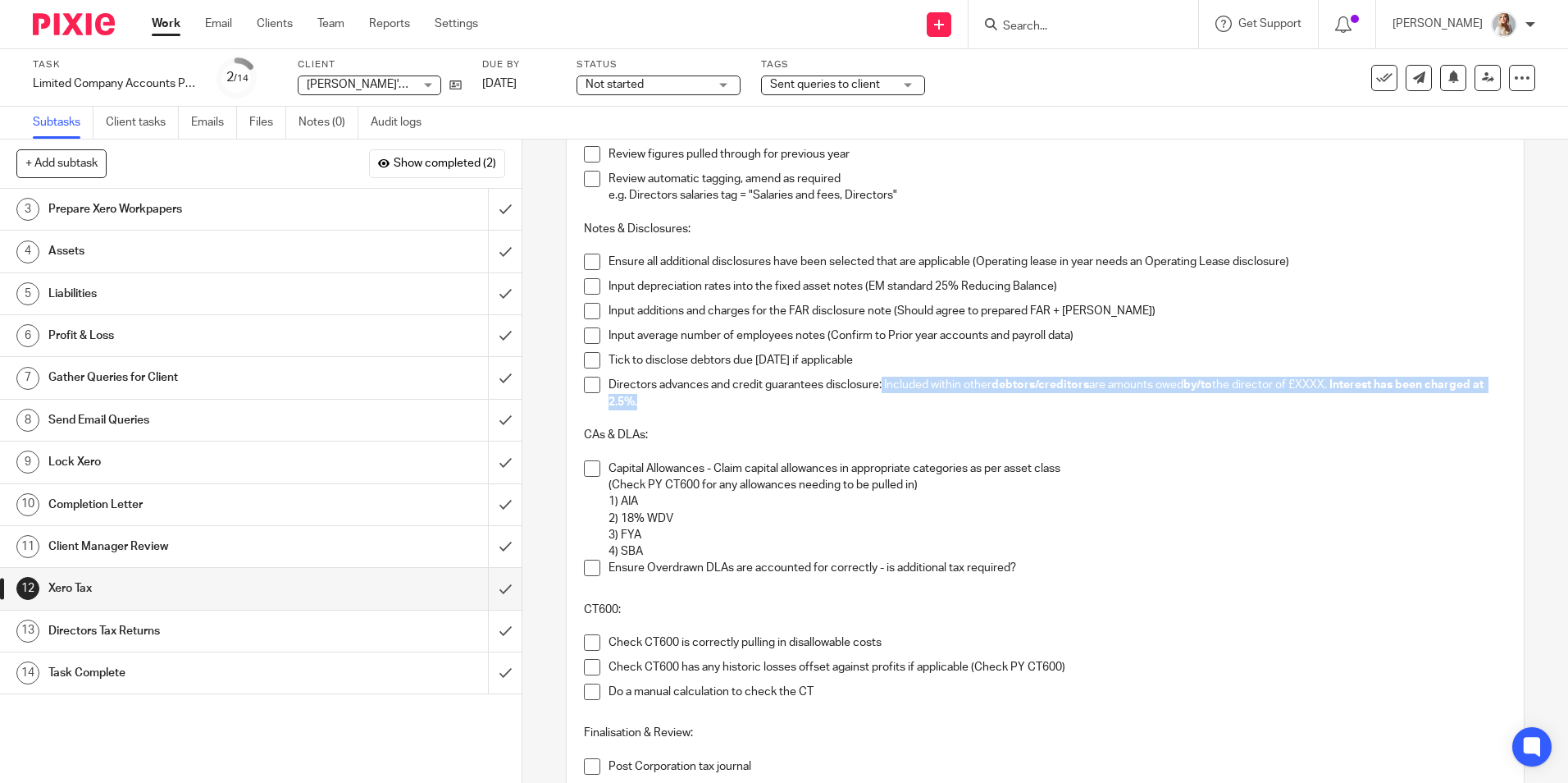
drag, startPoint x: 687, startPoint y: 405, endPoint x: 879, endPoint y: 386, distance: 192.9
click at [879, 386] on p "Directors advances and credit guarantees disclosure: Included within other debt…" at bounding box center [1057, 393] width 897 height 34
copy p "Included within other debtors/creditors are amounts owed by/to the director of …"
click at [158, 32] on link "Work" at bounding box center [167, 23] width 29 height 16
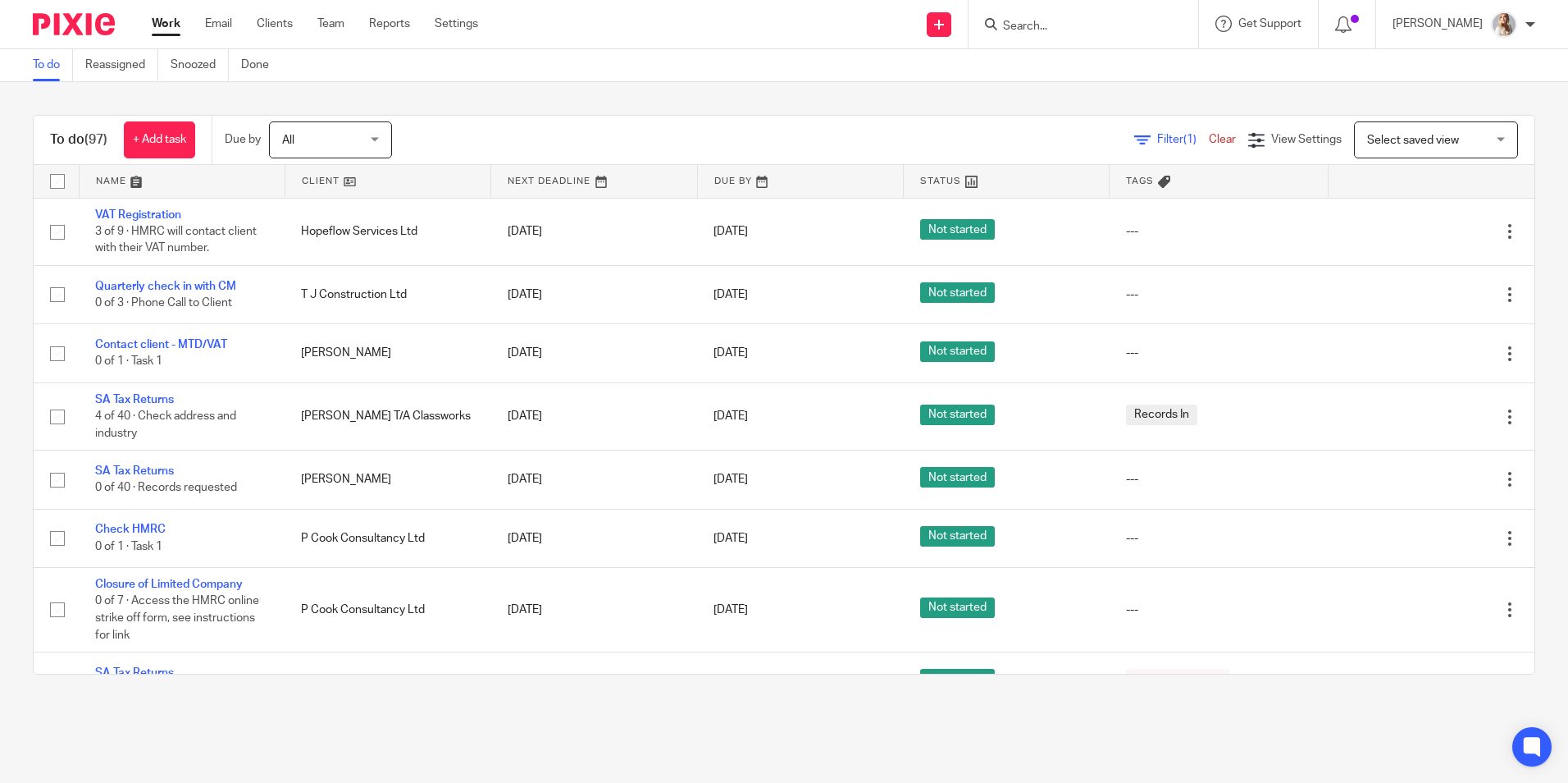
click at [1079, 25] on input "Search" at bounding box center [1074, 26] width 147 height 14
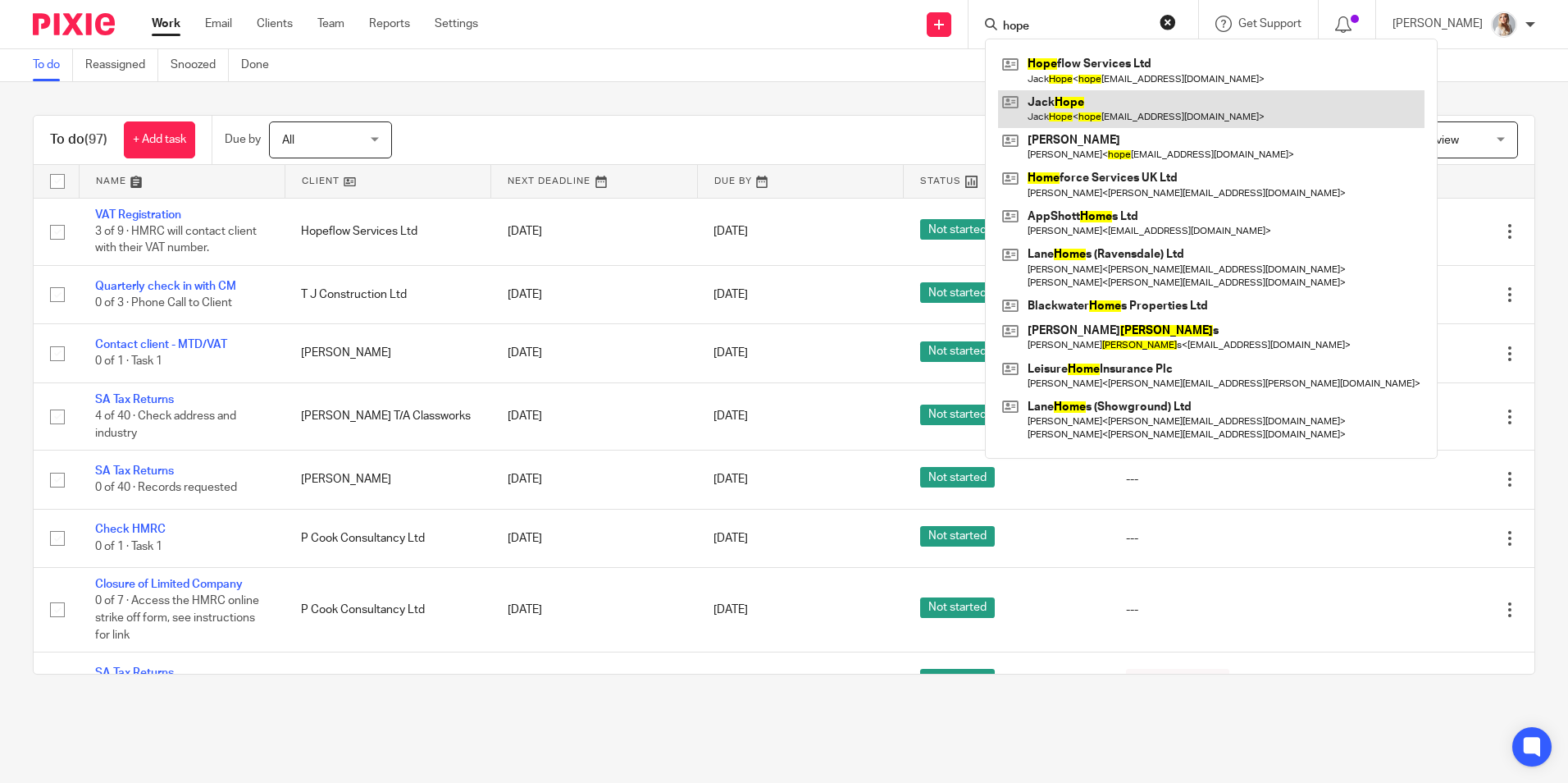
type input "hope"
click at [1125, 115] on link at bounding box center [1211, 109] width 426 height 38
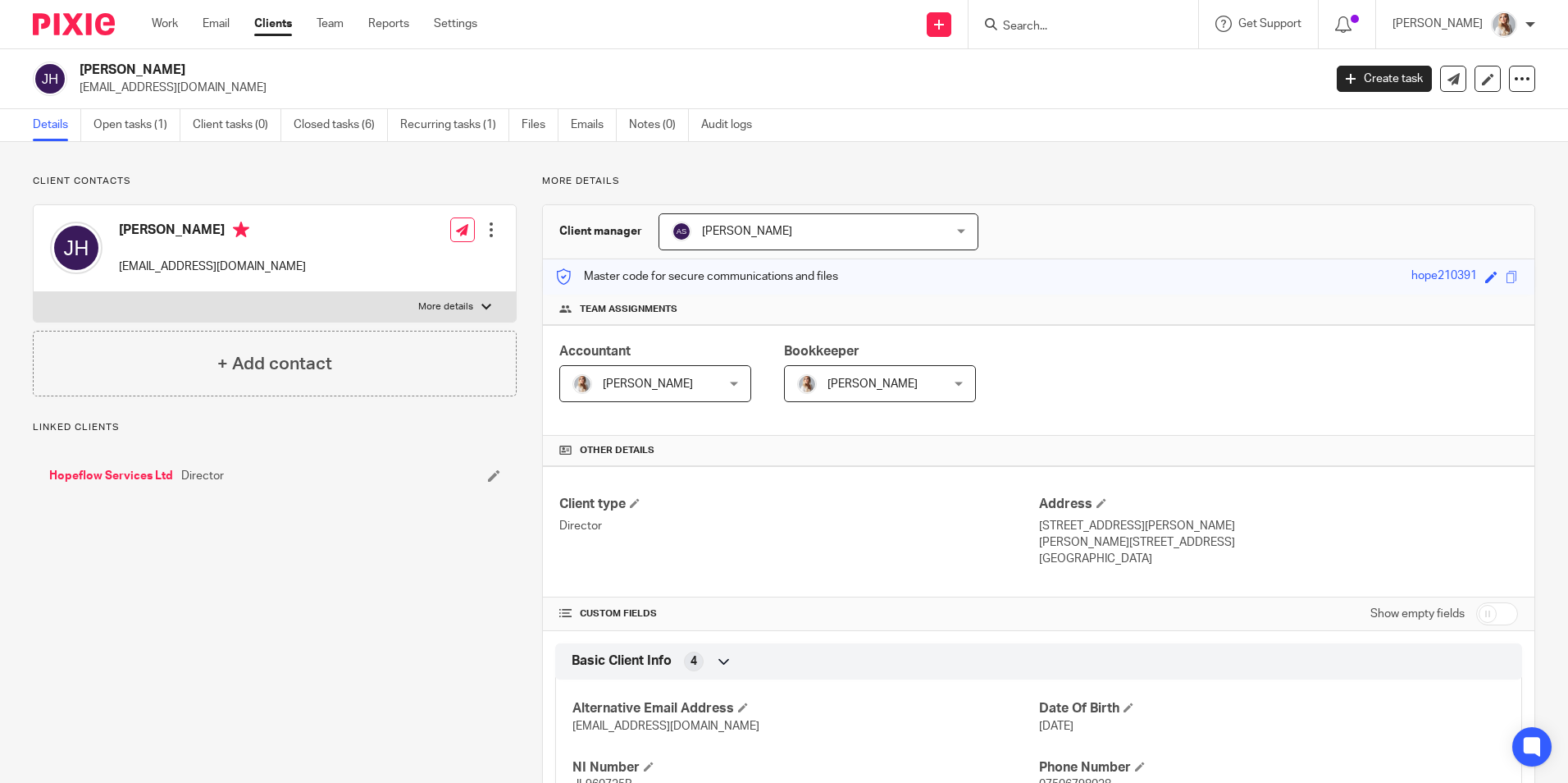
click at [141, 127] on link "Open tasks (1)" at bounding box center [137, 124] width 87 height 32
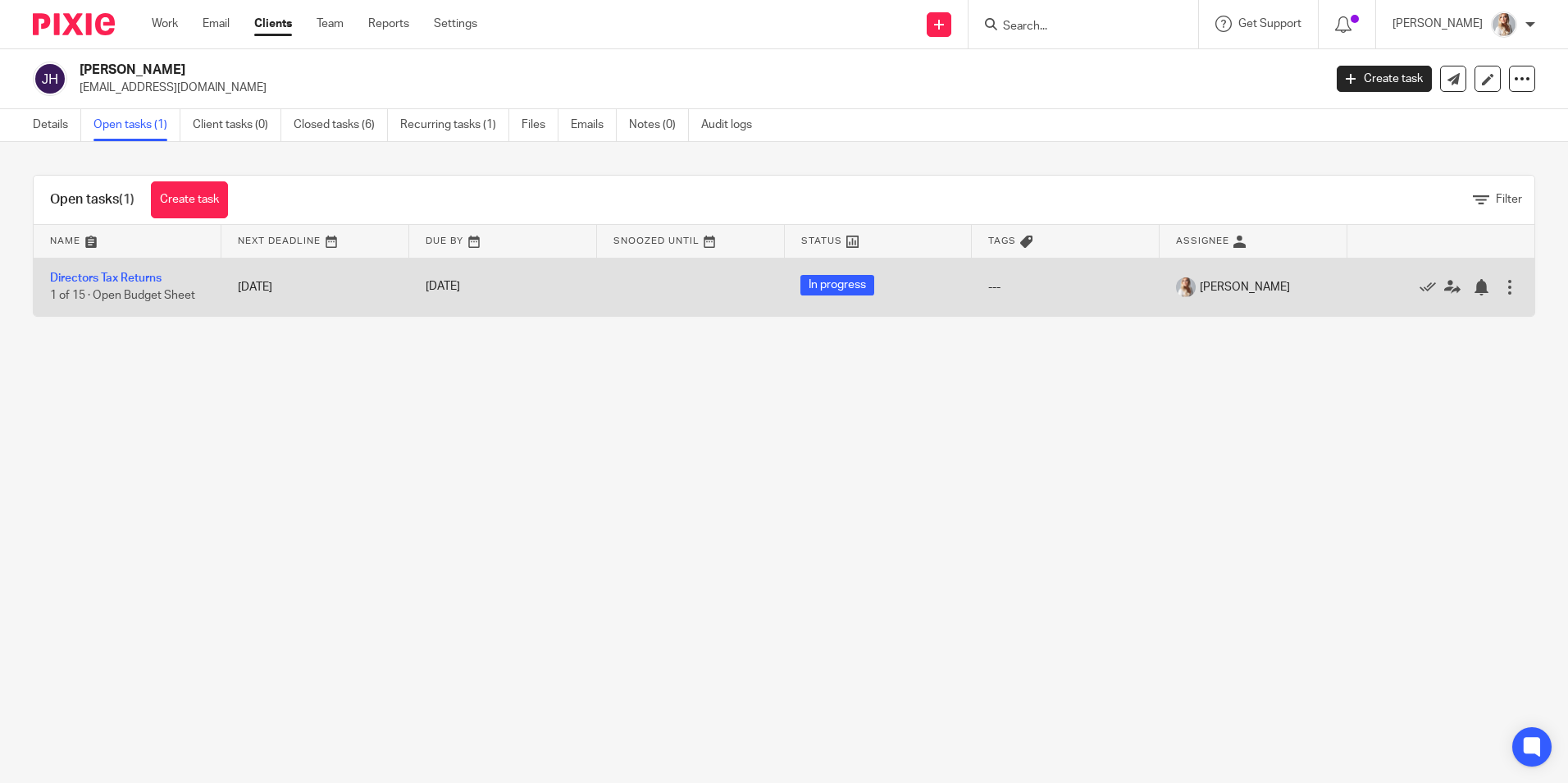
click at [409, 288] on td "[DATE]" at bounding box center [502, 287] width 188 height 59
click at [142, 280] on link "Directors Tax Returns" at bounding box center [106, 278] width 112 height 12
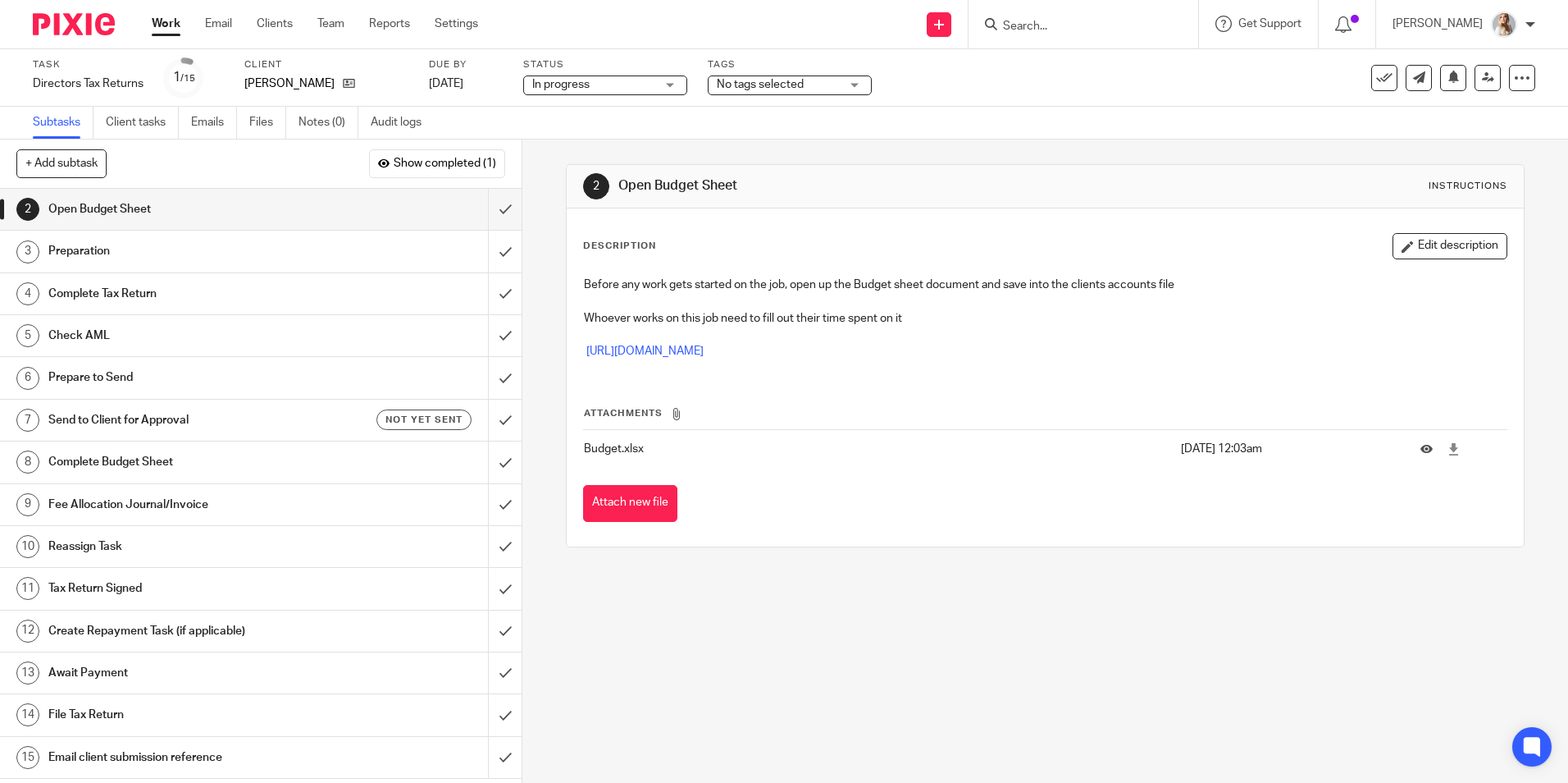
click at [740, 81] on span "No tags selected" at bounding box center [760, 85] width 87 height 12
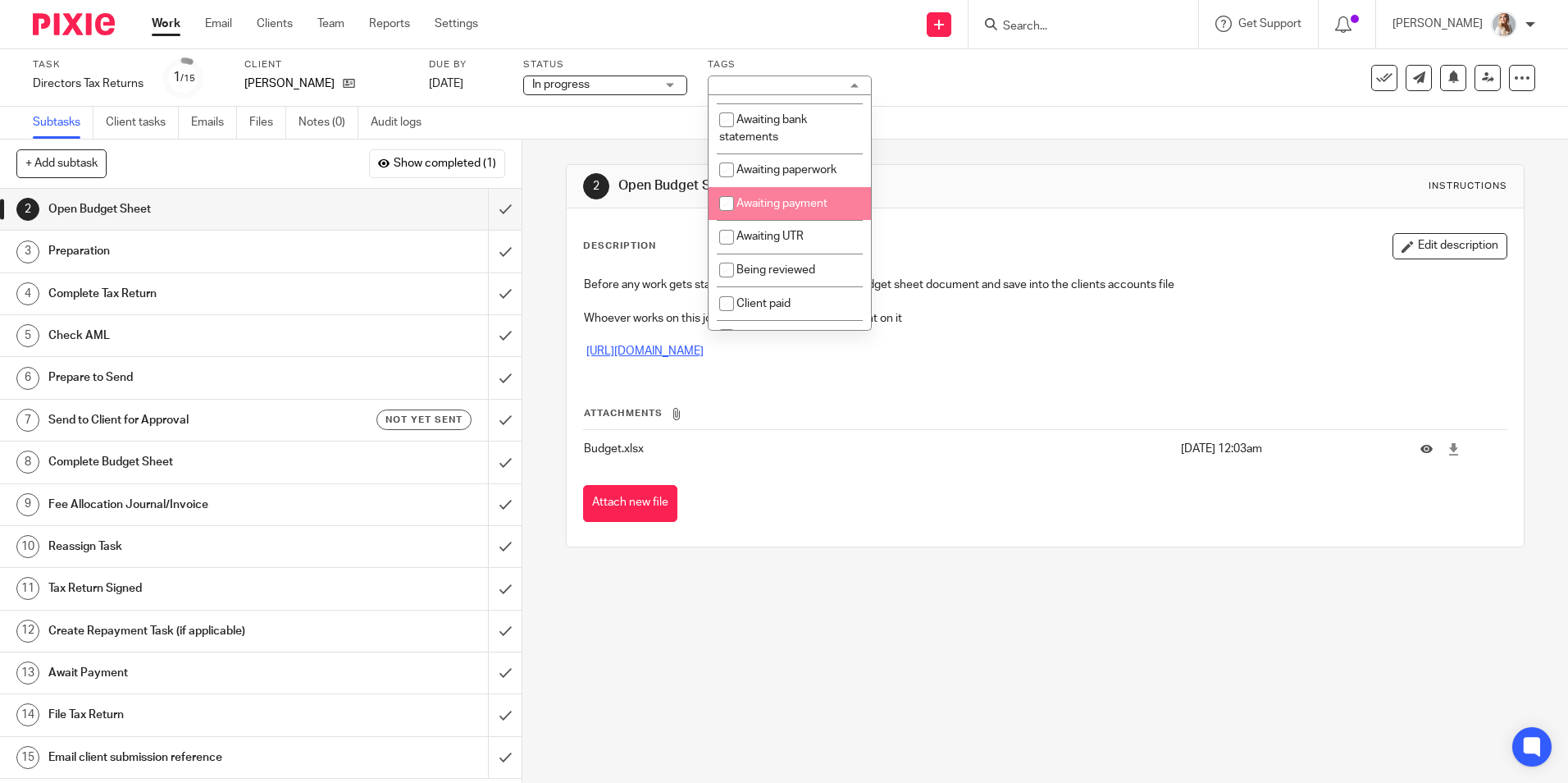
scroll to position [410, 0]
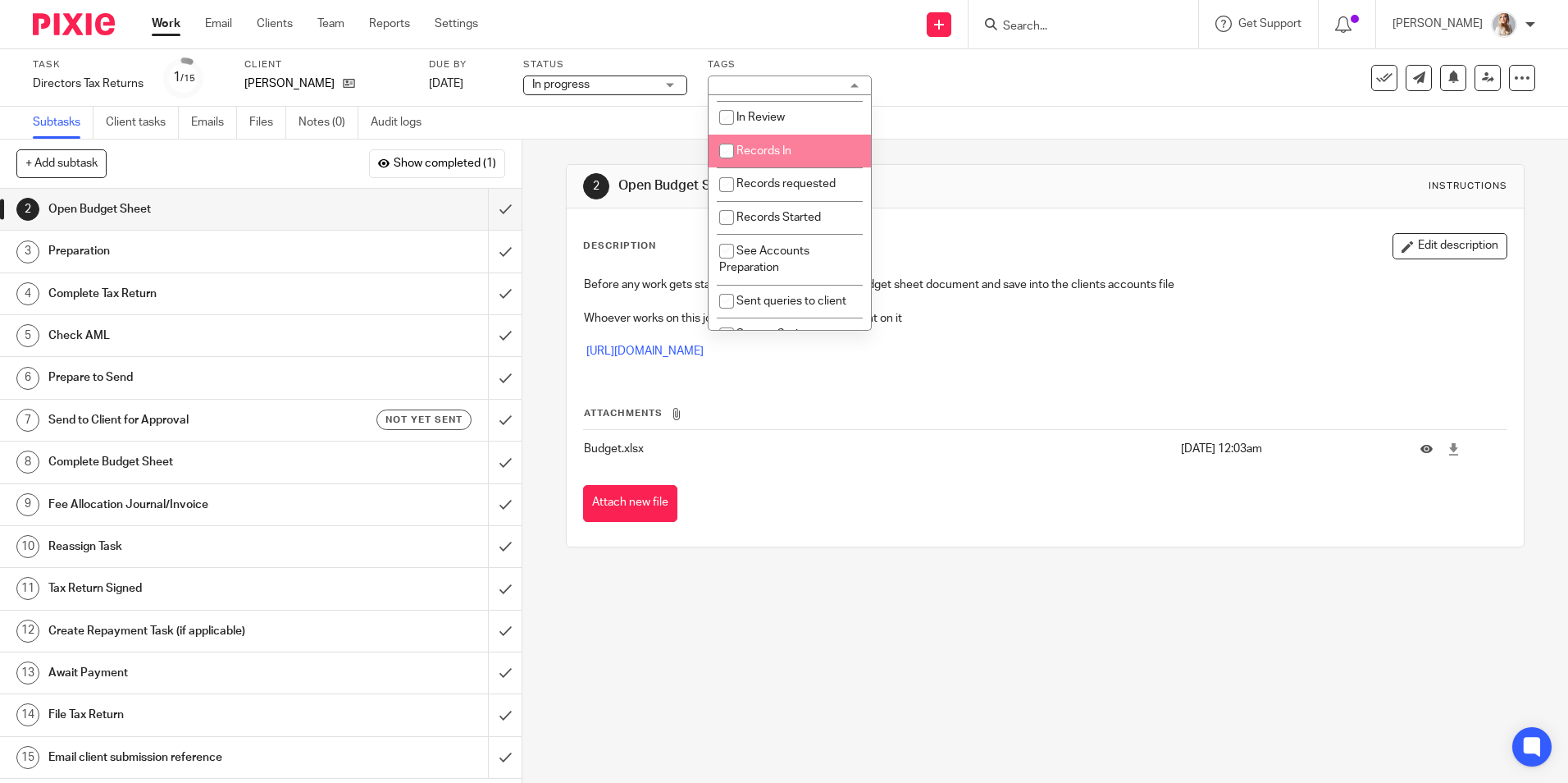
click at [733, 167] on input "checkbox" at bounding box center [727, 151] width 31 height 31
click at [733, 167] on input "checkbox" at bounding box center [727, 151] width 31 height 31
checkbox input "false"
click at [724, 133] on input "checkbox" at bounding box center [727, 117] width 31 height 31
checkbox input "true"
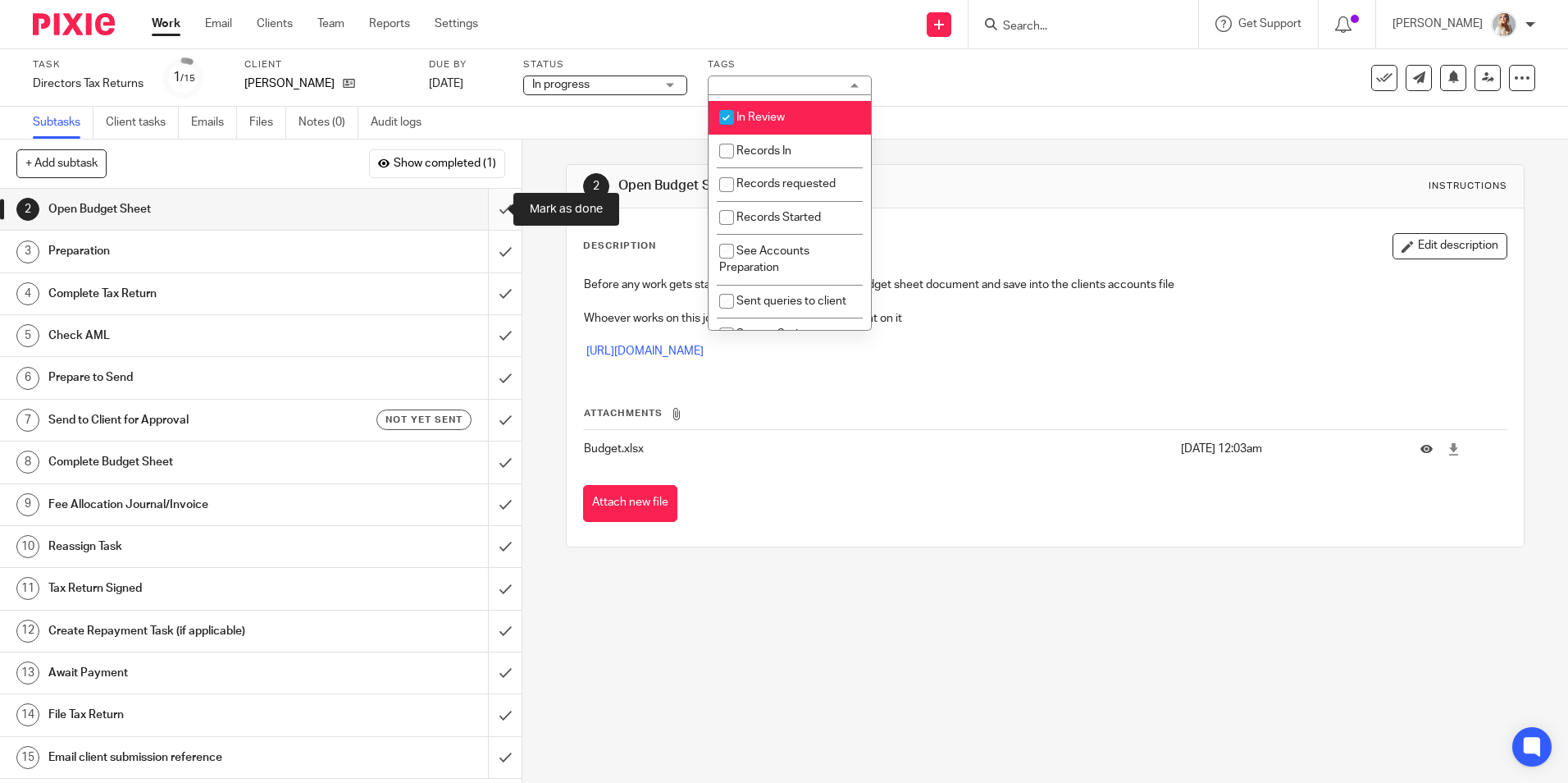
click at [492, 204] on input "submit" at bounding box center [261, 209] width 522 height 41
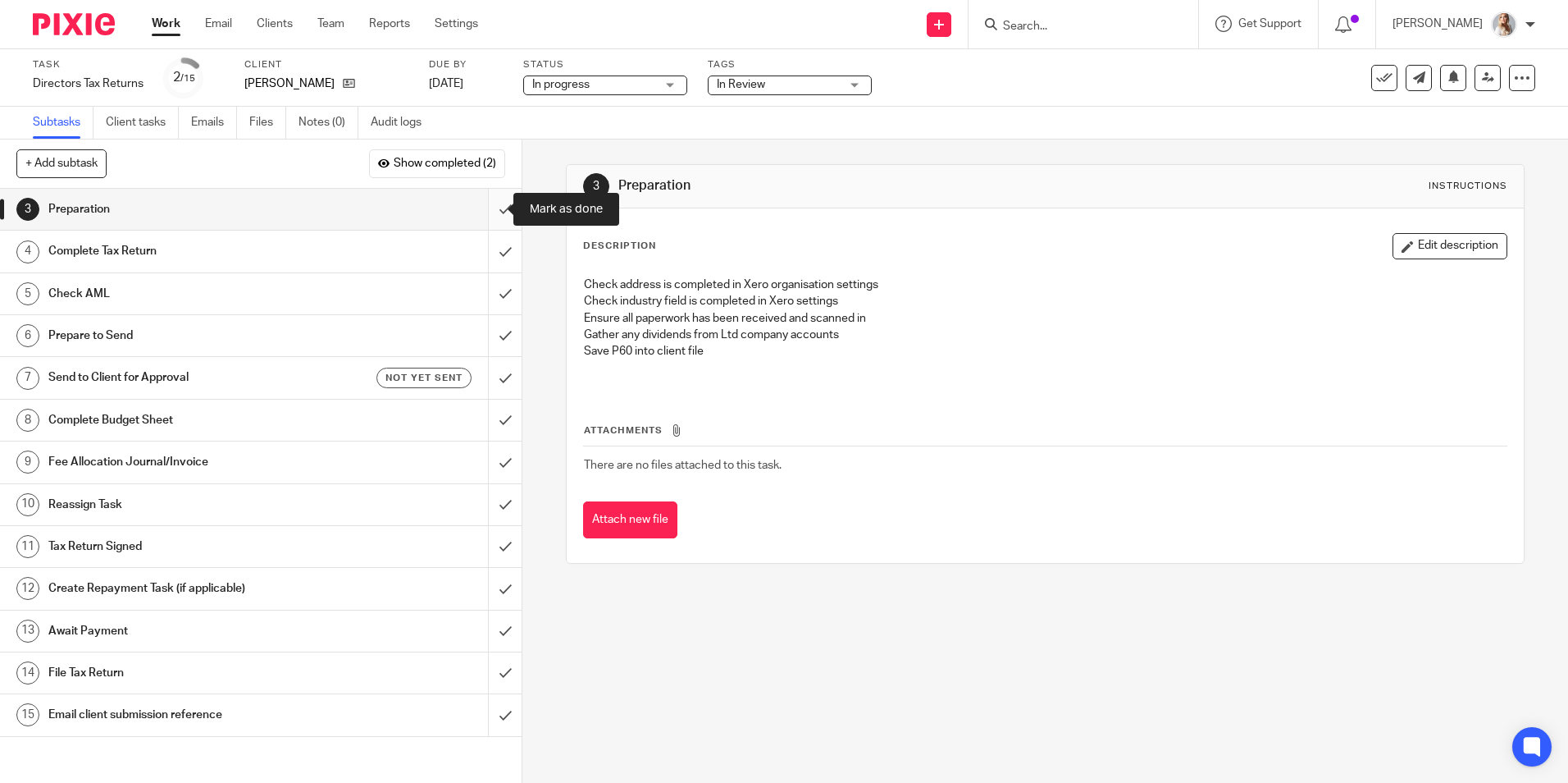
click at [478, 222] on input "submit" at bounding box center [261, 209] width 522 height 41
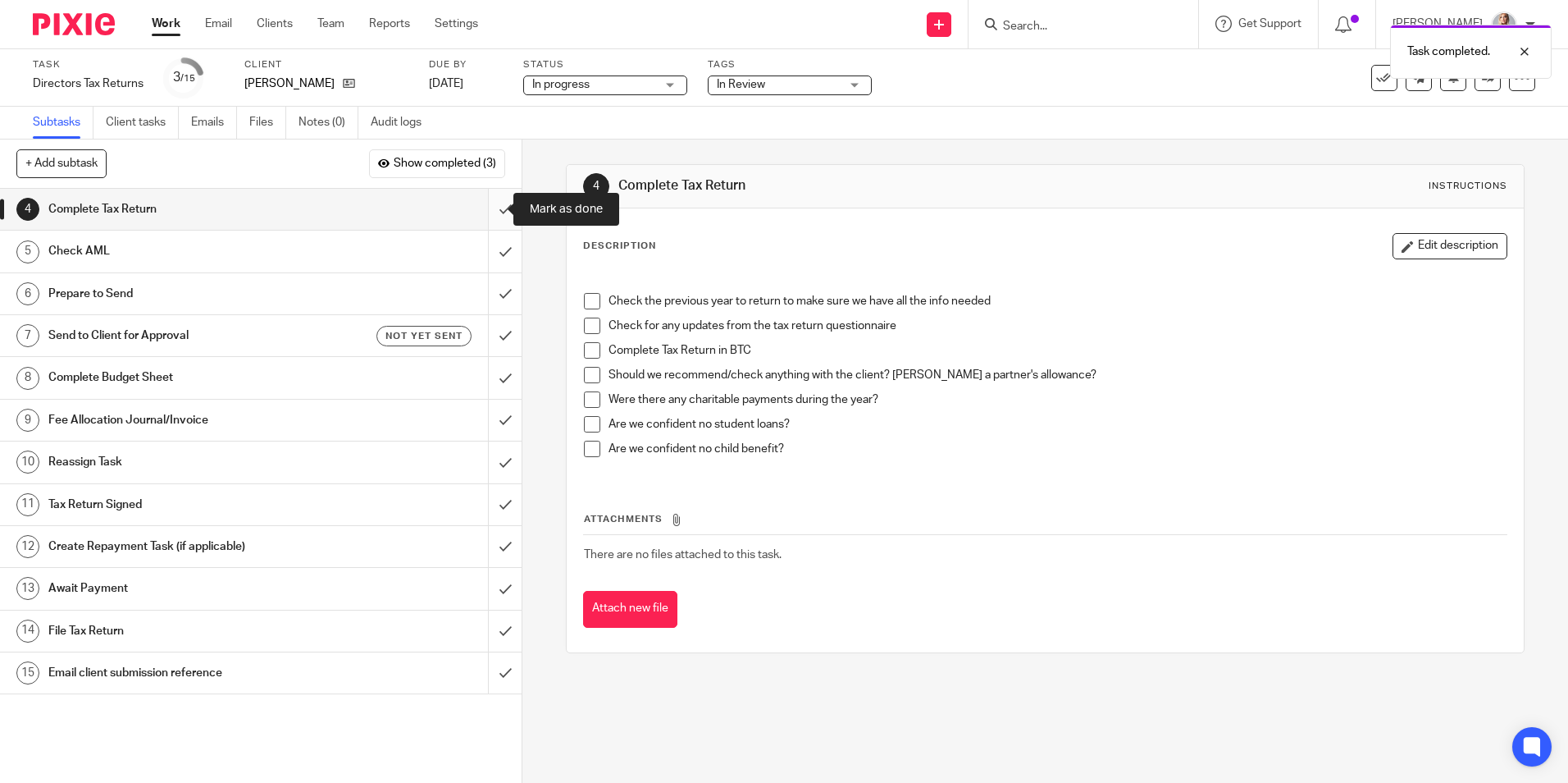
click at [480, 208] on input "submit" at bounding box center [261, 209] width 522 height 41
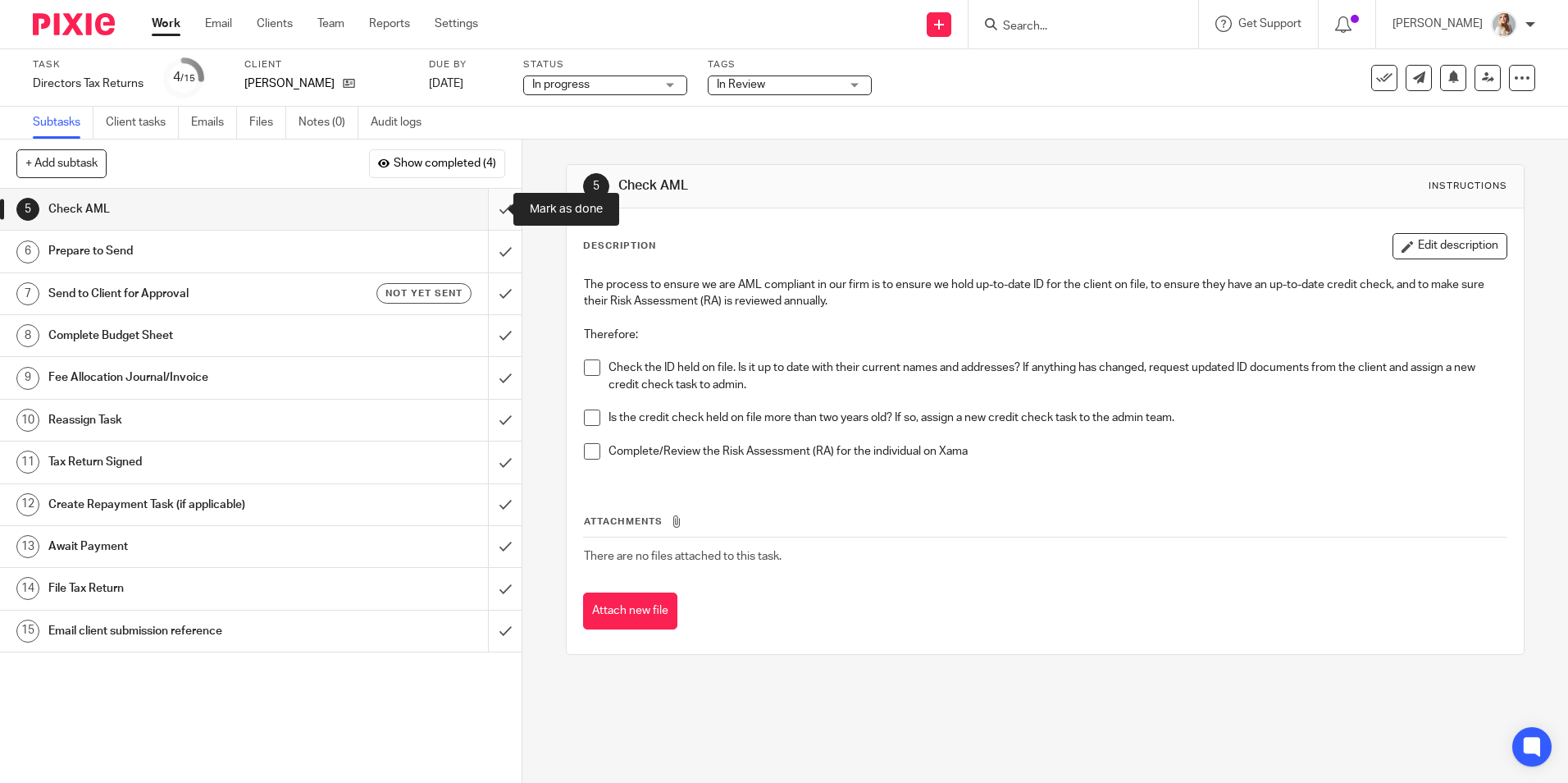
click at [486, 212] on input "submit" at bounding box center [261, 209] width 522 height 41
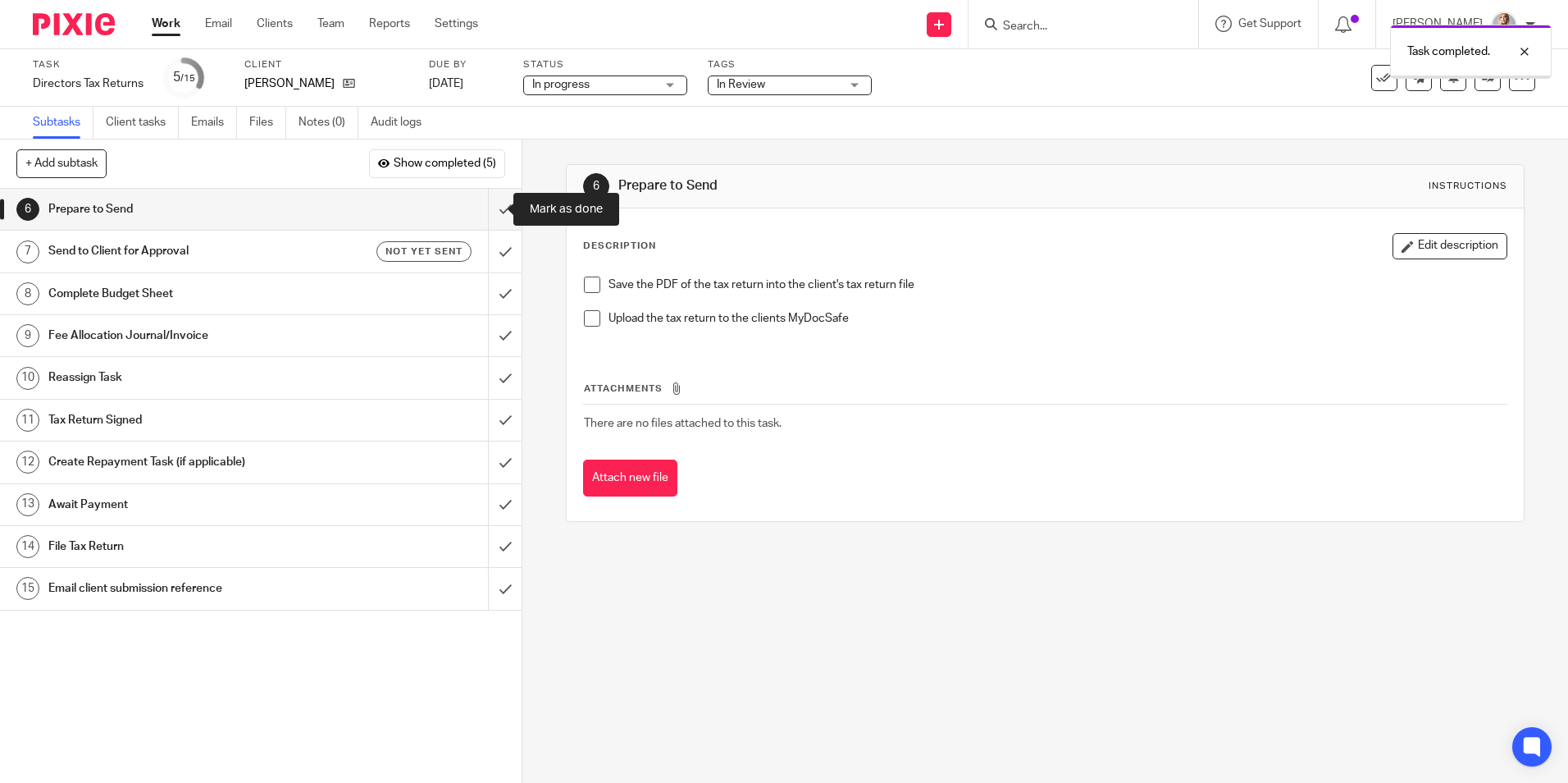
click at [486, 212] on input "submit" at bounding box center [261, 209] width 522 height 41
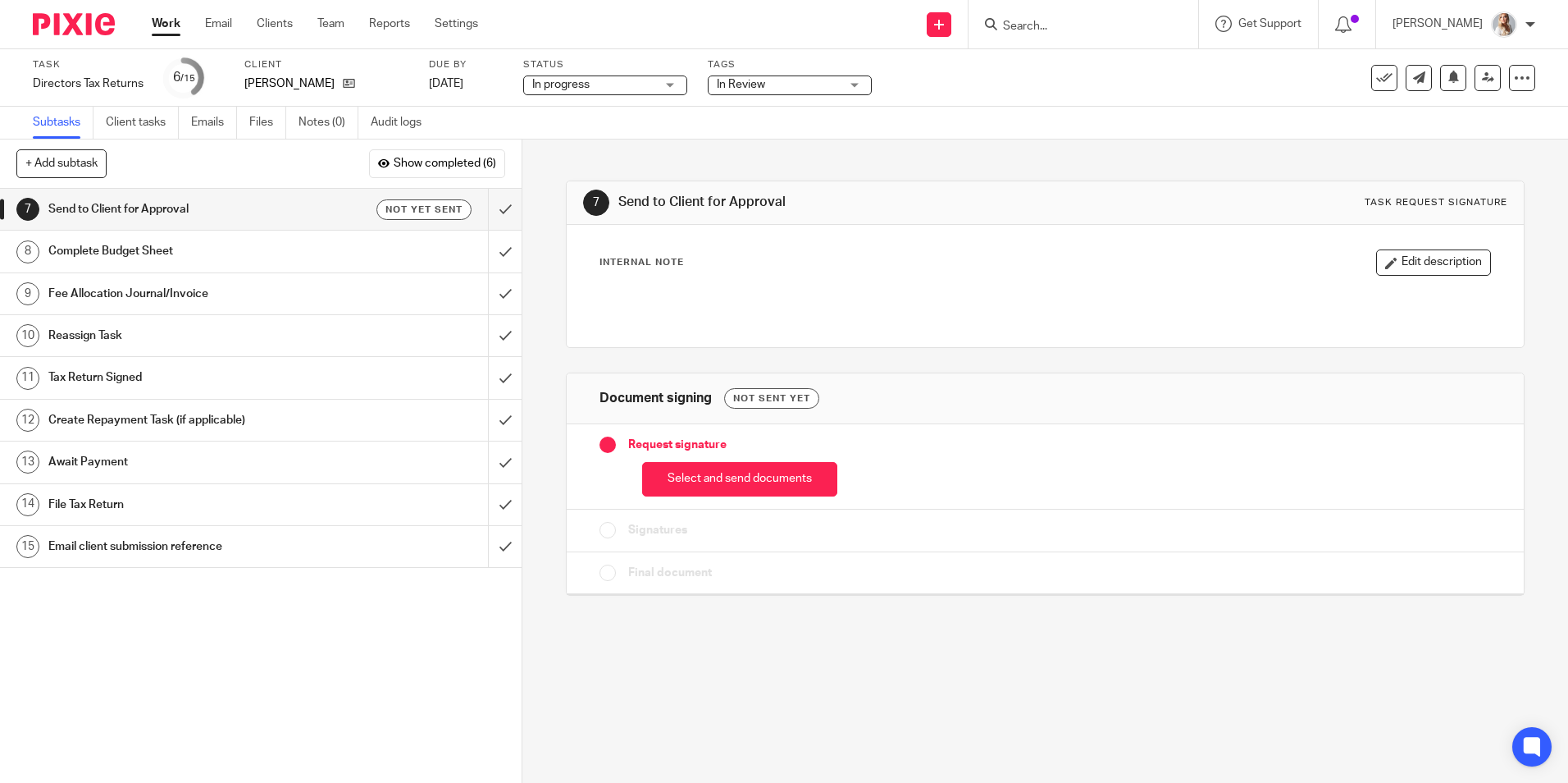
click at [780, 81] on span "In Review" at bounding box center [779, 85] width 123 height 17
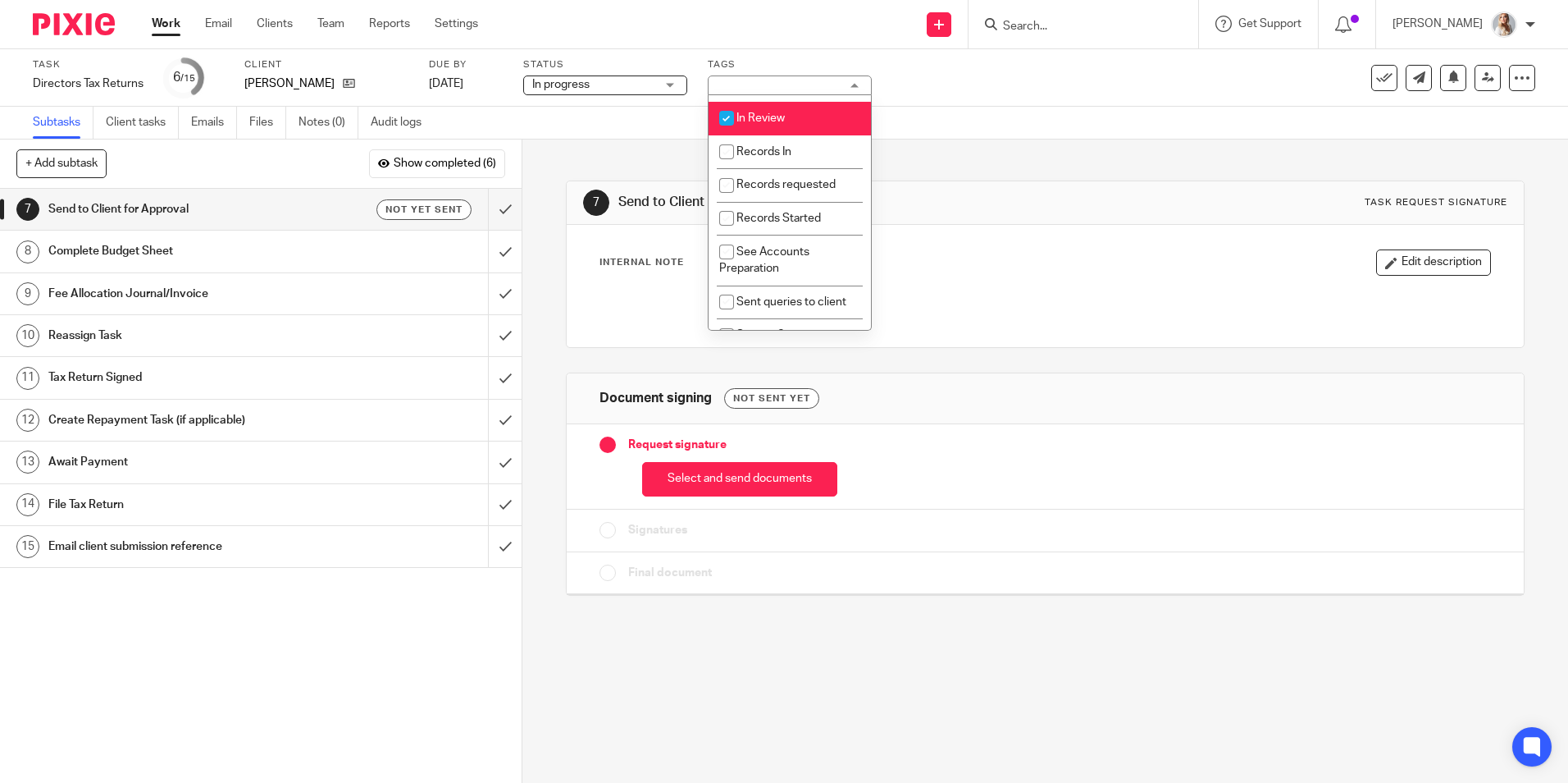
scroll to position [410, 0]
click at [644, 172] on div "7 Send to Client for Approval Task request signature Internal Note Edit descrip…" at bounding box center [1044, 376] width 958 height 473
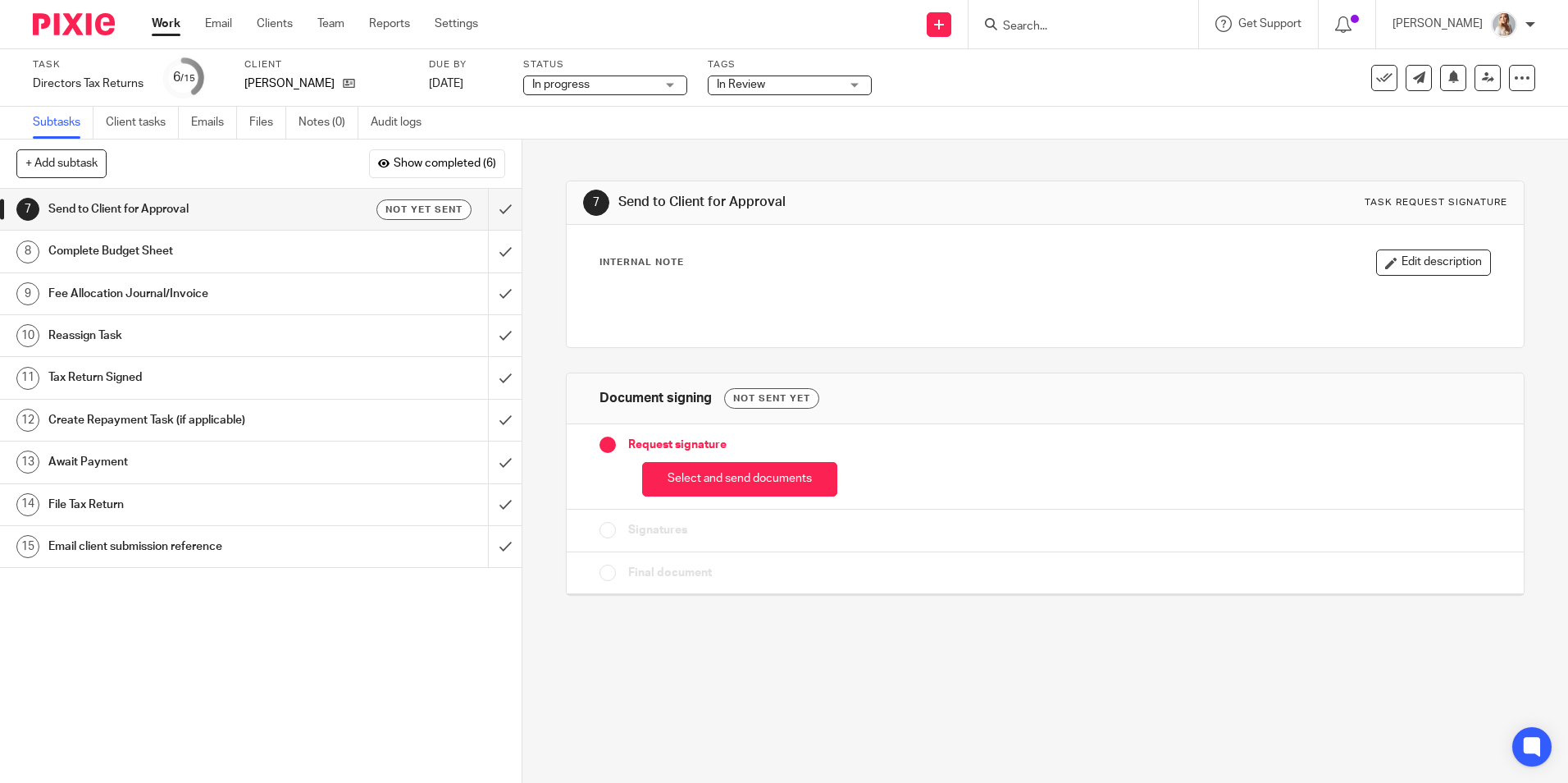
click at [177, 20] on link "Work" at bounding box center [167, 23] width 29 height 16
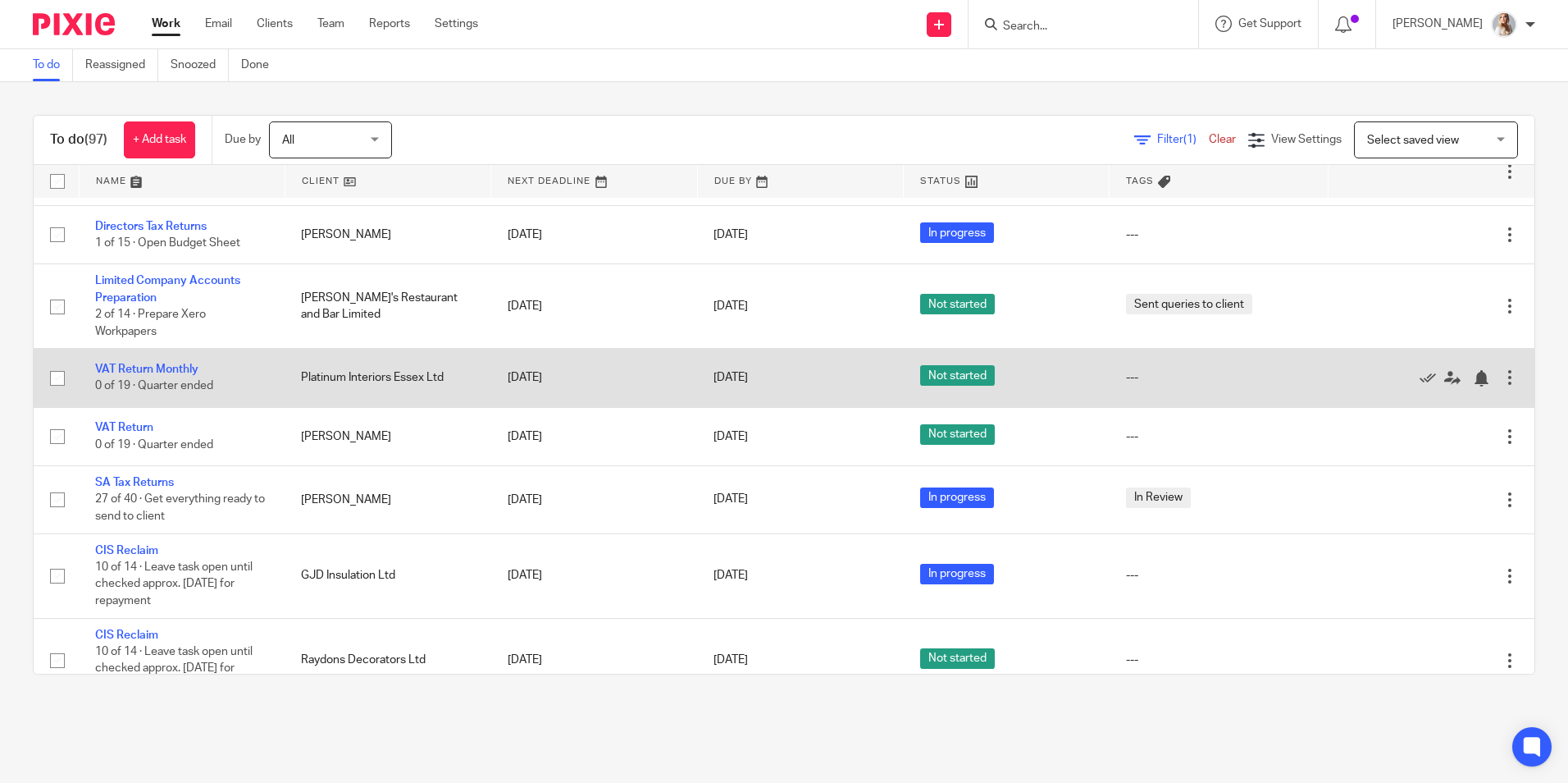
scroll to position [1231, 0]
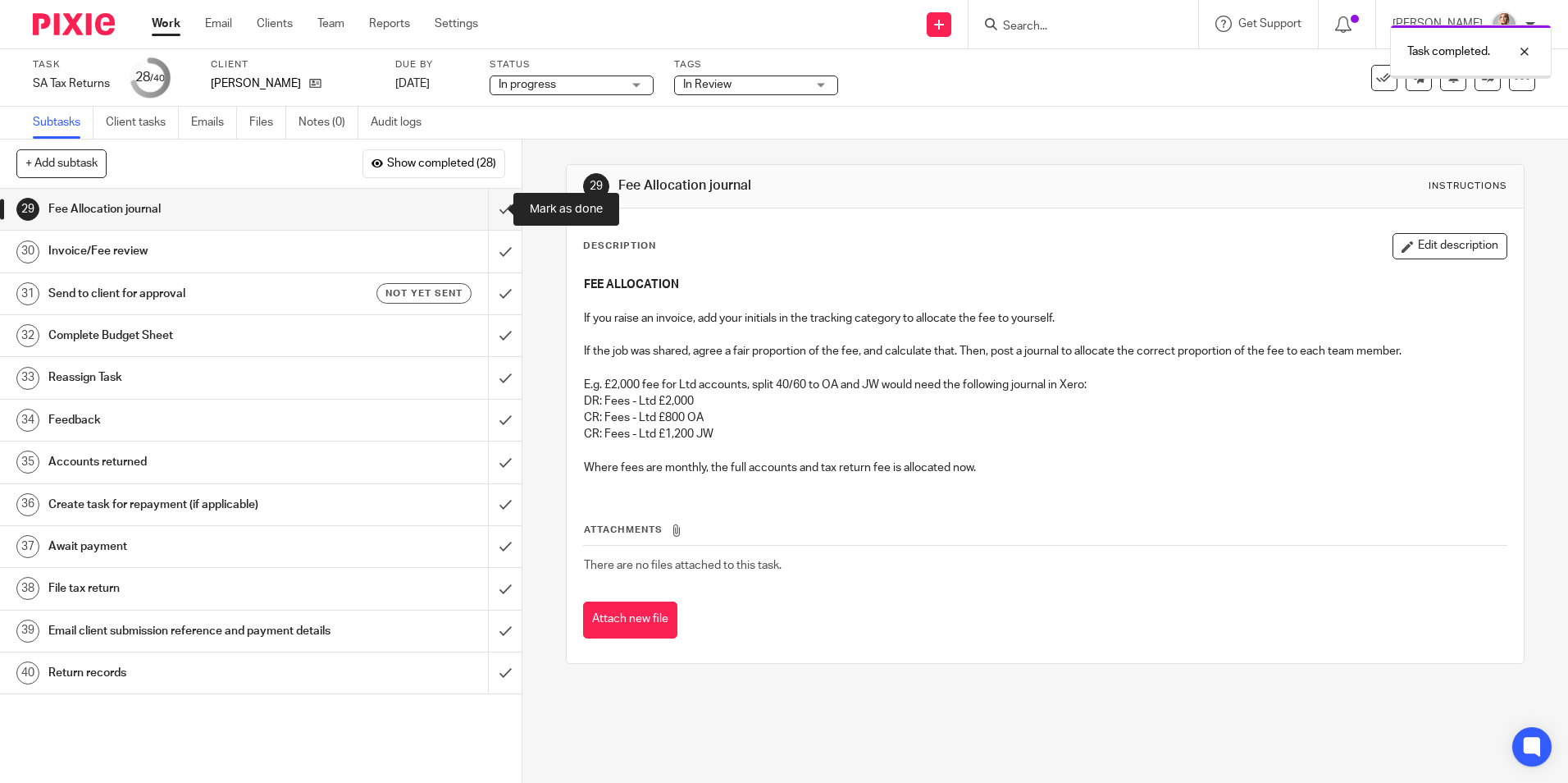
click at [484, 201] on input "submit" at bounding box center [261, 209] width 522 height 41
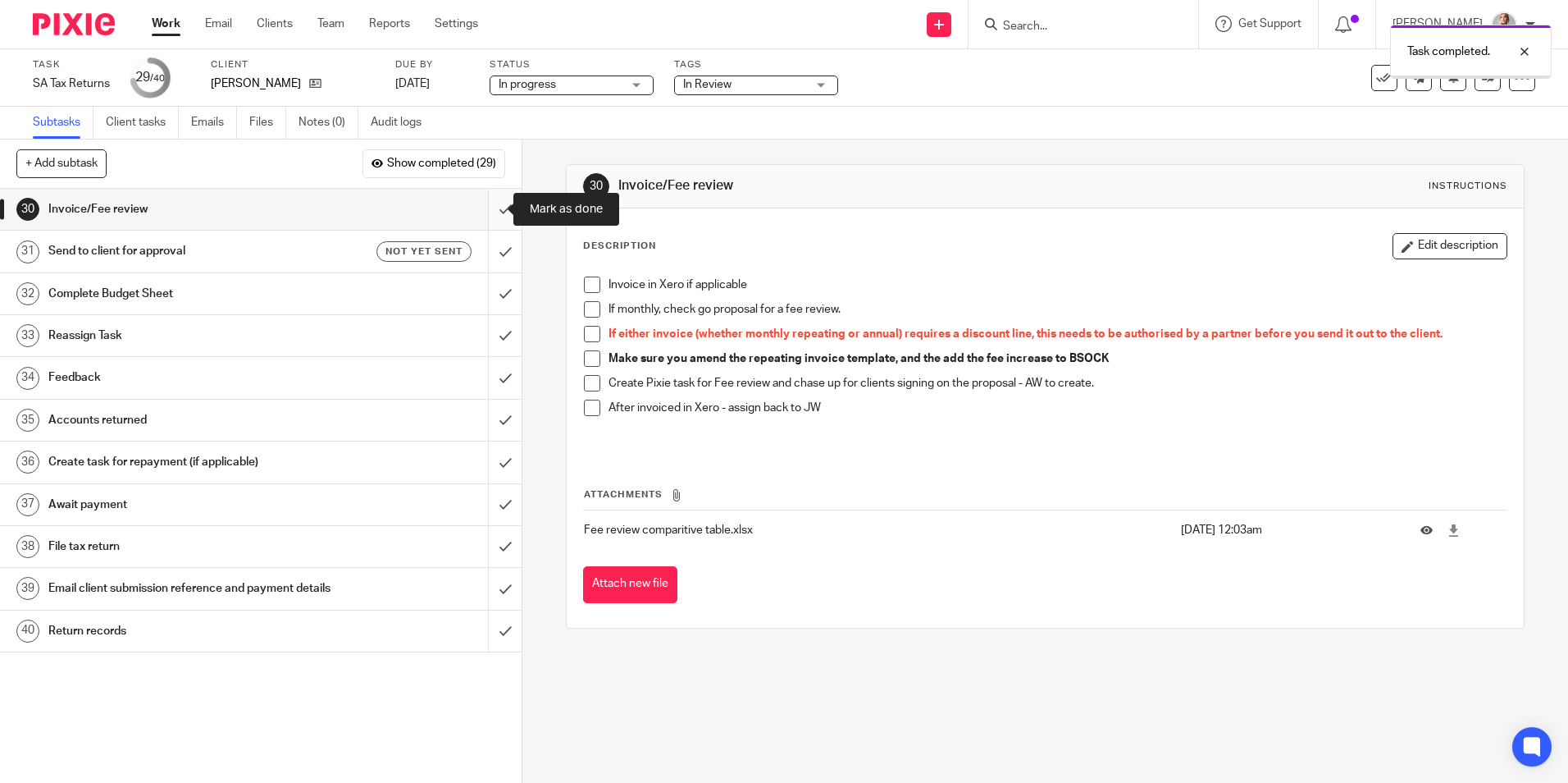
click at [492, 208] on input "submit" at bounding box center [261, 209] width 522 height 41
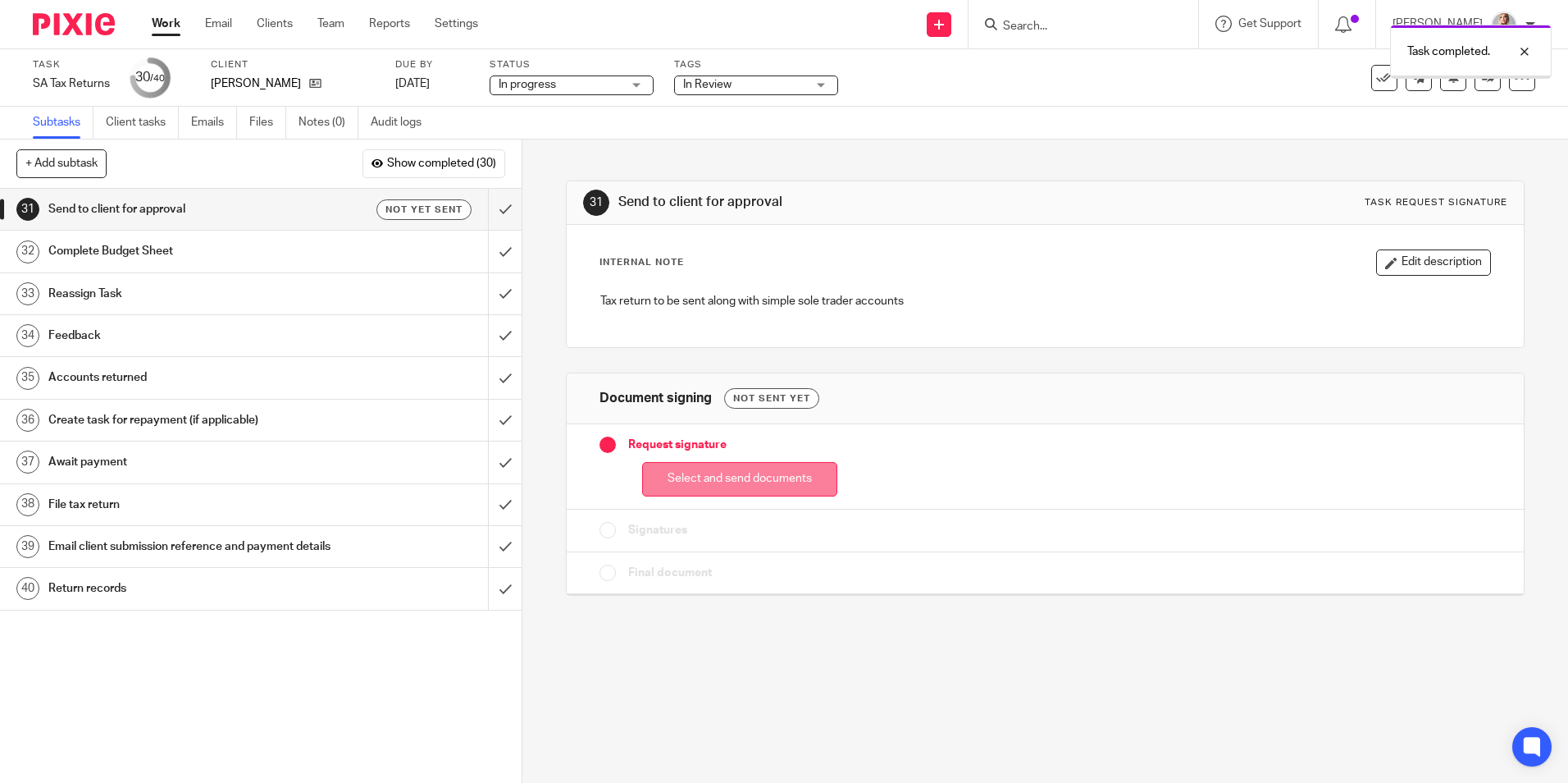
click at [691, 479] on button "Select and send documents" at bounding box center [739, 480] width 195 height 36
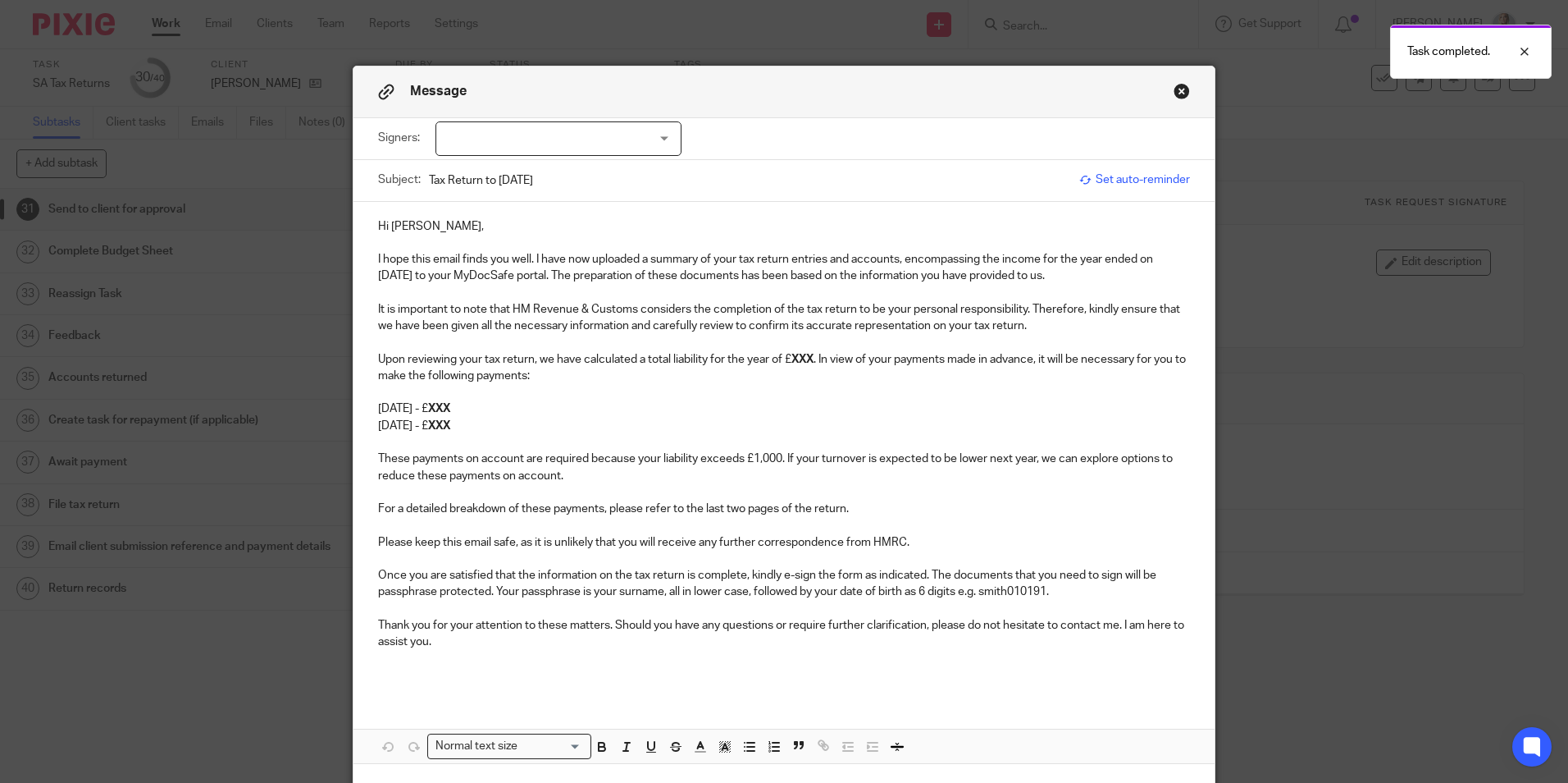
click at [594, 149] on div at bounding box center [558, 139] width 246 height 35
click at [525, 184] on li "[PERSON_NAME]" at bounding box center [553, 172] width 244 height 34
checkbox input "true"
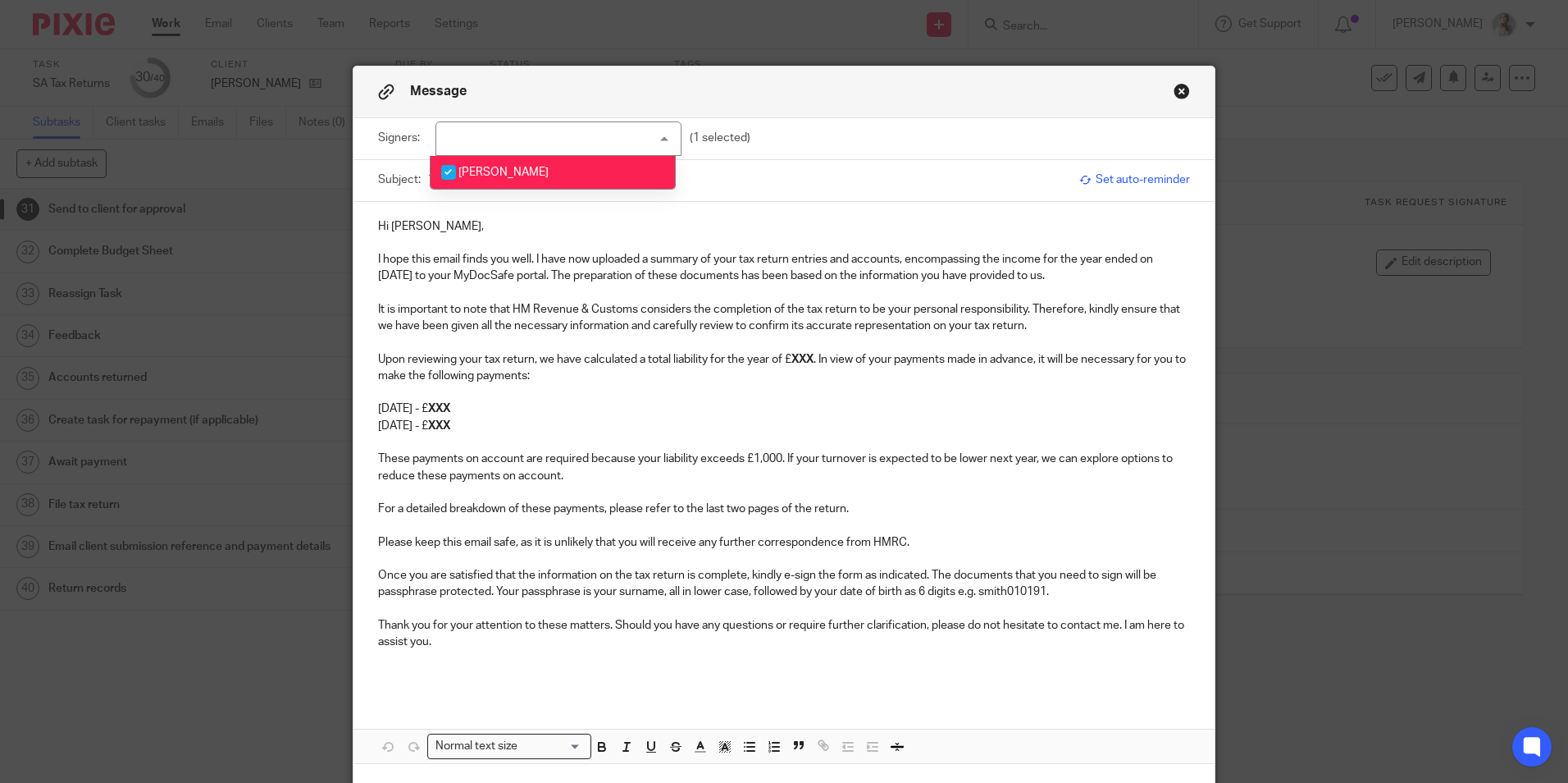
click at [520, 243] on p at bounding box center [784, 243] width 812 height 16
click at [1173, 97] on div "Message Signers: Wayne Leach Wayne Leach (1 selected) Subject: Tax Return to 5t…" at bounding box center [784, 534] width 861 height 935
click at [1173, 95] on button "Close modal" at bounding box center [1181, 91] width 16 height 16
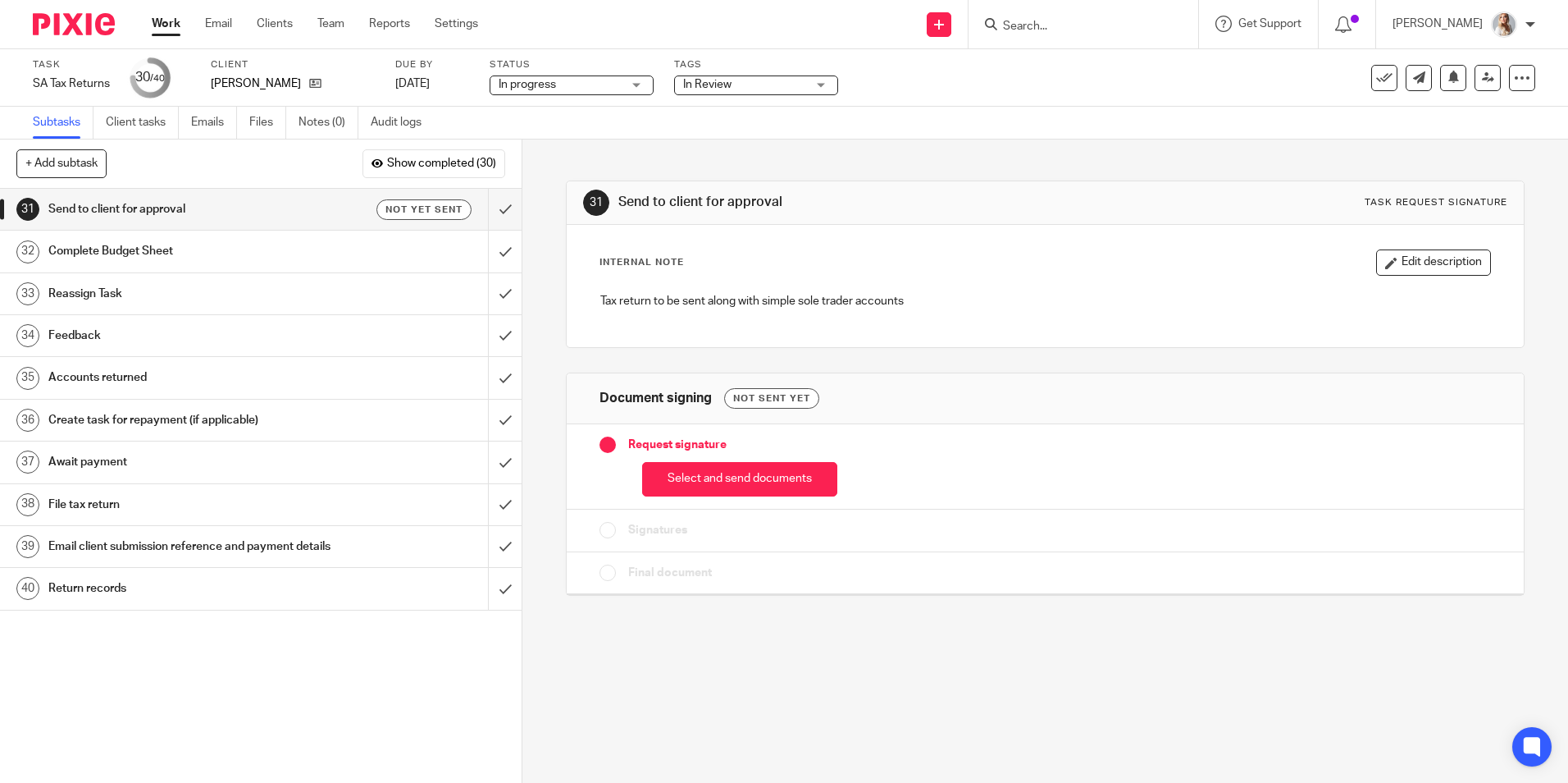
click at [175, 25] on link "Work" at bounding box center [167, 23] width 29 height 16
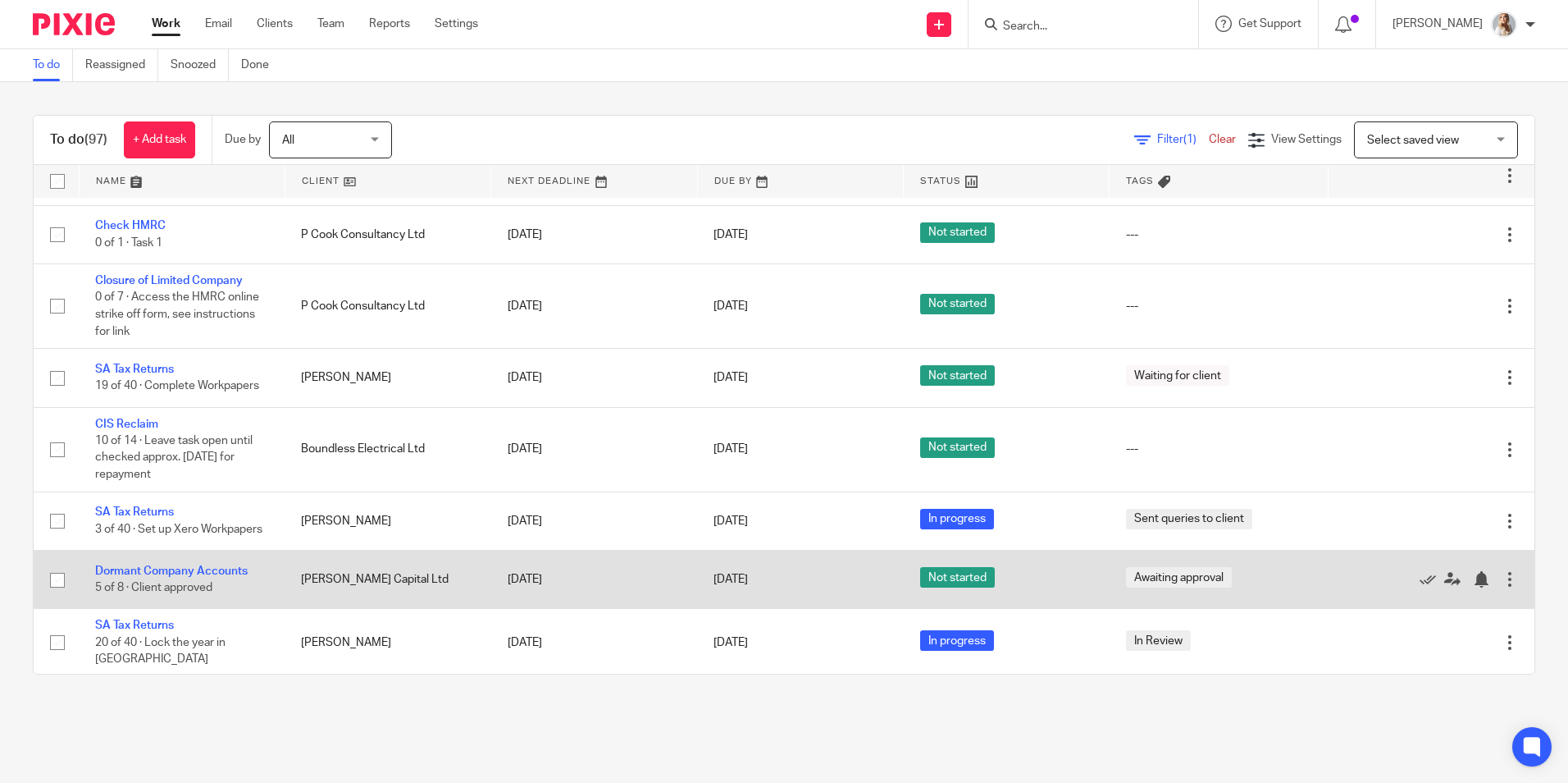
scroll to position [328, 0]
